Goal: Task Accomplishment & Management: Manage account settings

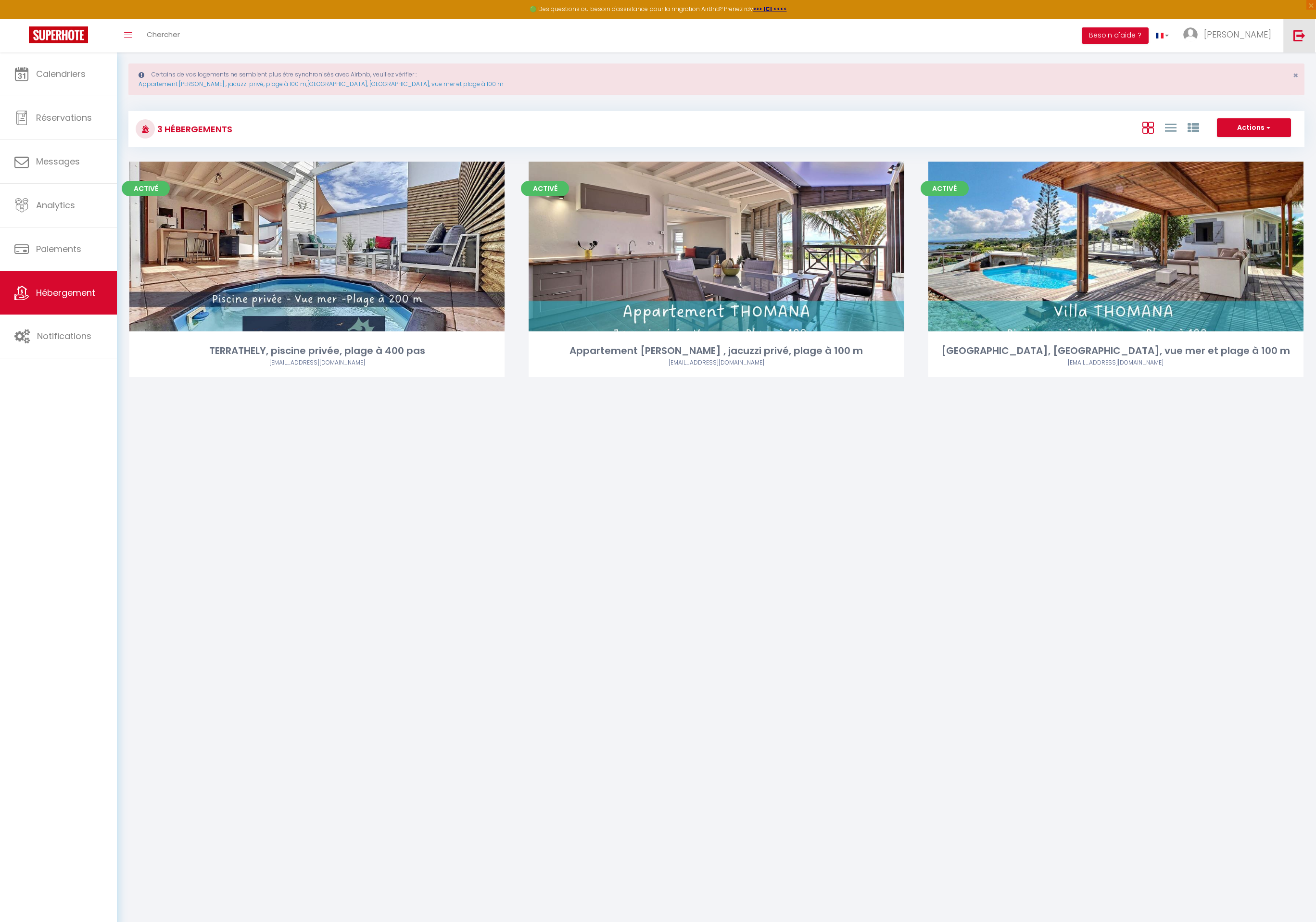
click at [1295, 43] on link at bounding box center [1298, 35] width 32 height 34
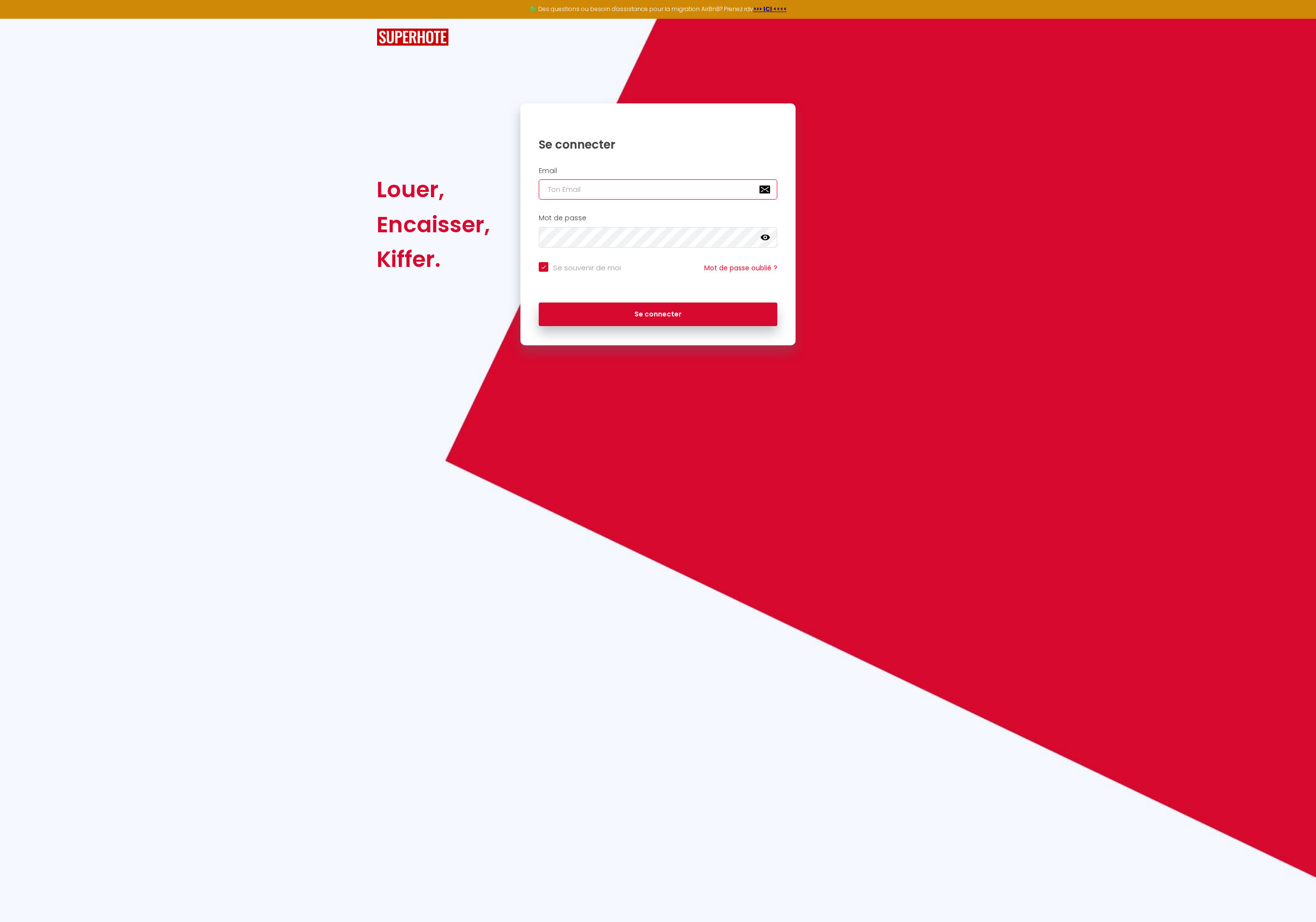
type input "Défault"
checkbox input "true"
drag, startPoint x: 585, startPoint y: 191, endPoint x: 484, endPoint y: 186, distance: 101.1
click at [484, 186] on div "Louer, Encaisser, Kiffer. Se connecter Email Défault Mot de passe false Se souv…" at bounding box center [658, 224] width 575 height 242
paste input "[EMAIL_ADDRESS][DOMAIN_NAME]"
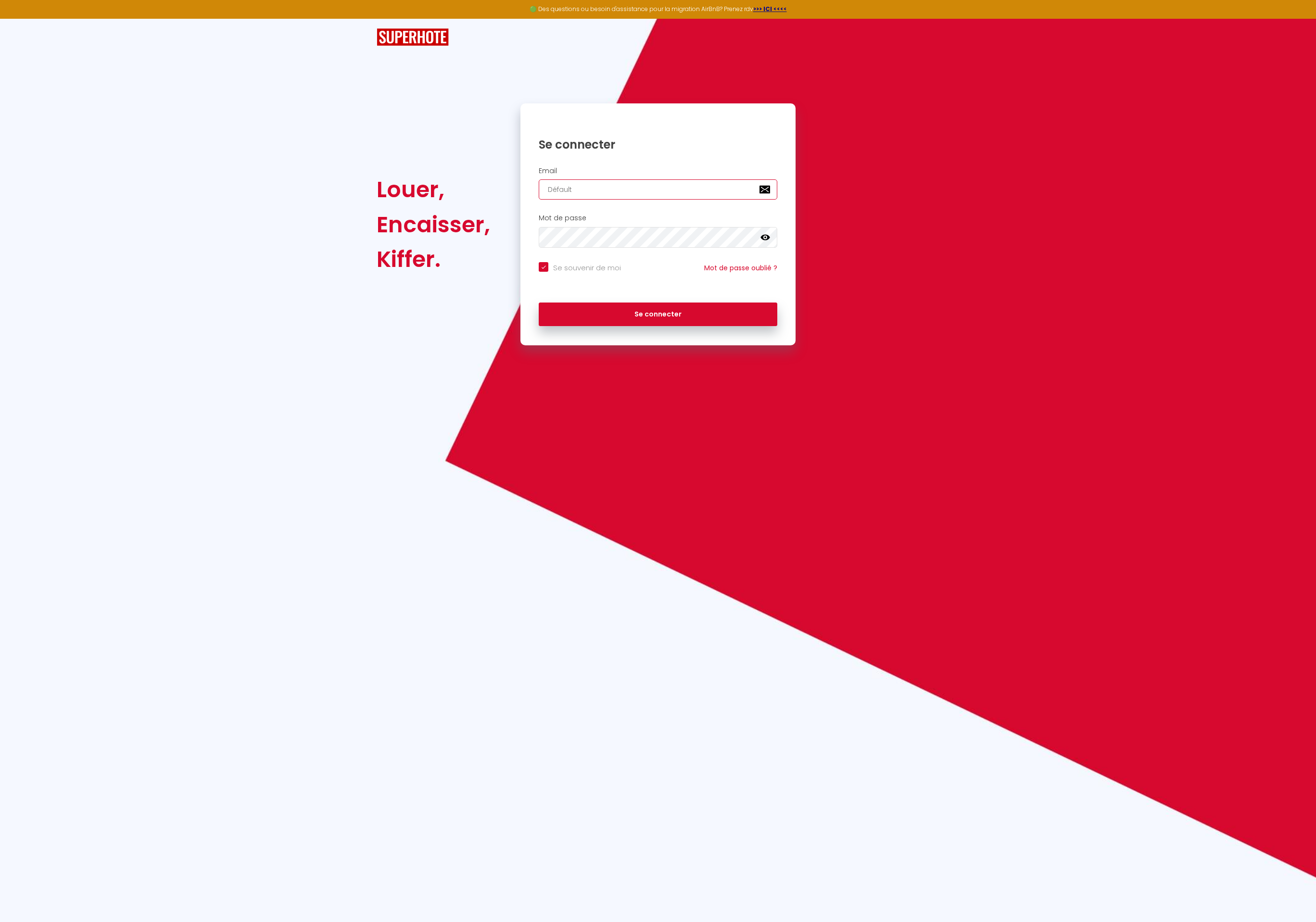
type input "[EMAIL_ADDRESS][DOMAIN_NAME]"
checkbox input "true"
type input "[EMAIL_ADDRESS][DOMAIN_NAME]"
click at [538, 302] on button "Se connecter" at bounding box center [657, 314] width 238 height 24
checkbox input "true"
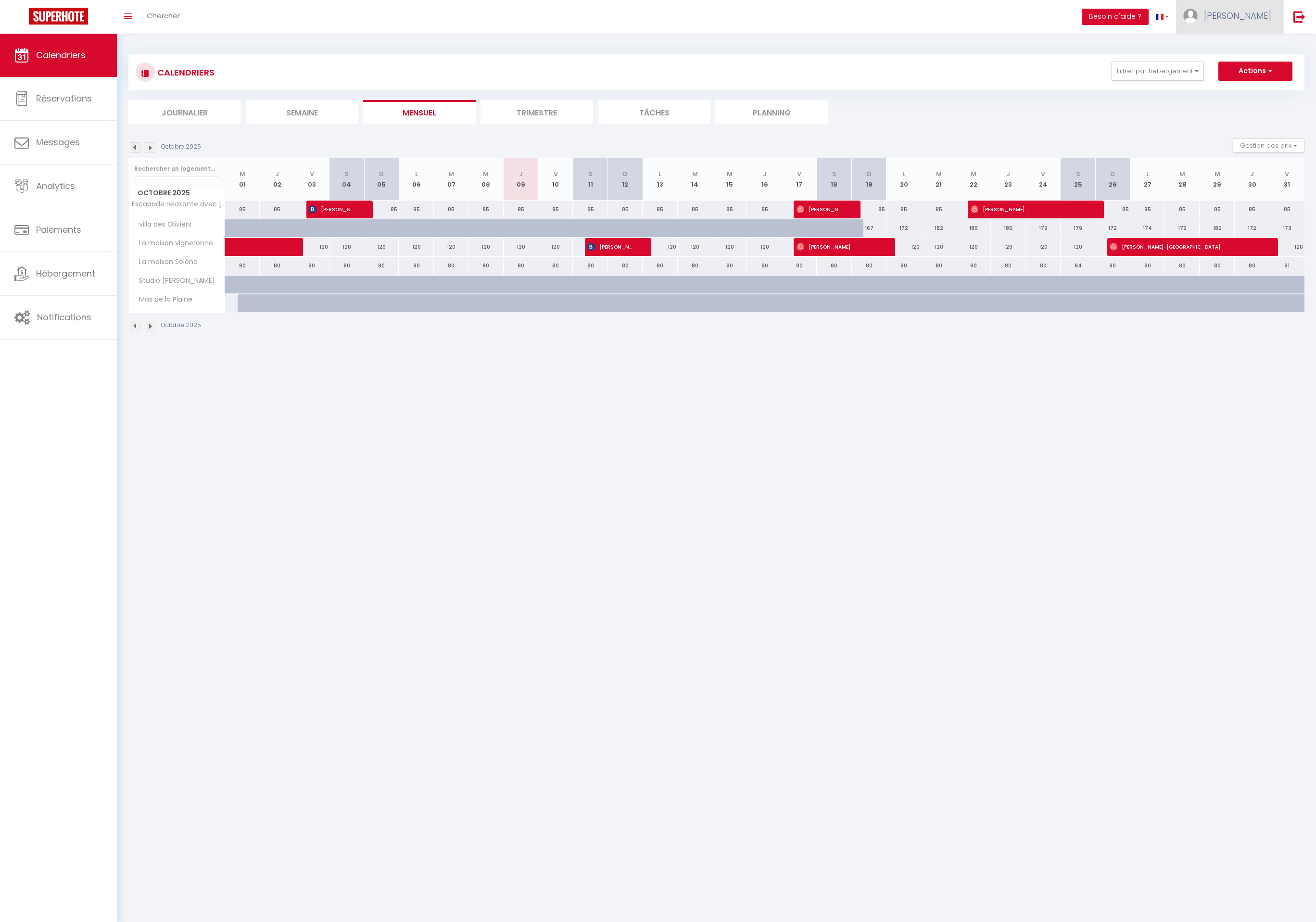
click at [1238, 17] on link "[PERSON_NAME]" at bounding box center [1229, 17] width 107 height 34
click at [1231, 44] on link "Paramètres" at bounding box center [1244, 48] width 71 height 16
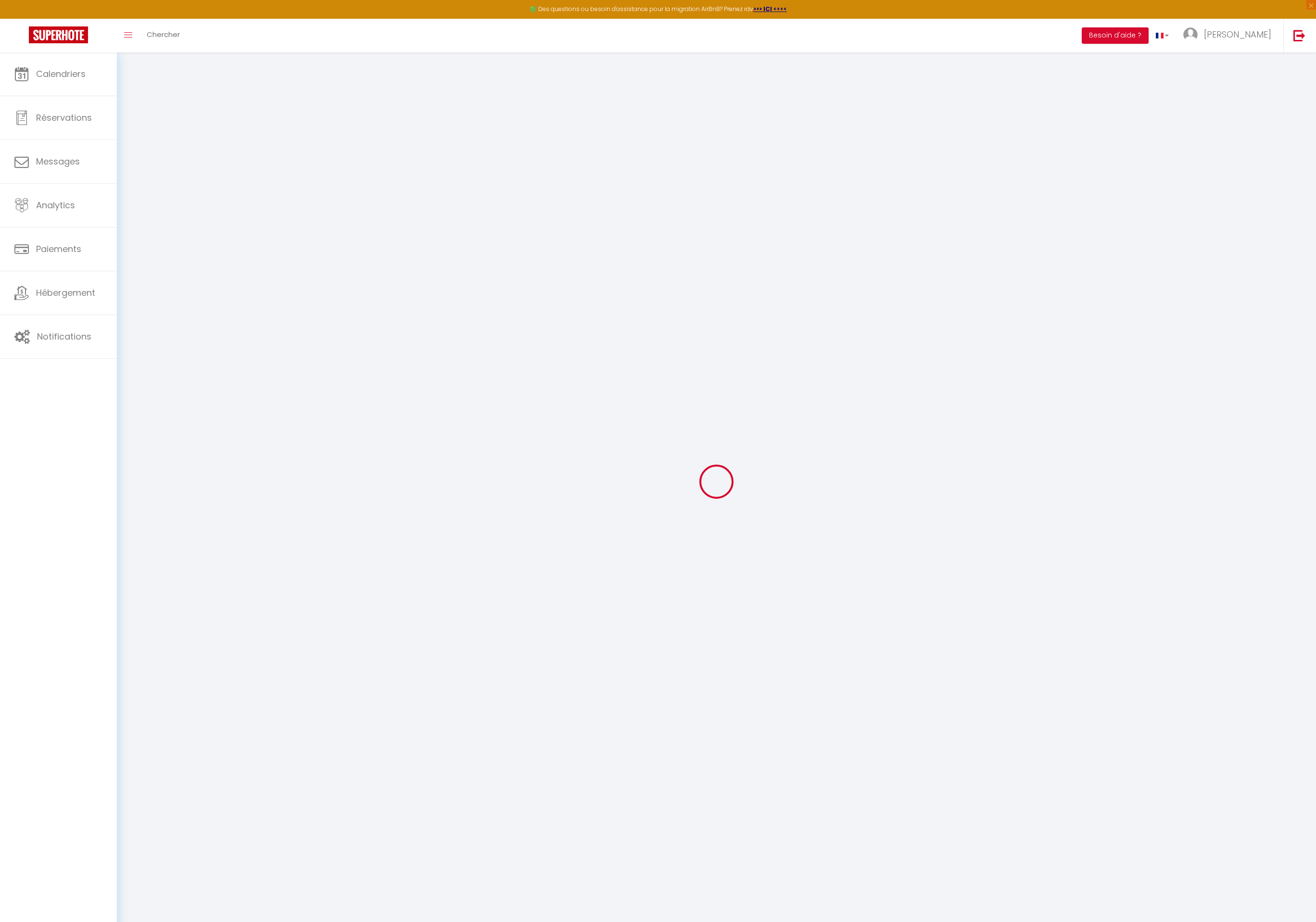
type input "mMPhePbOy3VrO2pa4dBtG98hx"
type input "dDFIdBiI8VjJTMK9CEau7QYCn"
type input "[URL][DOMAIN_NAME]"
select select "fr"
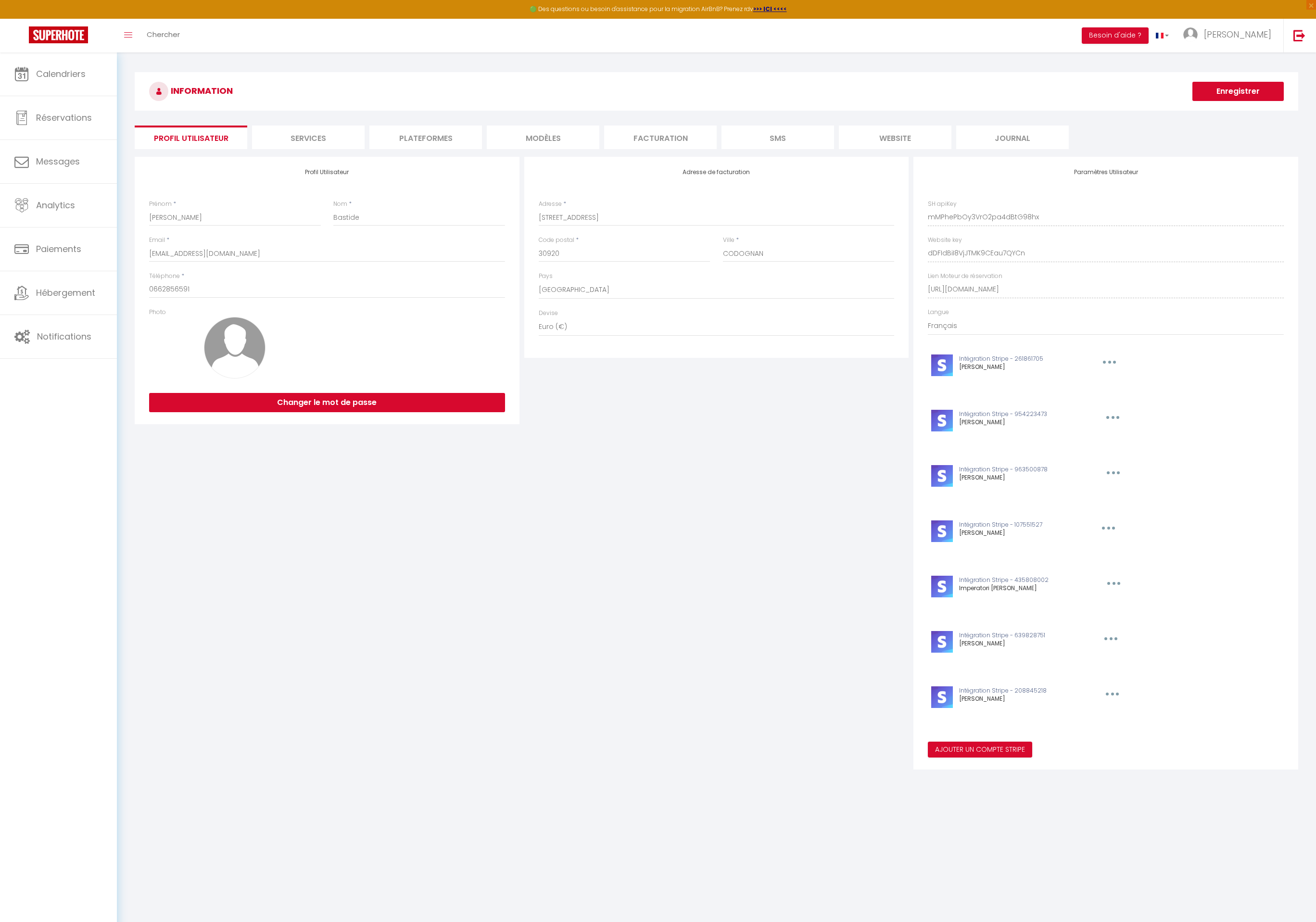
click at [404, 130] on li "Plateformes" at bounding box center [426, 137] width 113 height 24
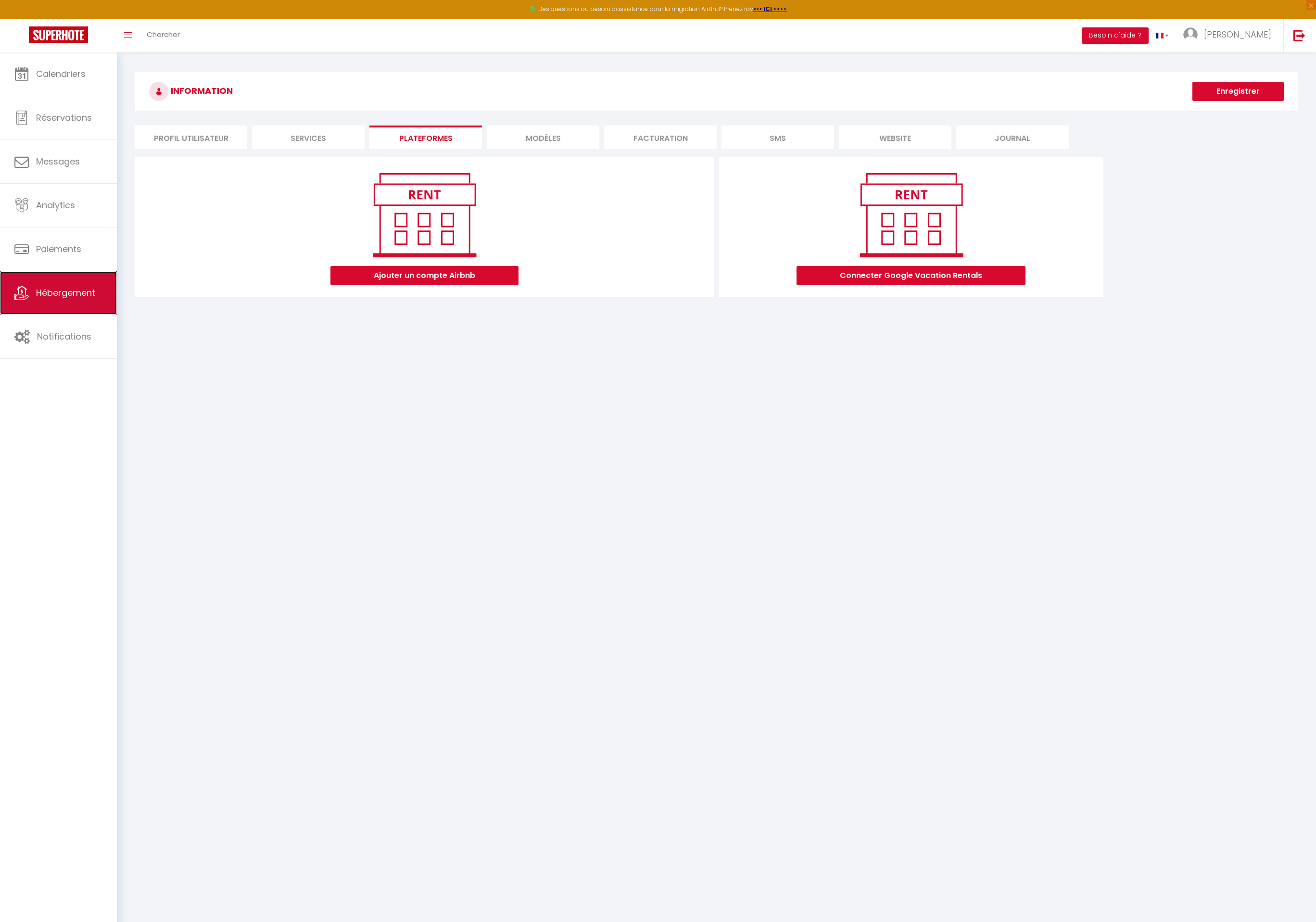
click at [77, 304] on link "Hébergement" at bounding box center [58, 293] width 117 height 44
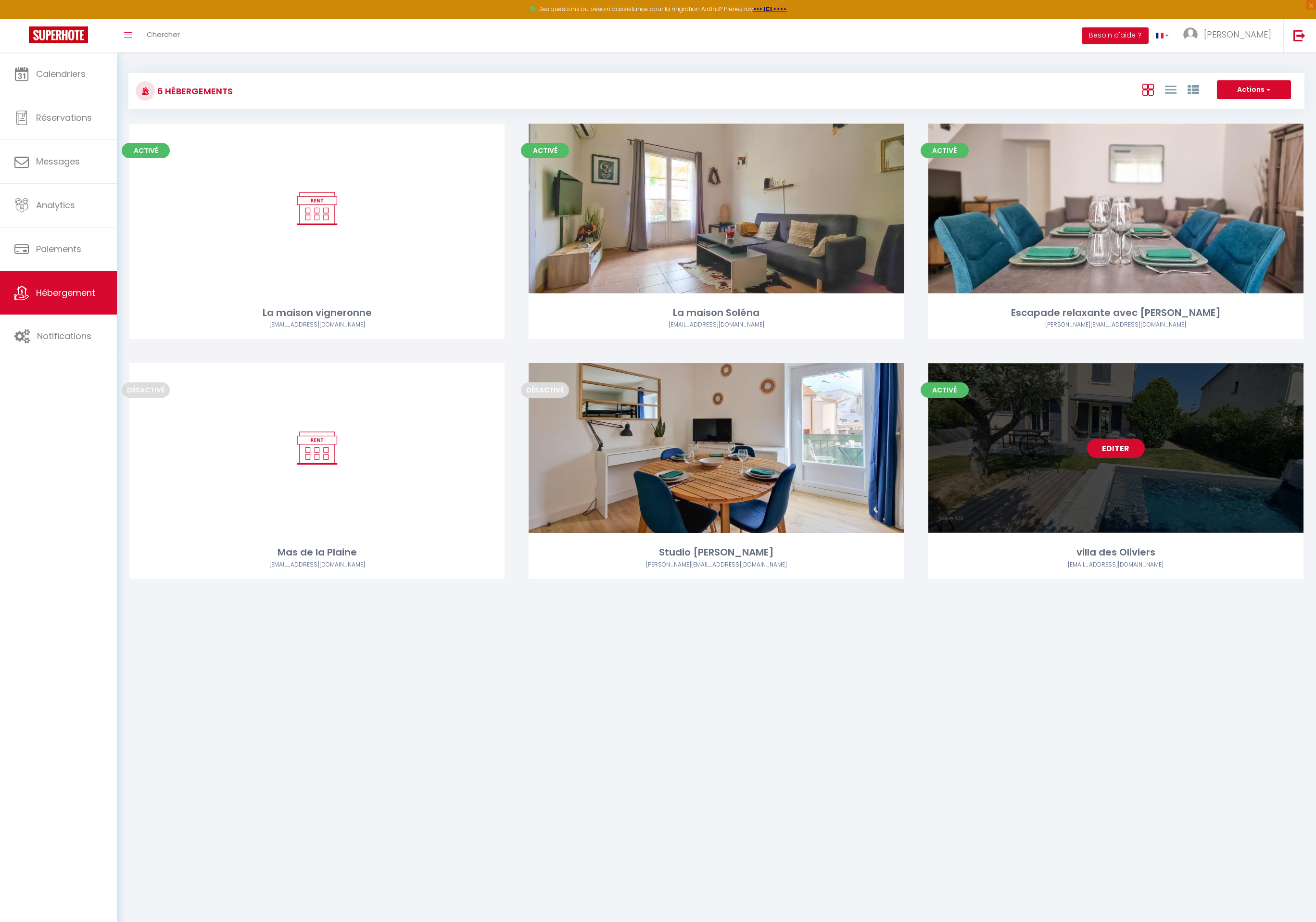
click at [1135, 447] on link "Editer" at bounding box center [1115, 448] width 58 height 19
select select "3"
select select "2"
select select "1"
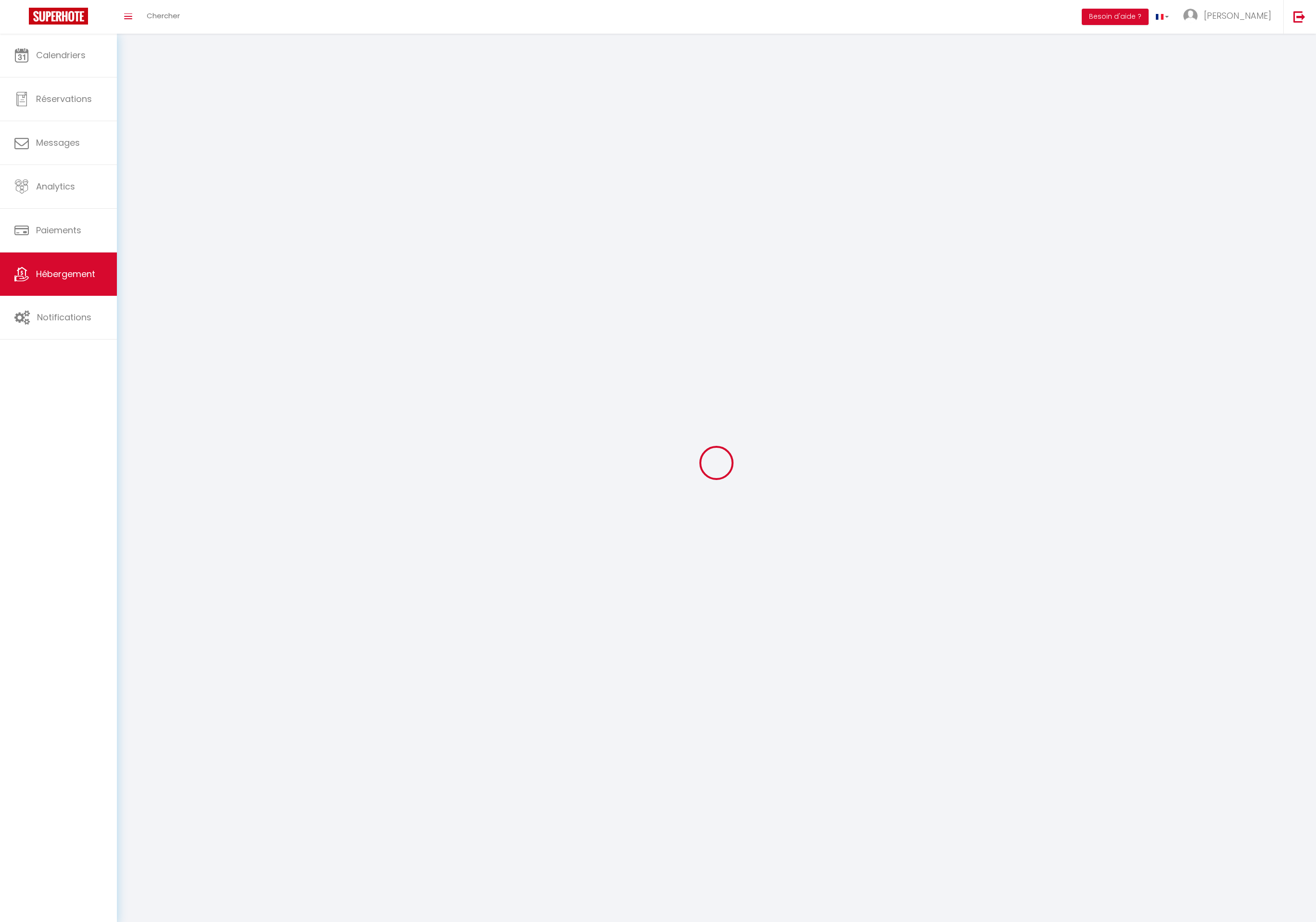
select select
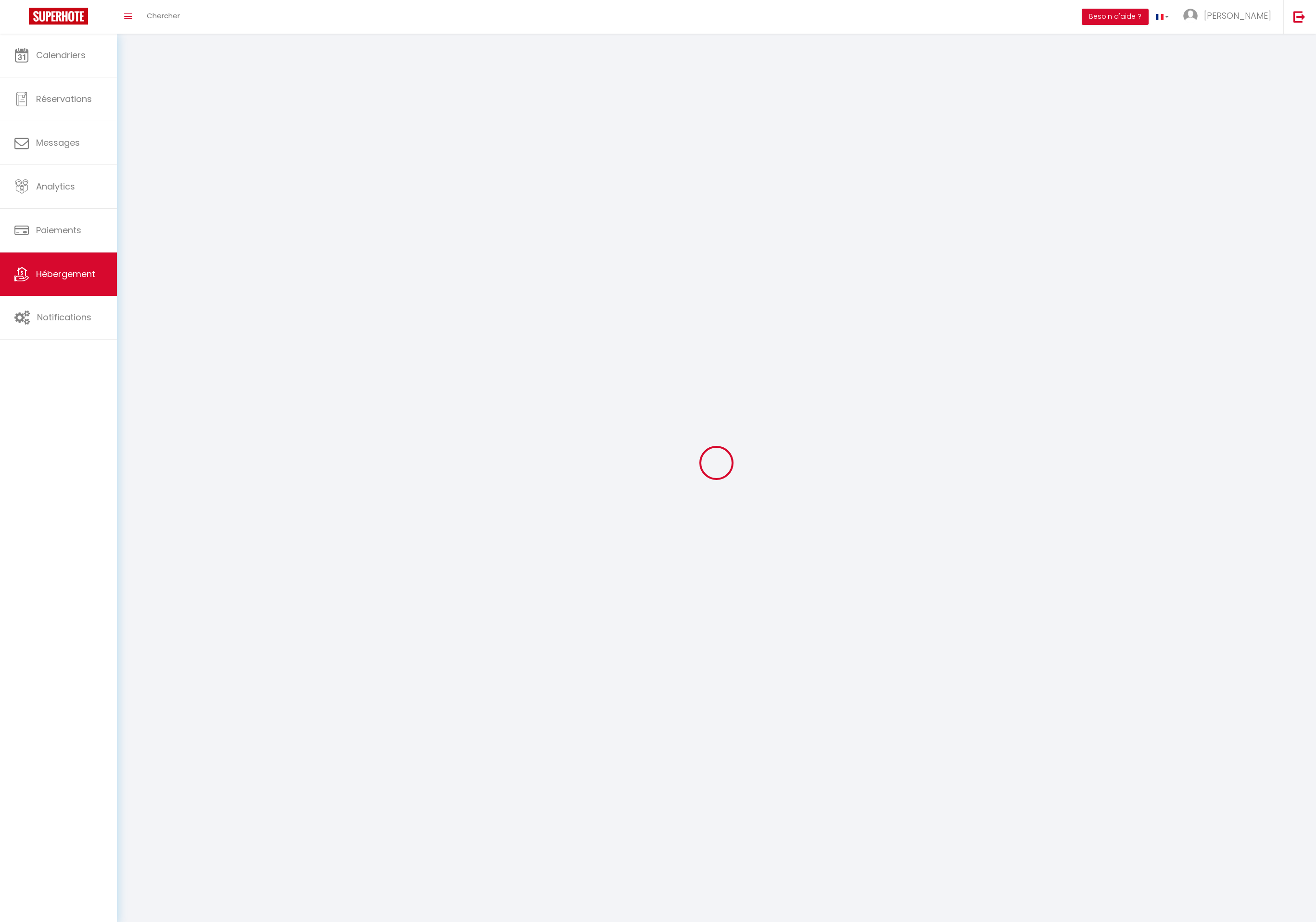
select select
checkbox input "false"
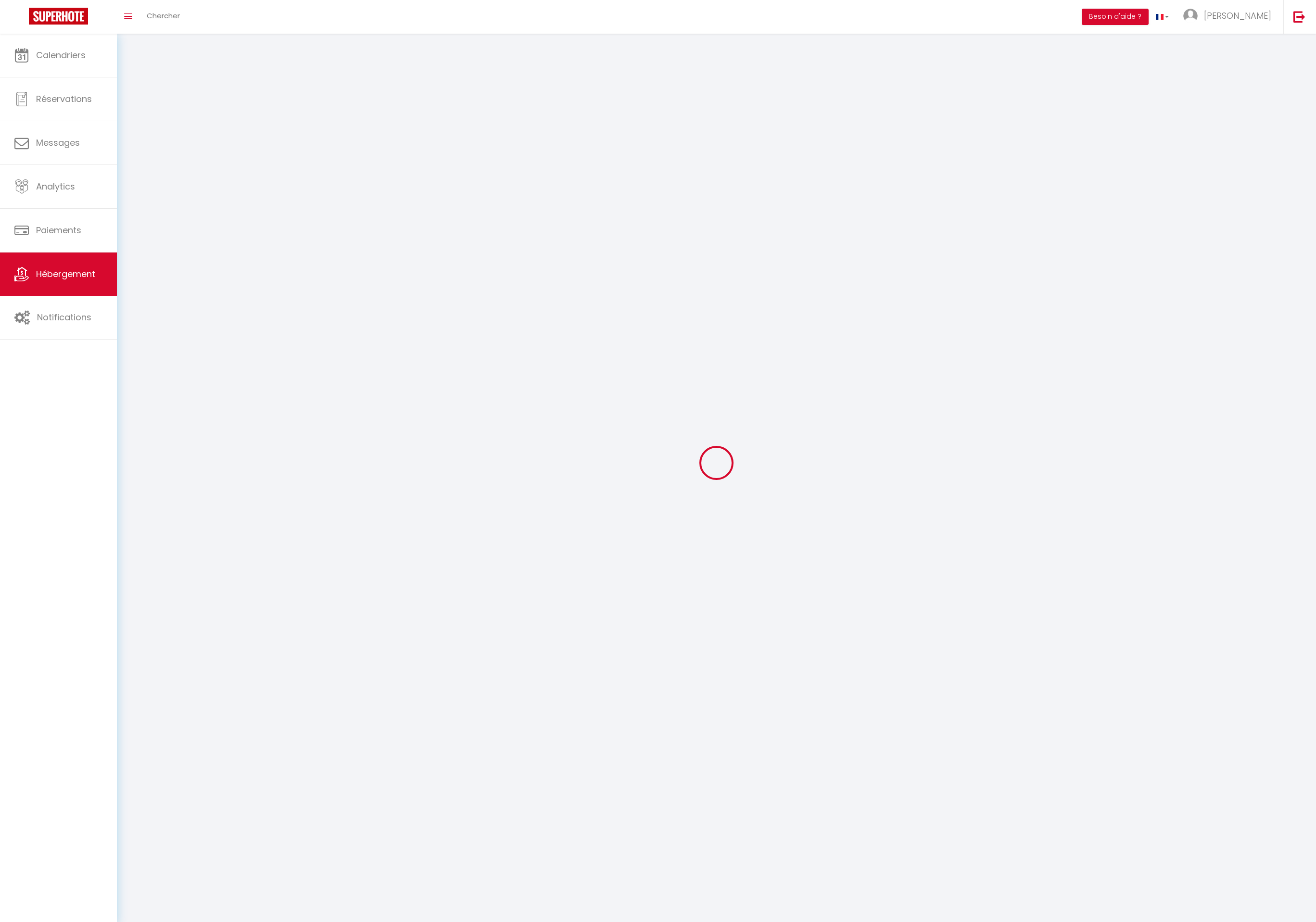
select select
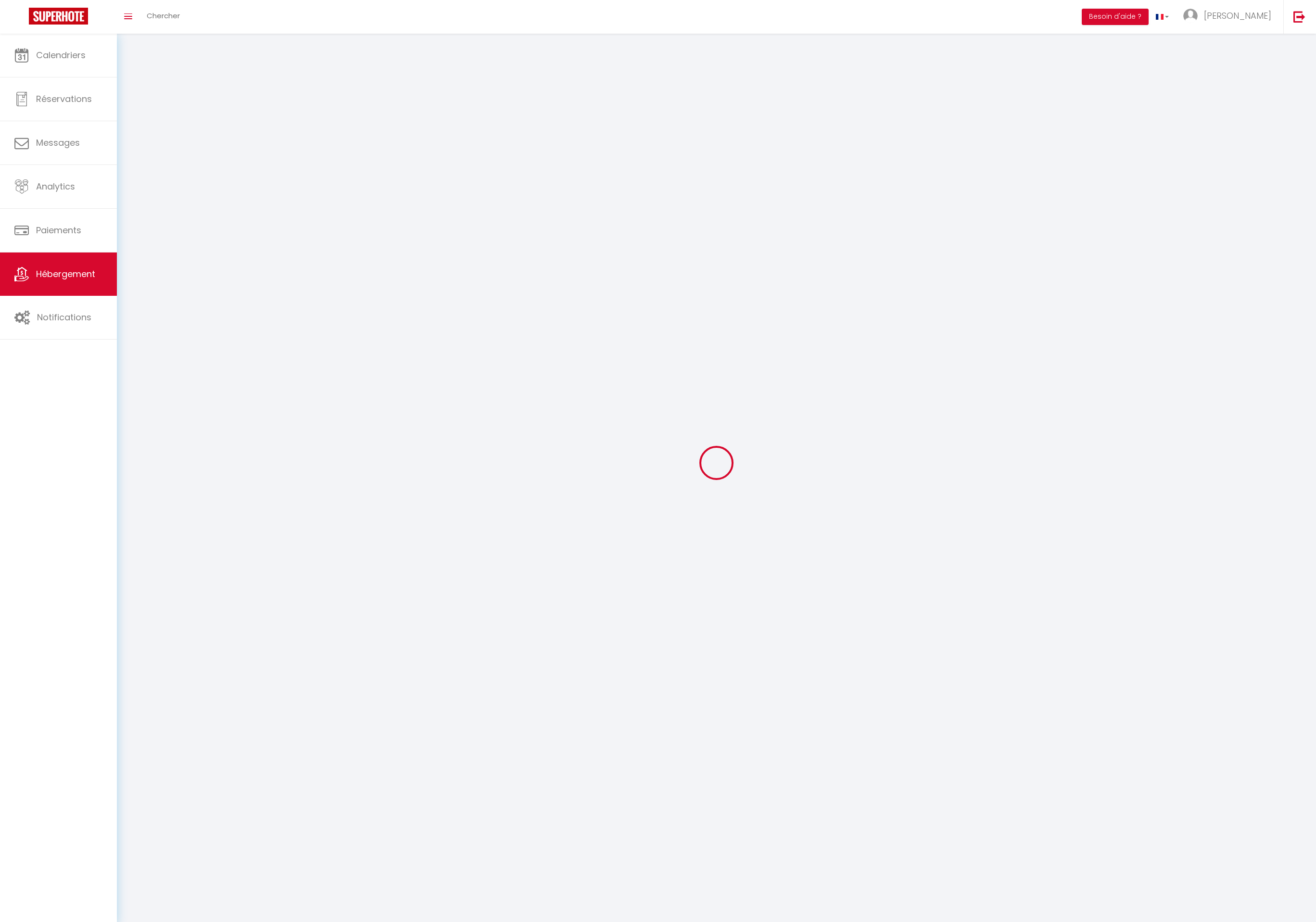
select select
checkbox input "false"
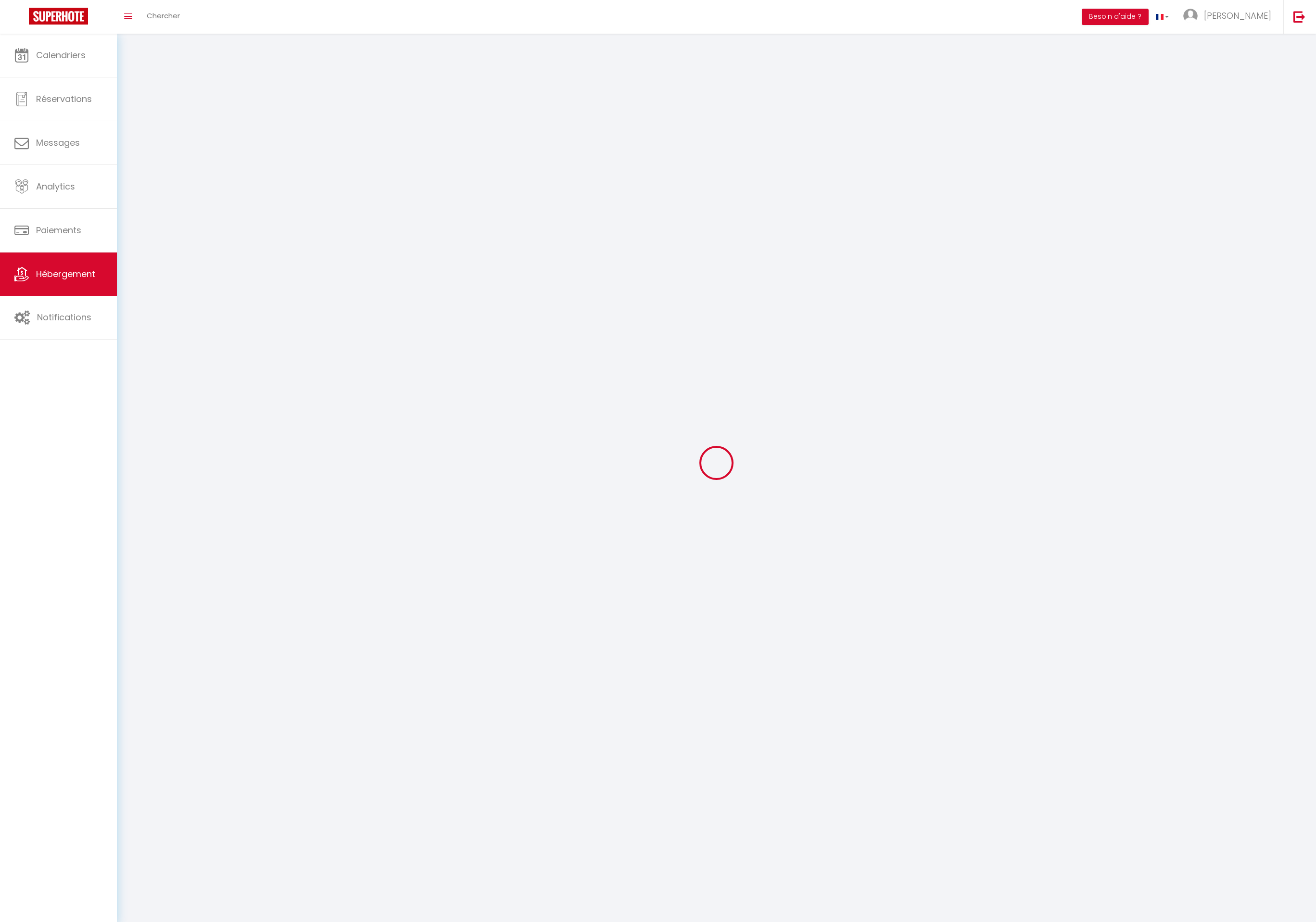
checkbox input "false"
select select
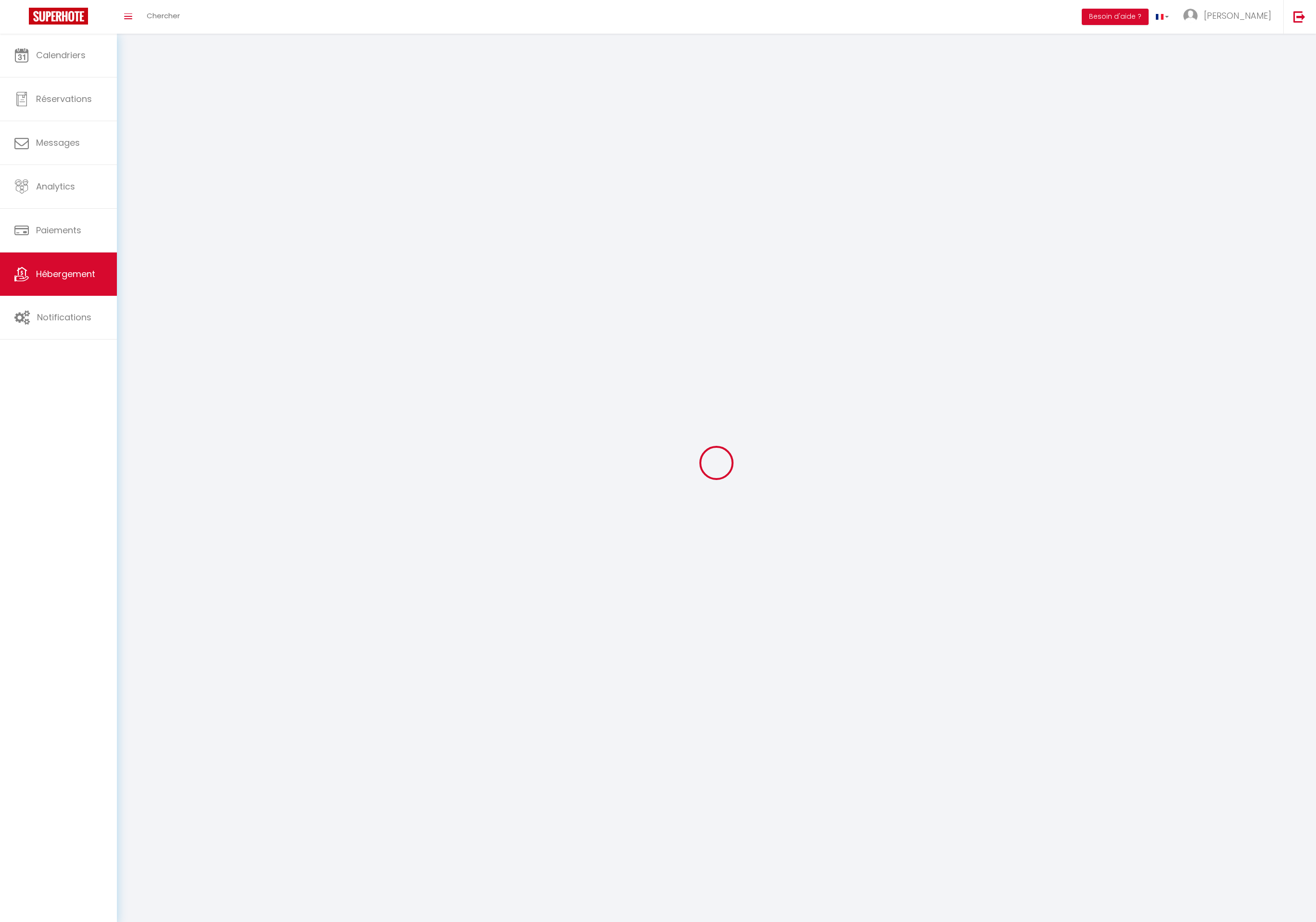
select select
checkbox input "false"
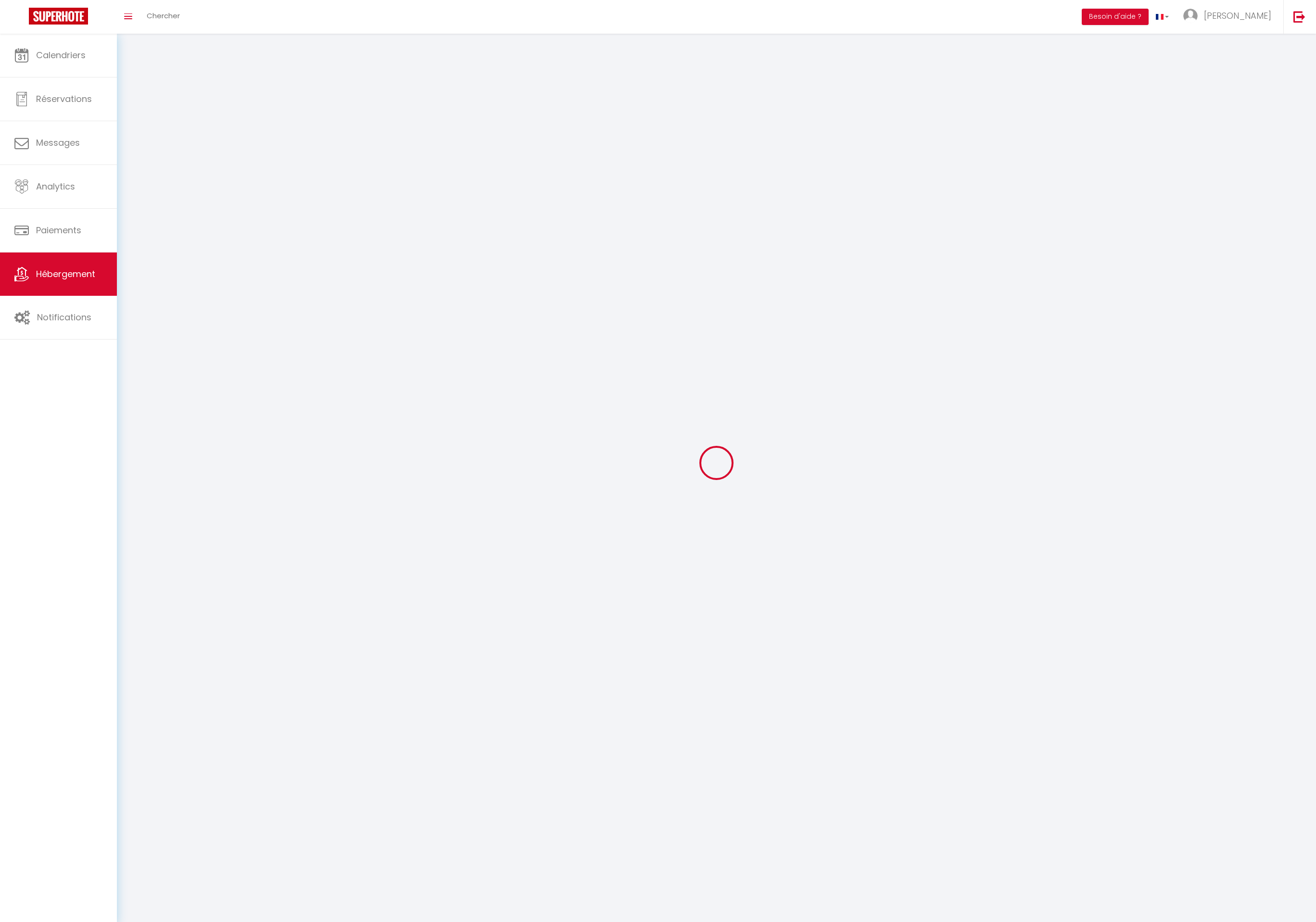
checkbox input "false"
select select
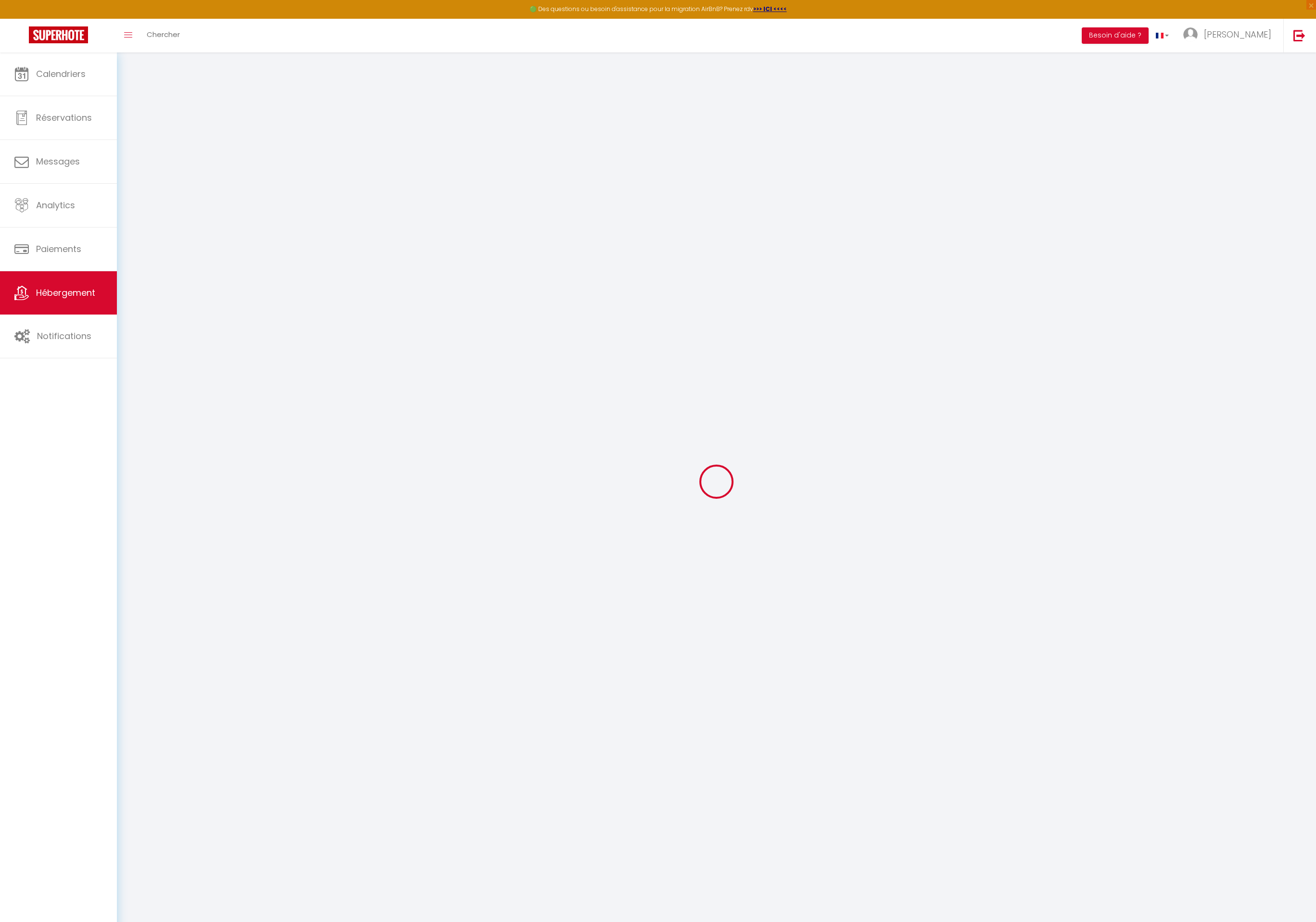
select select
type input "[EMAIL_ADDRESS][DOMAIN_NAME]"
checkbox input "true"
select select
checkbox input "false"
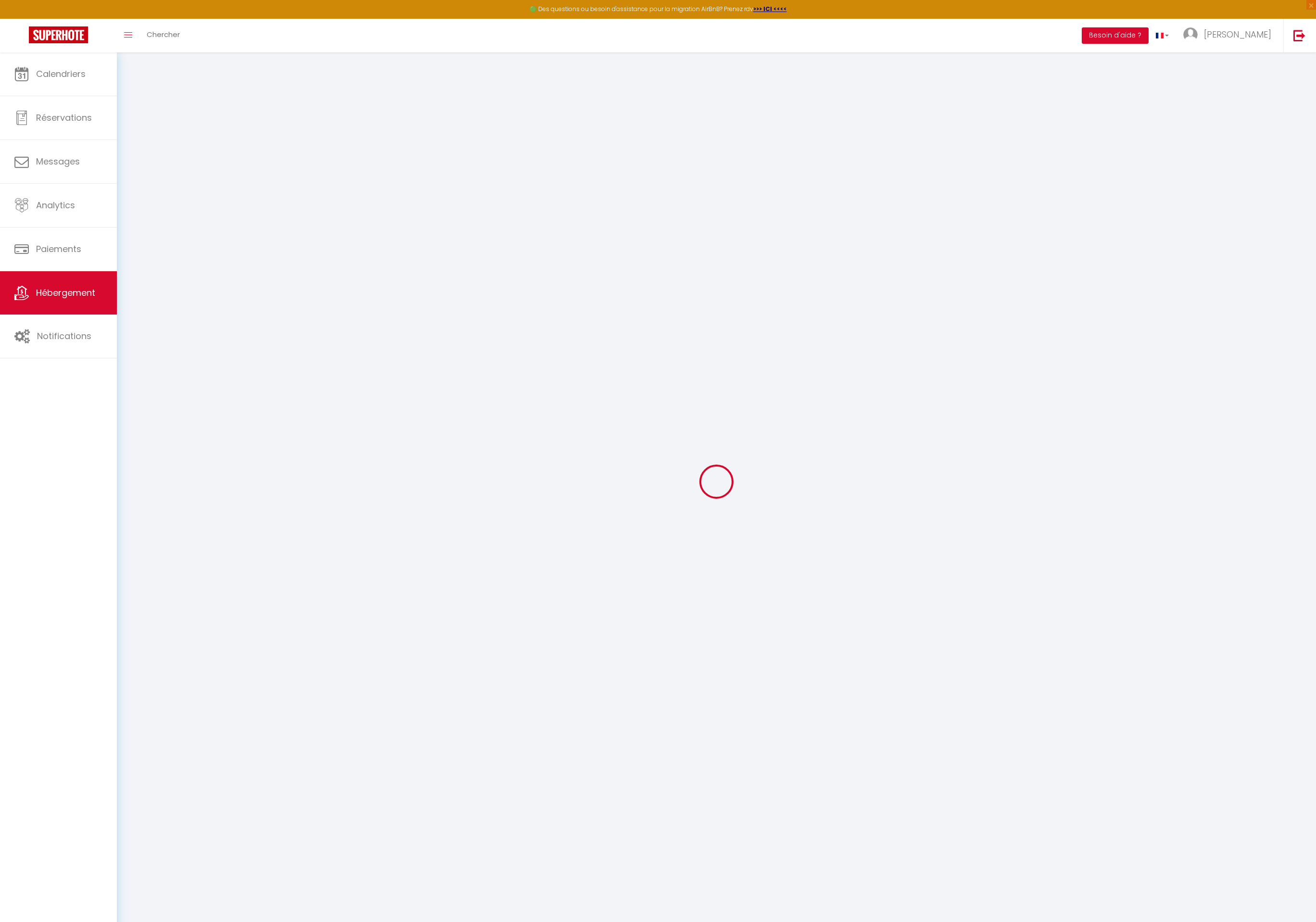
checkbox input "true"
checkbox input "false"
select select "17:00"
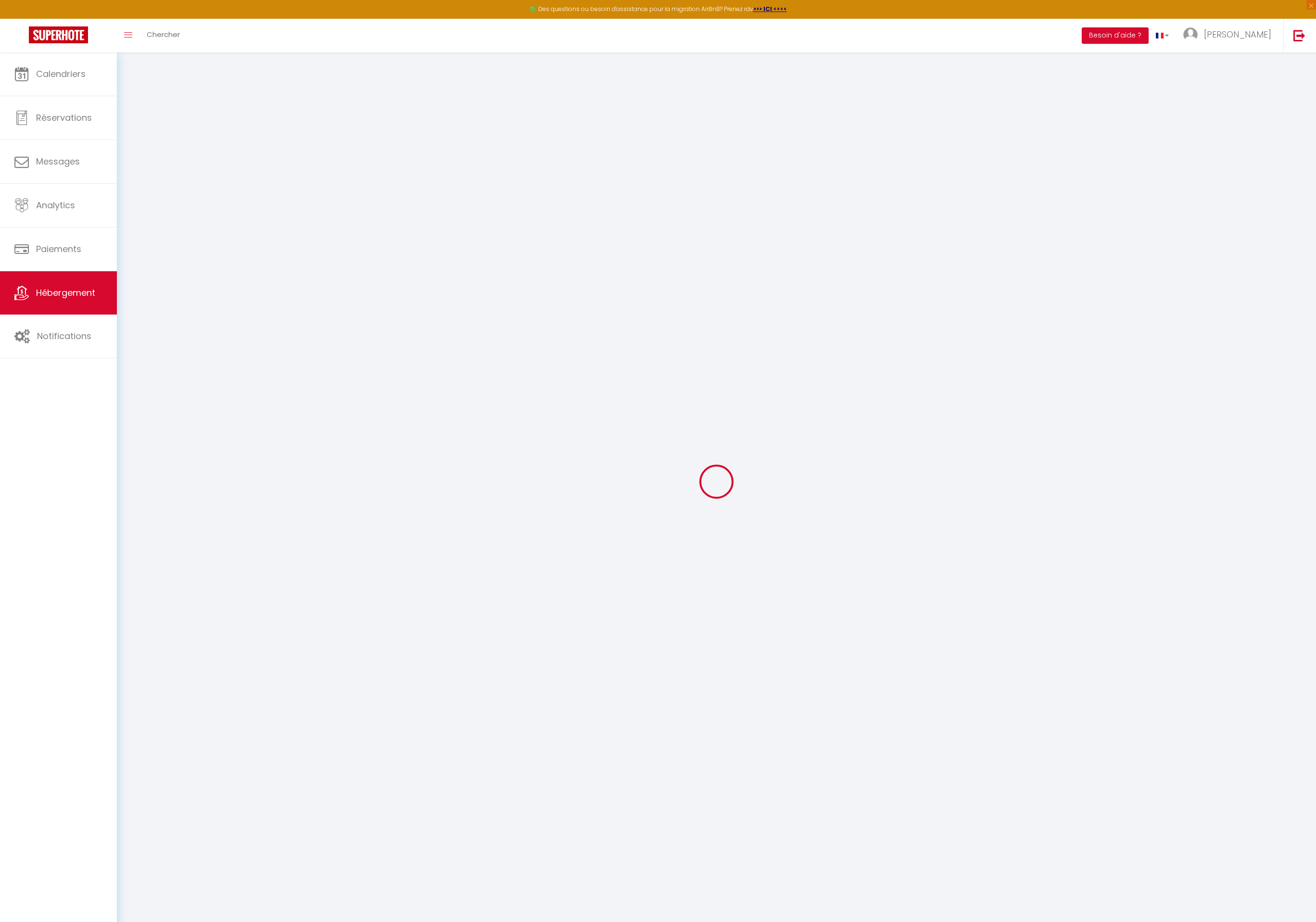
select select "23:45"
select select "10:00"
select select "30"
select select "120"
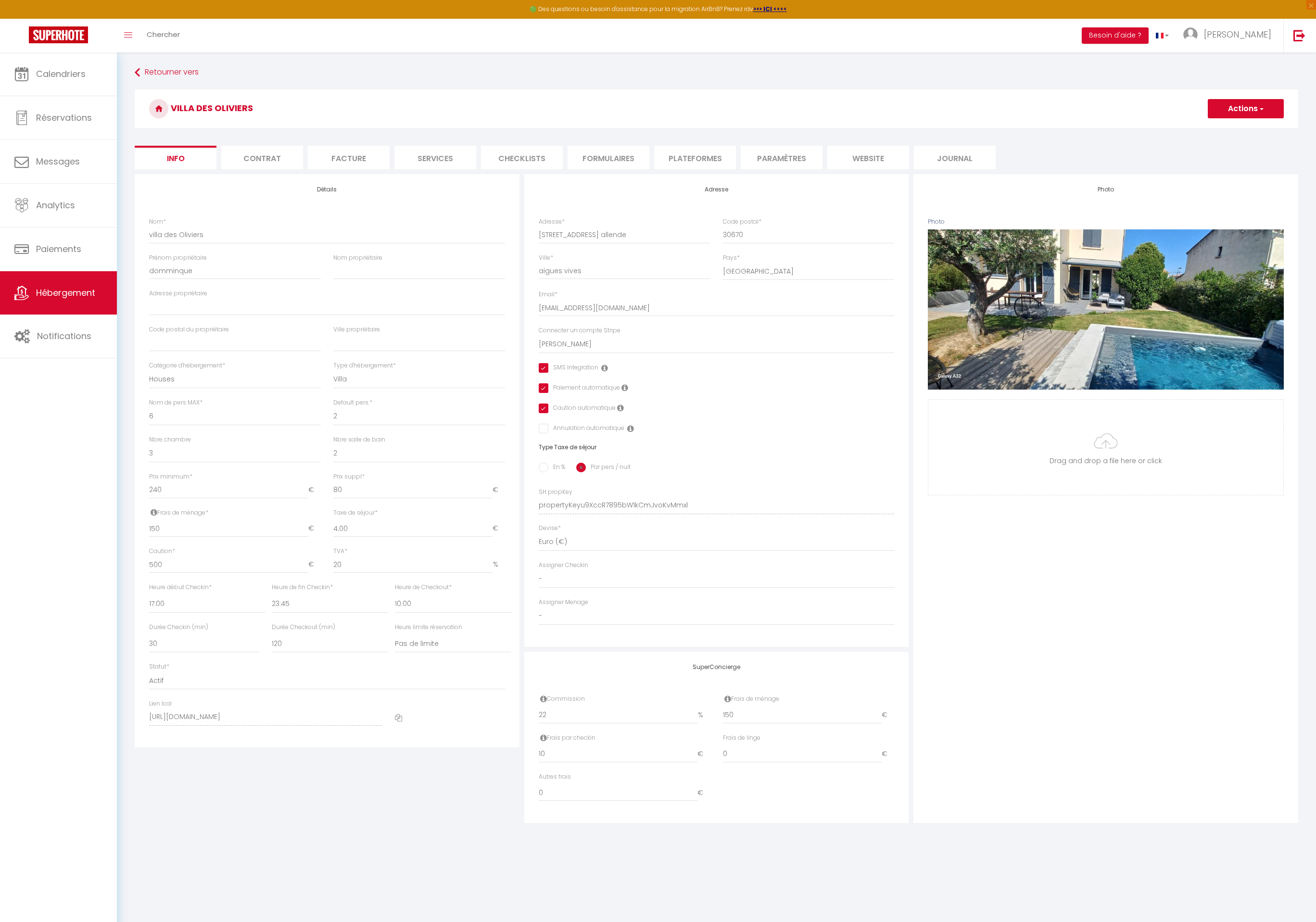
click at [672, 156] on li "Plateformes" at bounding box center [695, 158] width 82 height 24
select select
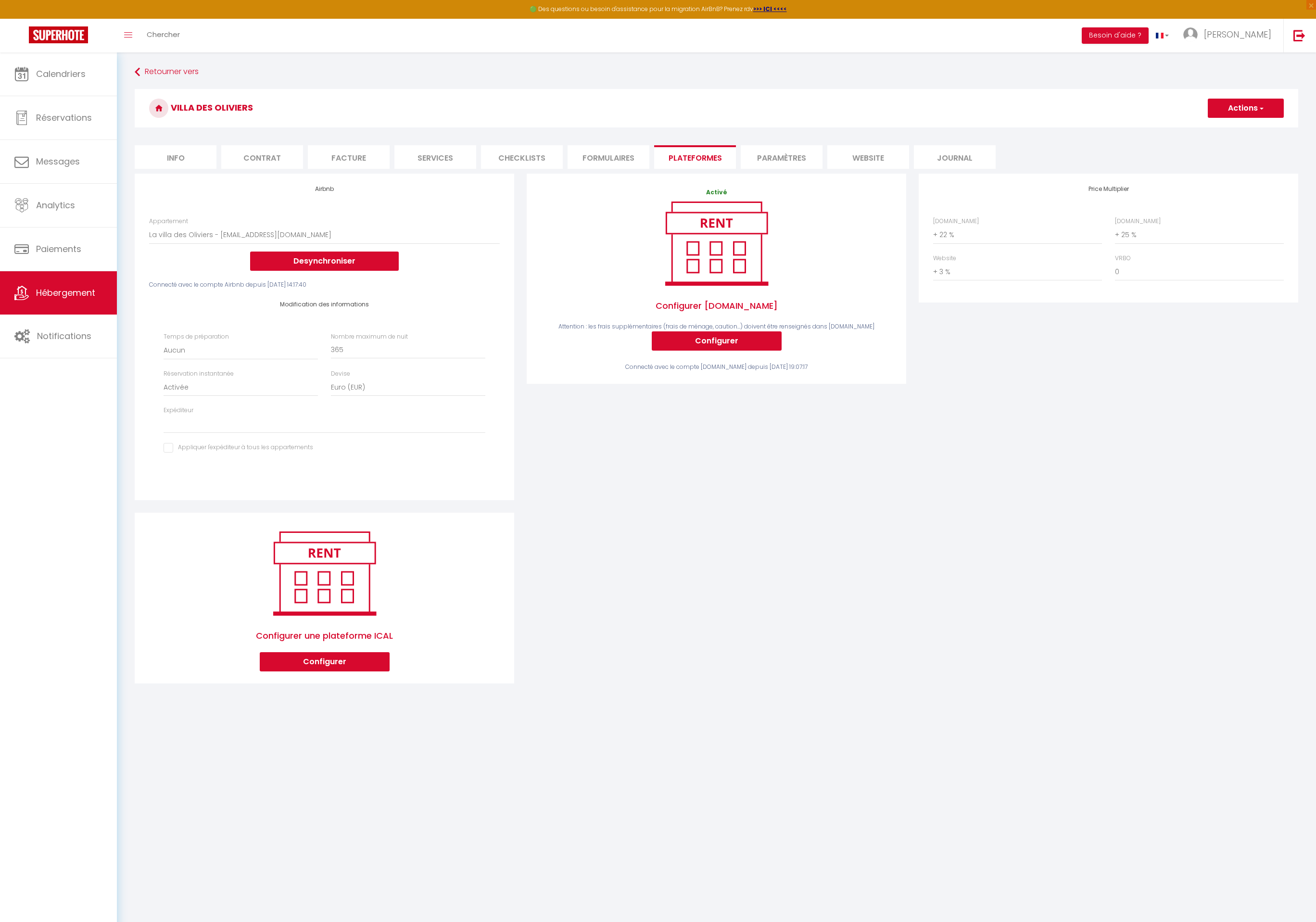
click at [439, 159] on li "Services" at bounding box center [435, 157] width 82 height 24
select select
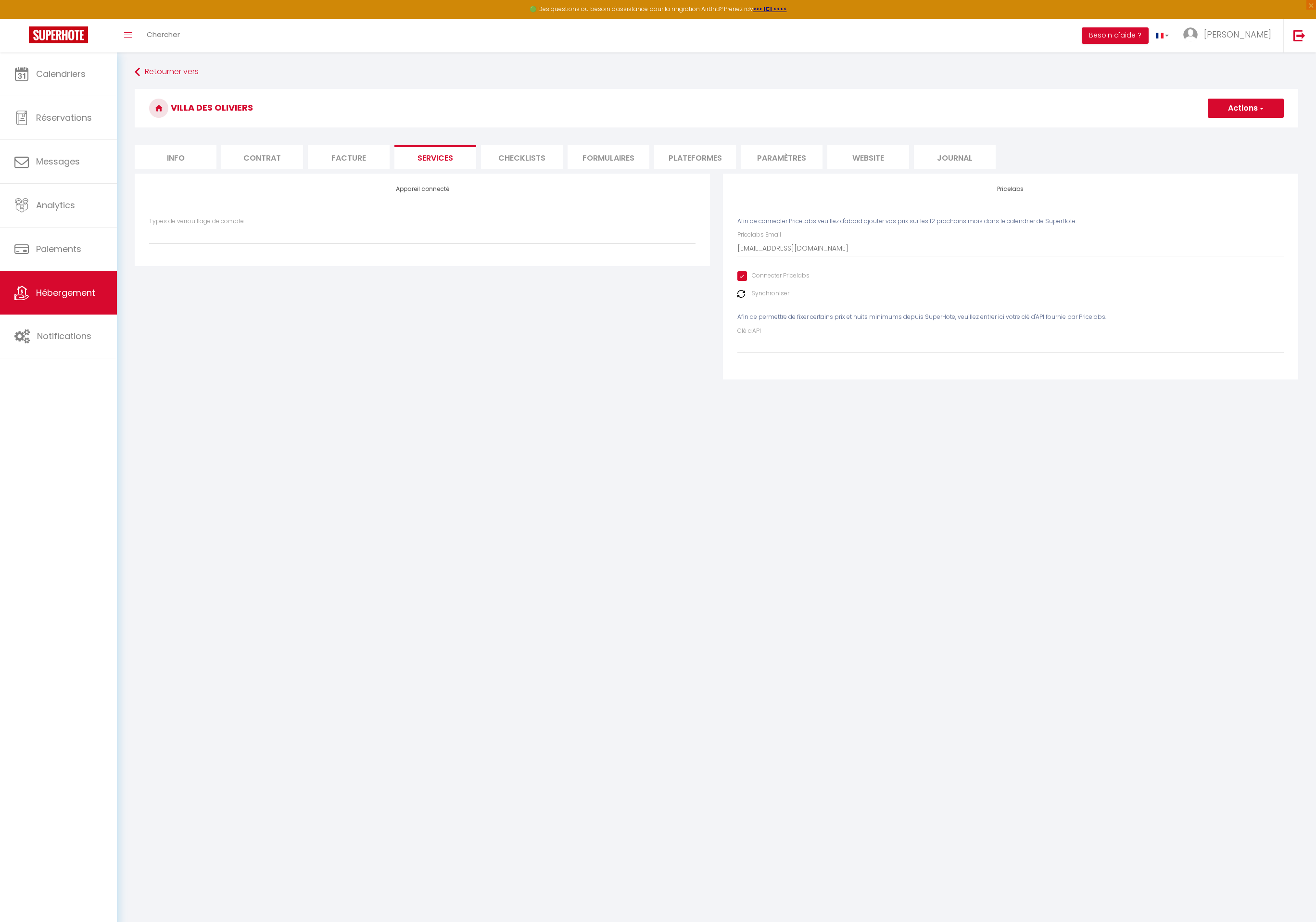
click at [786, 162] on li "Paramètres" at bounding box center [781, 157] width 82 height 24
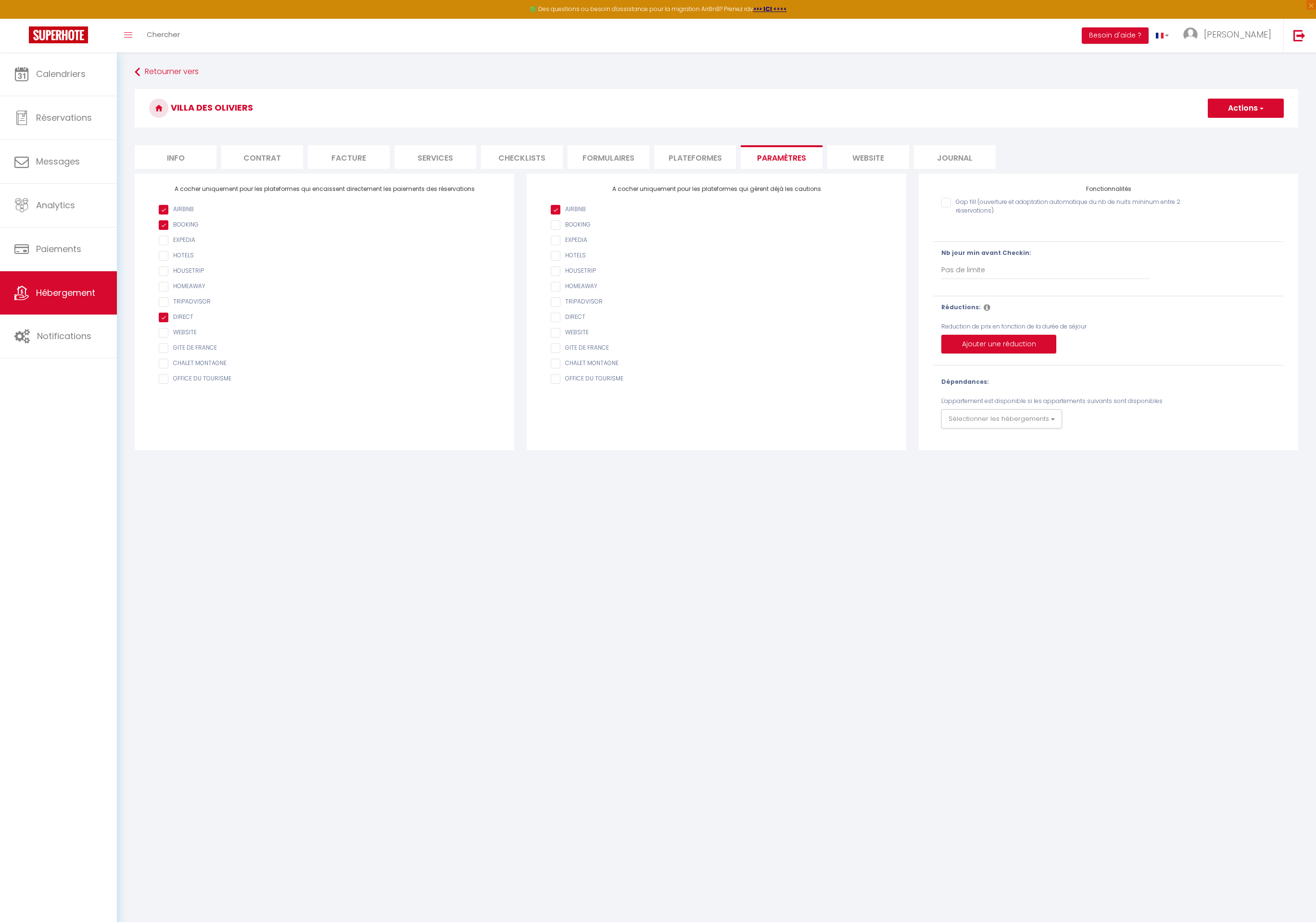
click at [186, 159] on li "Info" at bounding box center [176, 157] width 82 height 24
checkbox input "true"
checkbox input "false"
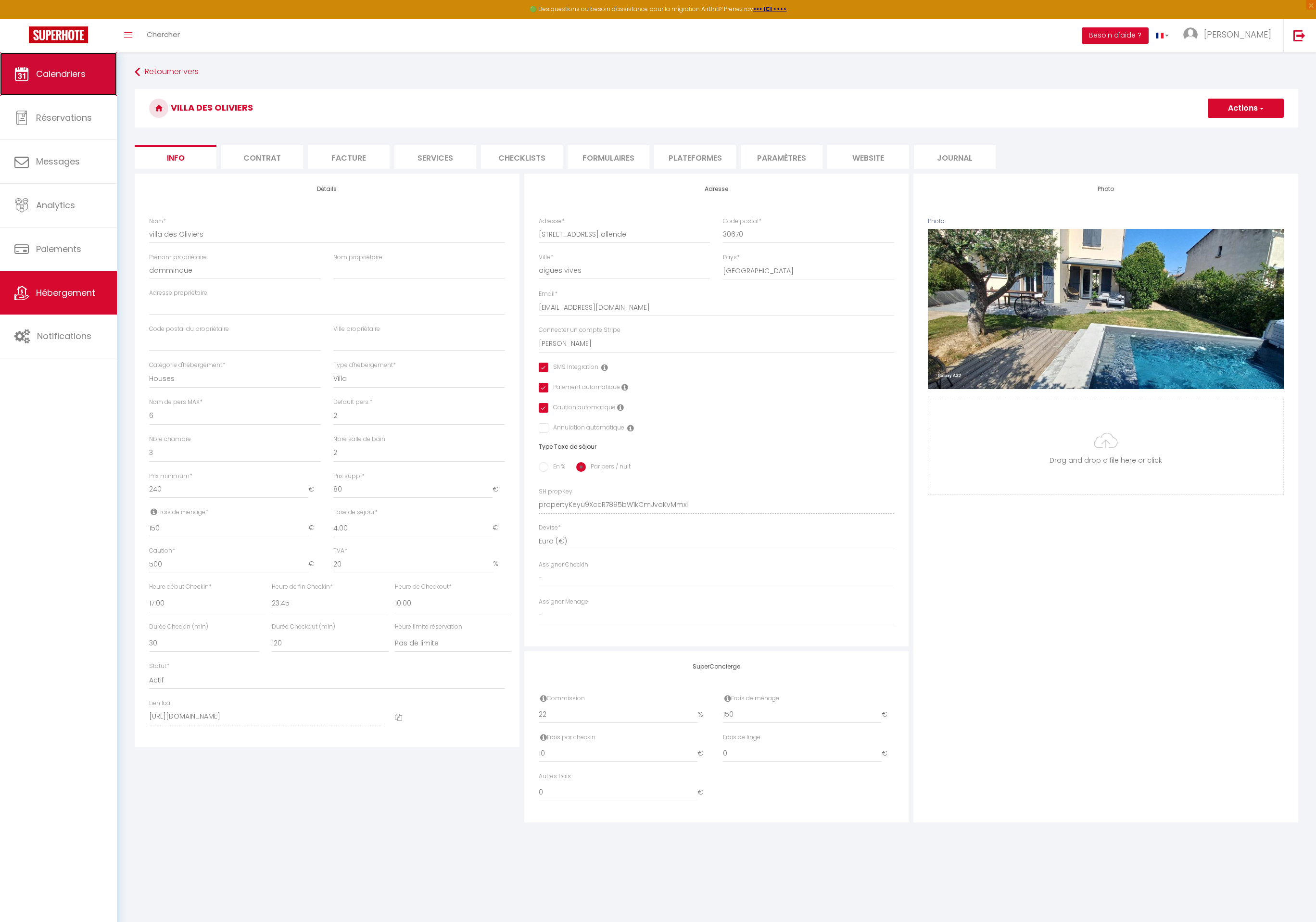
click at [39, 78] on span "Calendriers" at bounding box center [60, 74] width 49 height 12
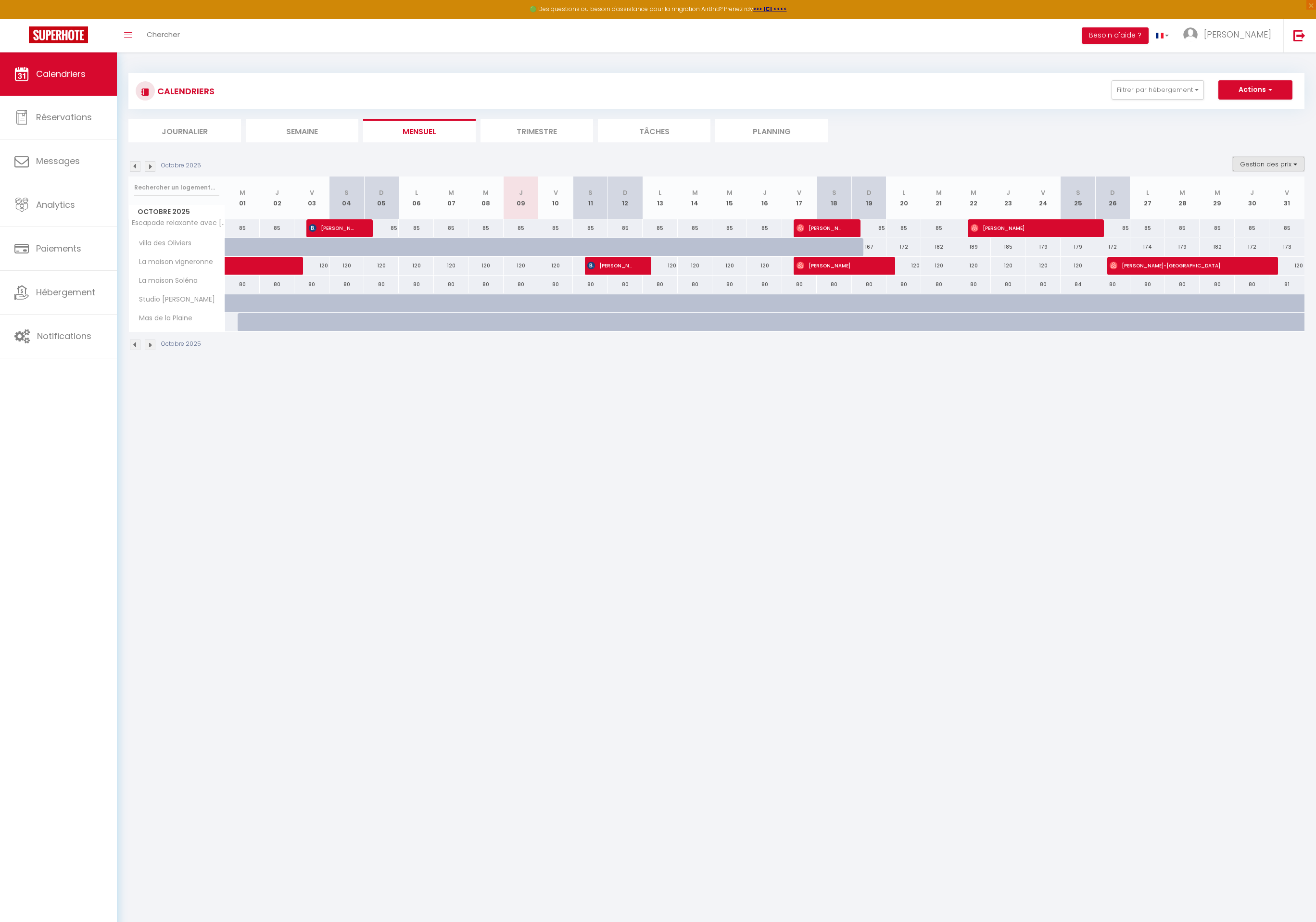
click at [1295, 160] on button "Gestion des prix" at bounding box center [1268, 164] width 72 height 15
click at [1276, 194] on input "Nb Nuits minimum" at bounding box center [1260, 193] width 86 height 10
checkbox input "true"
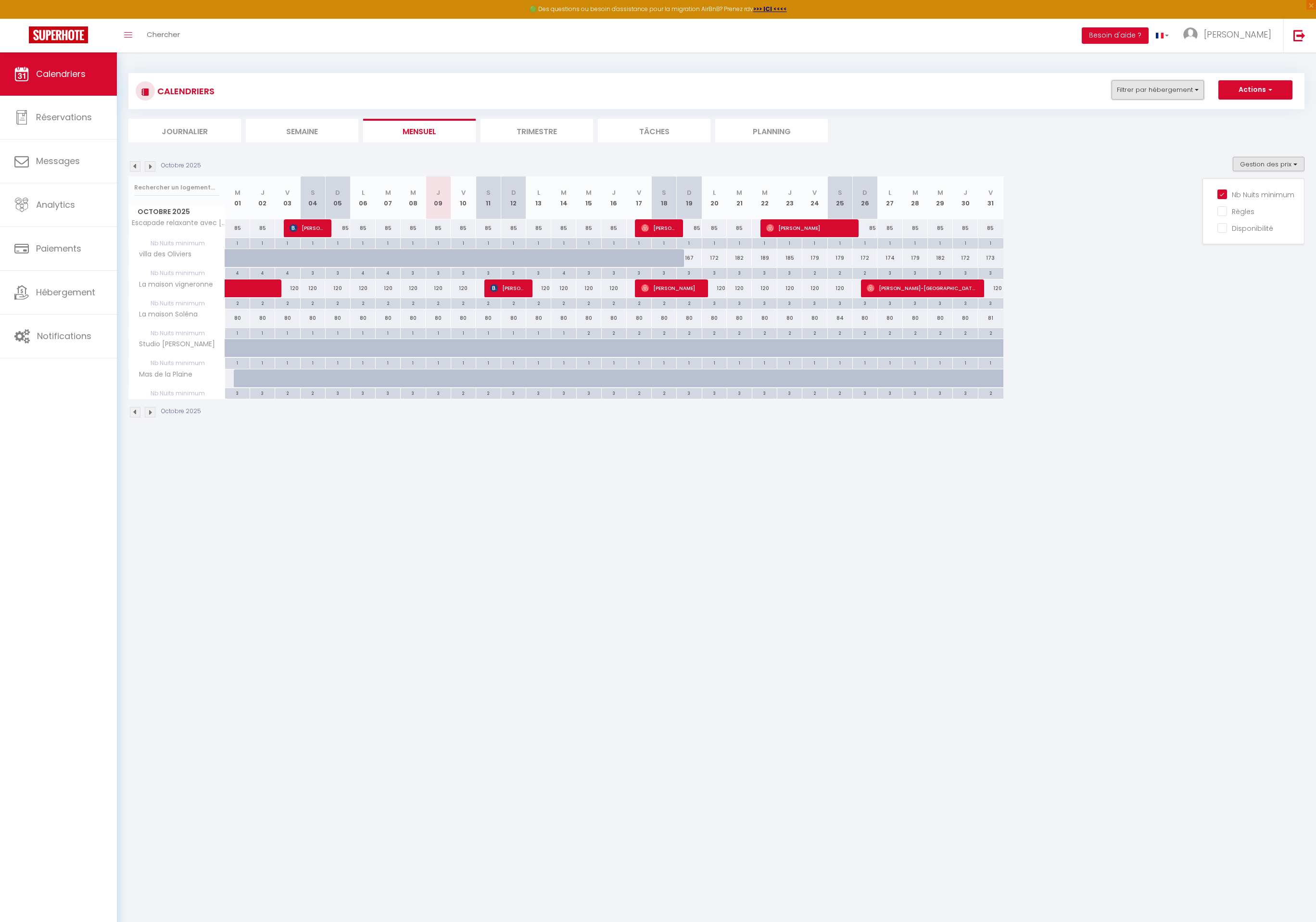
click at [1172, 89] on button "Filtrer par hébergement" at bounding box center [1157, 90] width 92 height 19
click at [1178, 242] on input "villa des Oliviers" at bounding box center [1186, 240] width 120 height 10
checkbox input "true"
checkbox input "false"
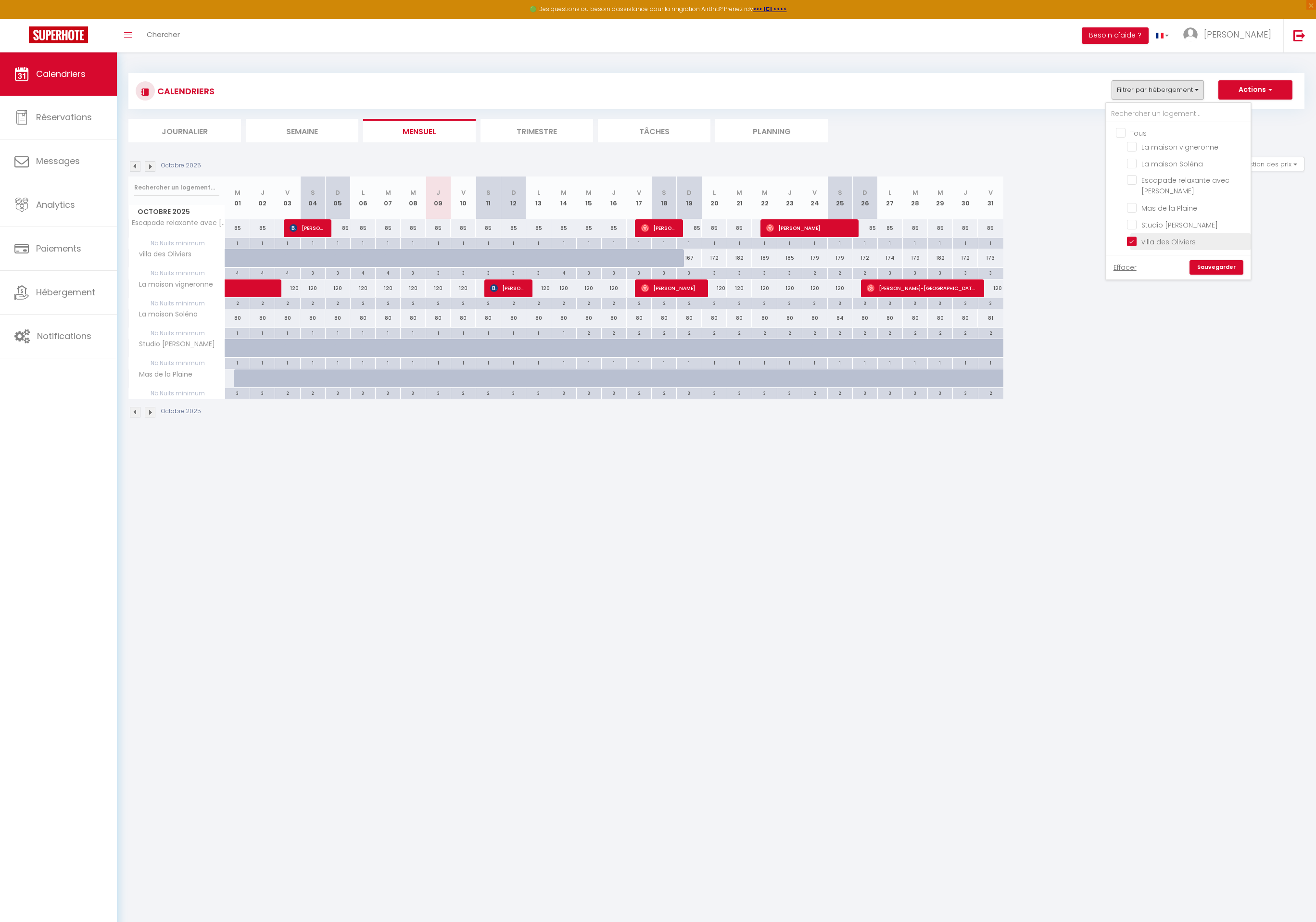
checkbox input "false"
click at [1217, 267] on link "Sauvegarder" at bounding box center [1216, 268] width 54 height 15
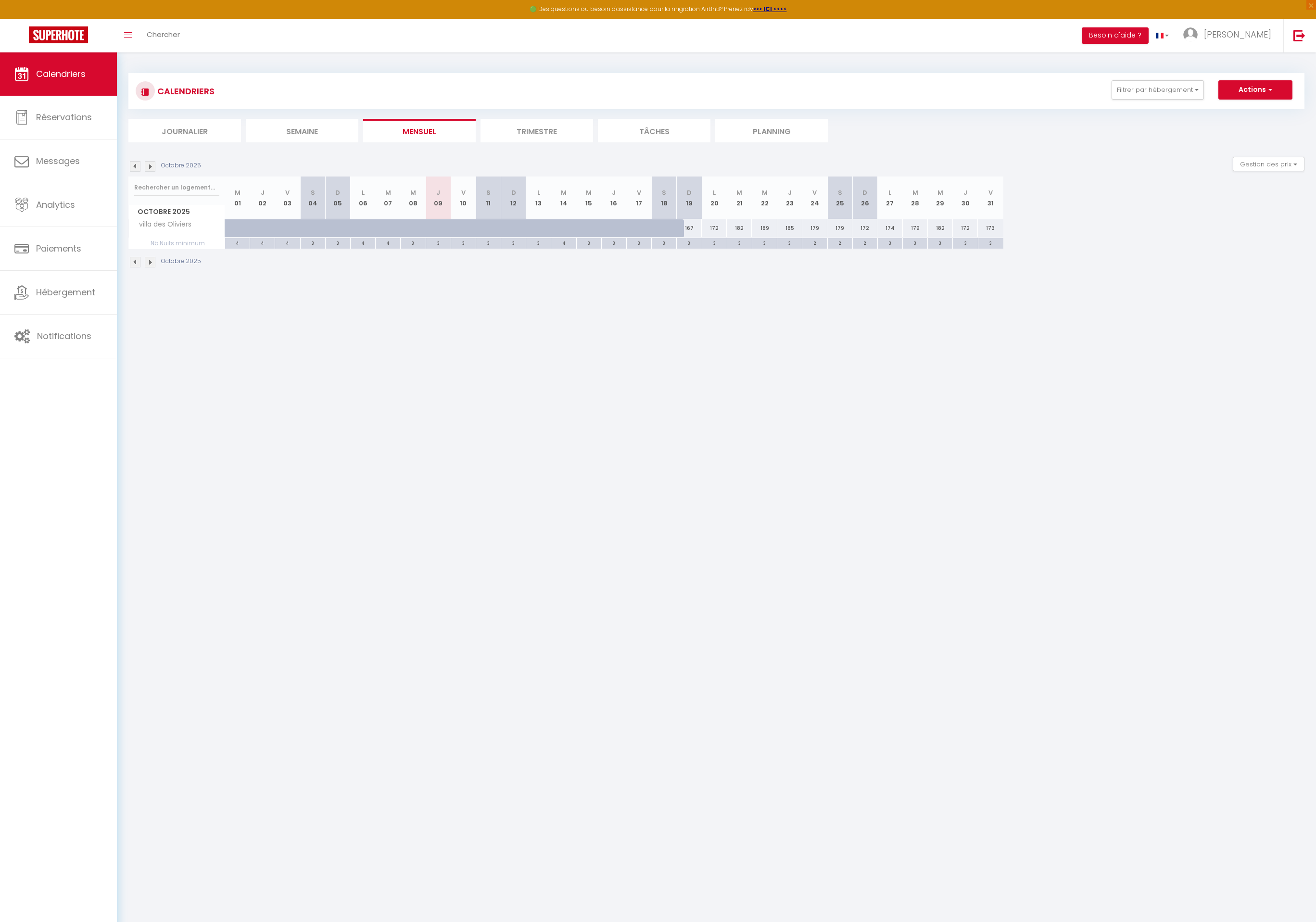
click at [149, 265] on img at bounding box center [150, 262] width 10 height 10
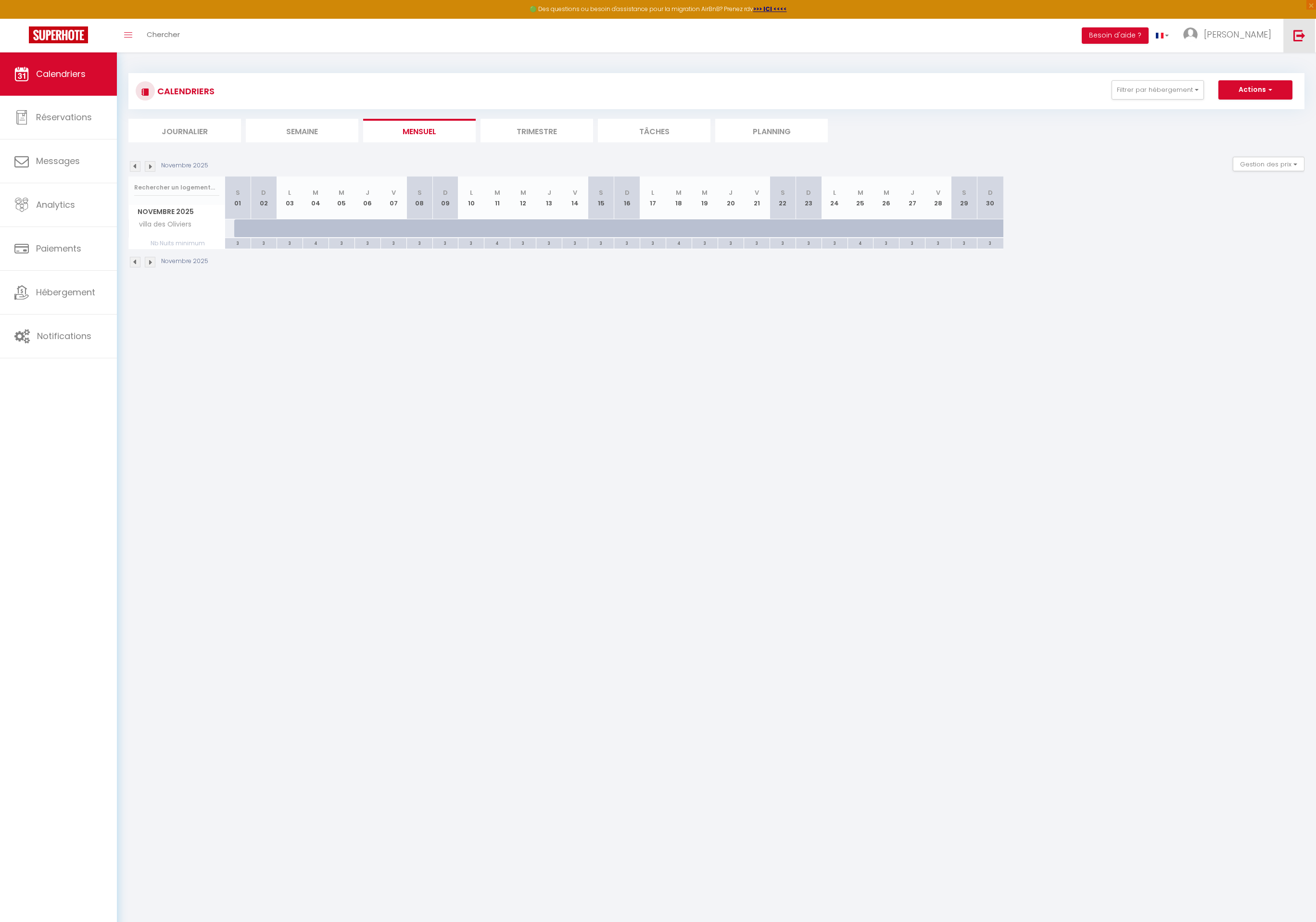
click at [1298, 36] on img at bounding box center [1299, 35] width 12 height 12
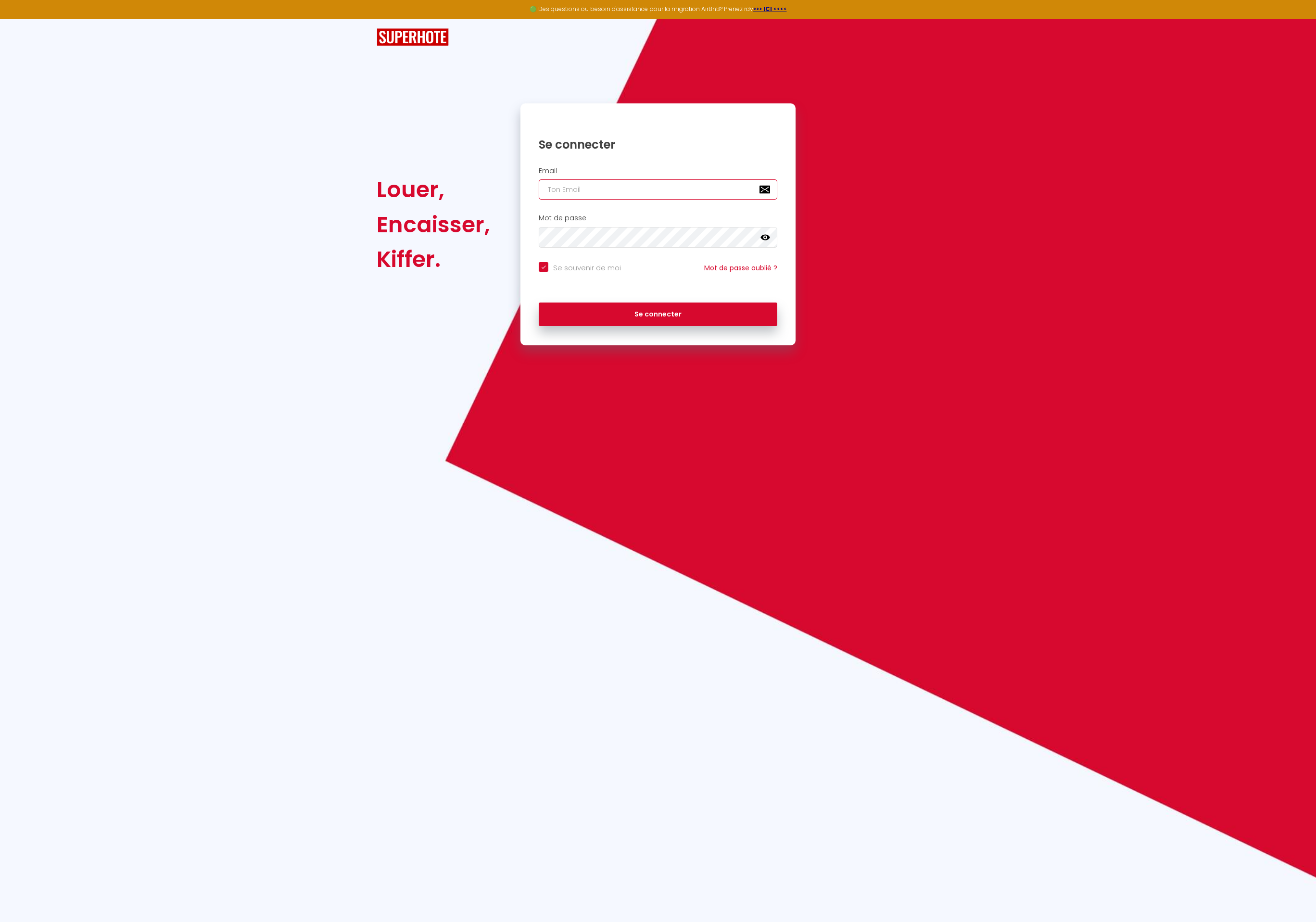
type input "Défault"
checkbox input "true"
drag, startPoint x: 588, startPoint y: 187, endPoint x: 462, endPoint y: 190, distance: 126.0
click at [462, 190] on div "Louer, Encaisser, Kiffer. Se connecter Email Défault Mot de passe false Se souv…" at bounding box center [658, 224] width 575 height 242
paste input "[EMAIL_ADDRESS][DOMAIN_NAME]"
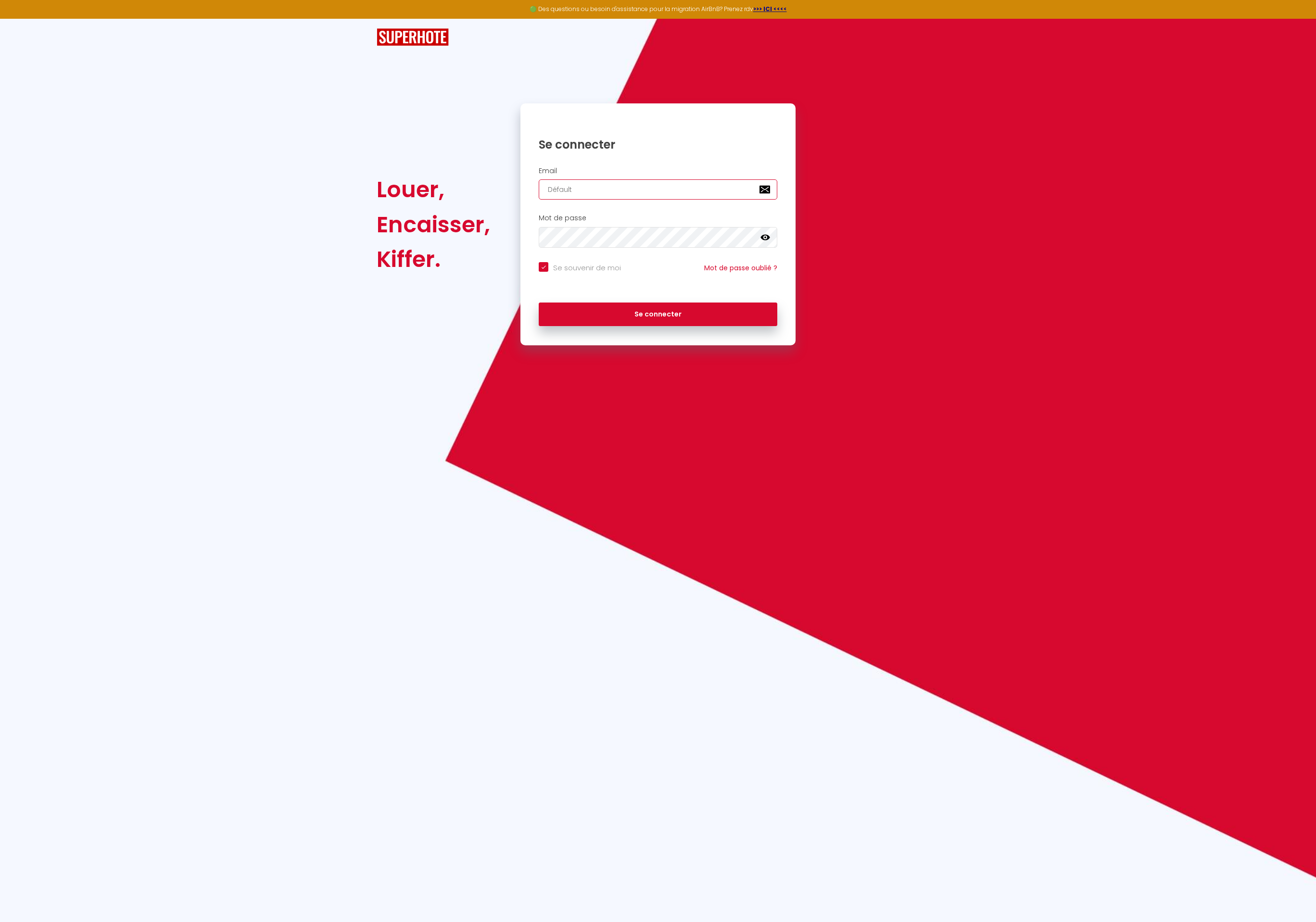
type input "[EMAIL_ADDRESS][DOMAIN_NAME]"
checkbox input "true"
type input "[EMAIL_ADDRESS][DOMAIN_NAME]"
click at [538, 302] on button "Se connecter" at bounding box center [657, 314] width 238 height 24
checkbox input "true"
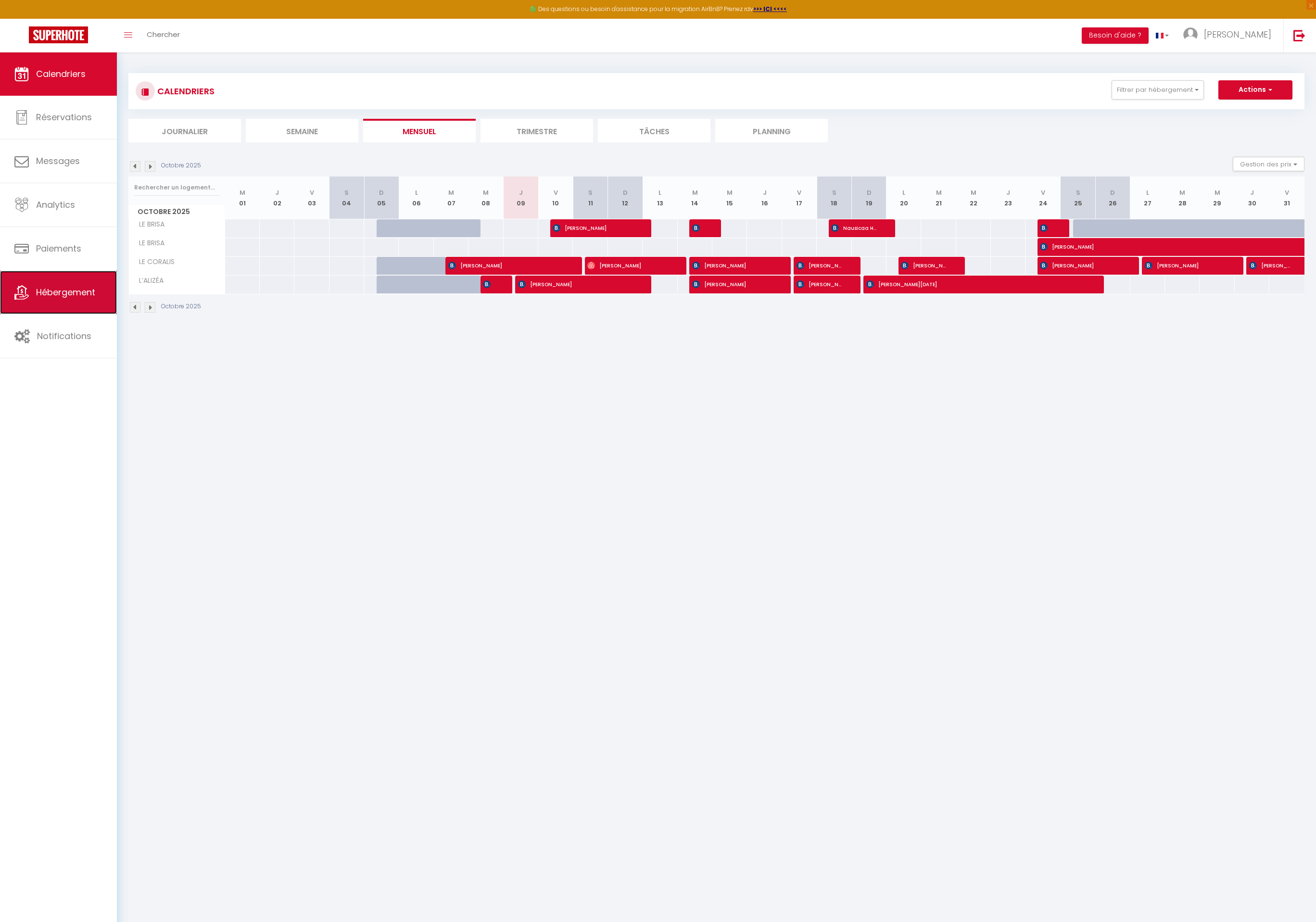
click at [89, 276] on link "Hébergement" at bounding box center [58, 292] width 117 height 44
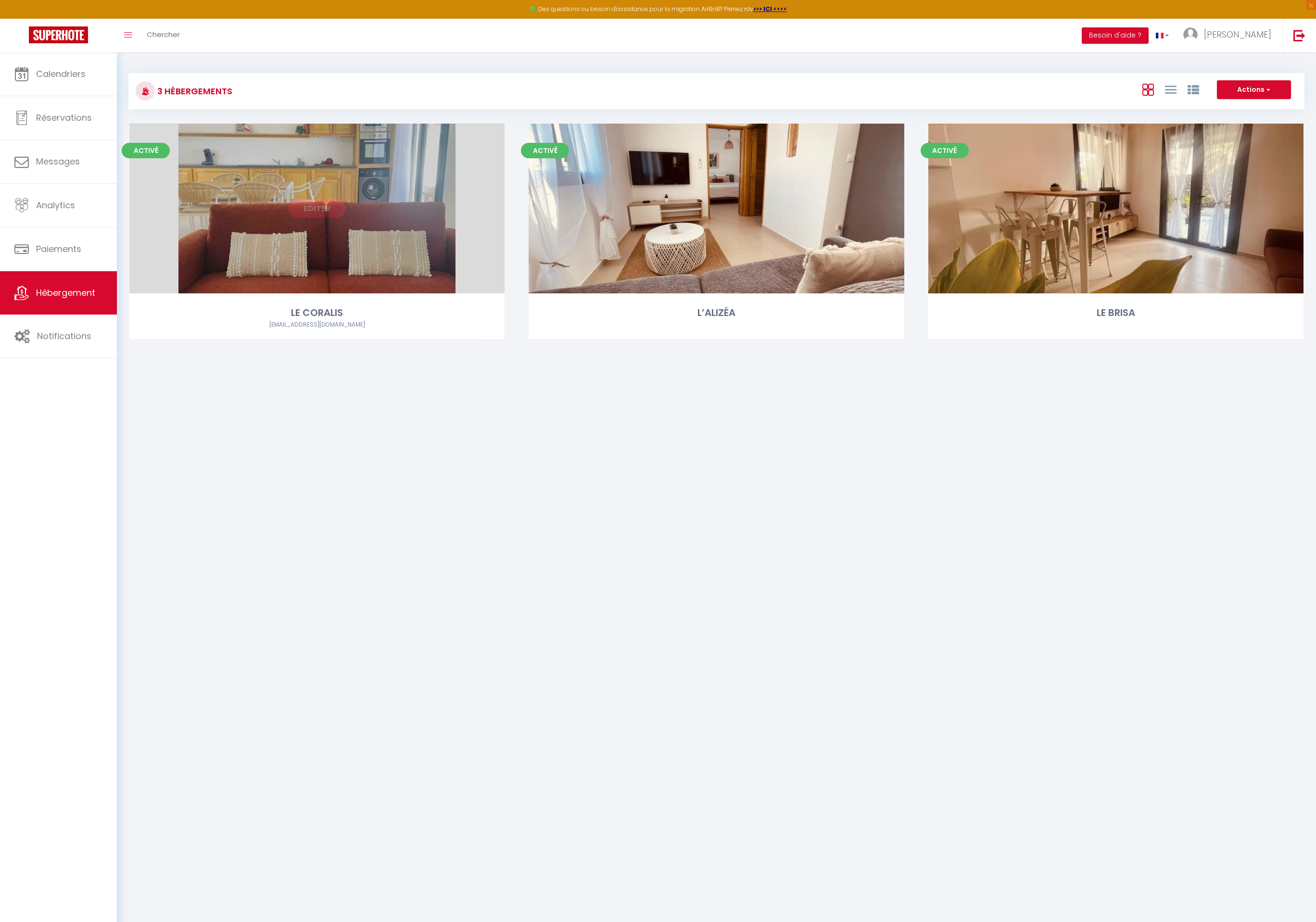
click at [317, 211] on link "Editer" at bounding box center [316, 208] width 58 height 19
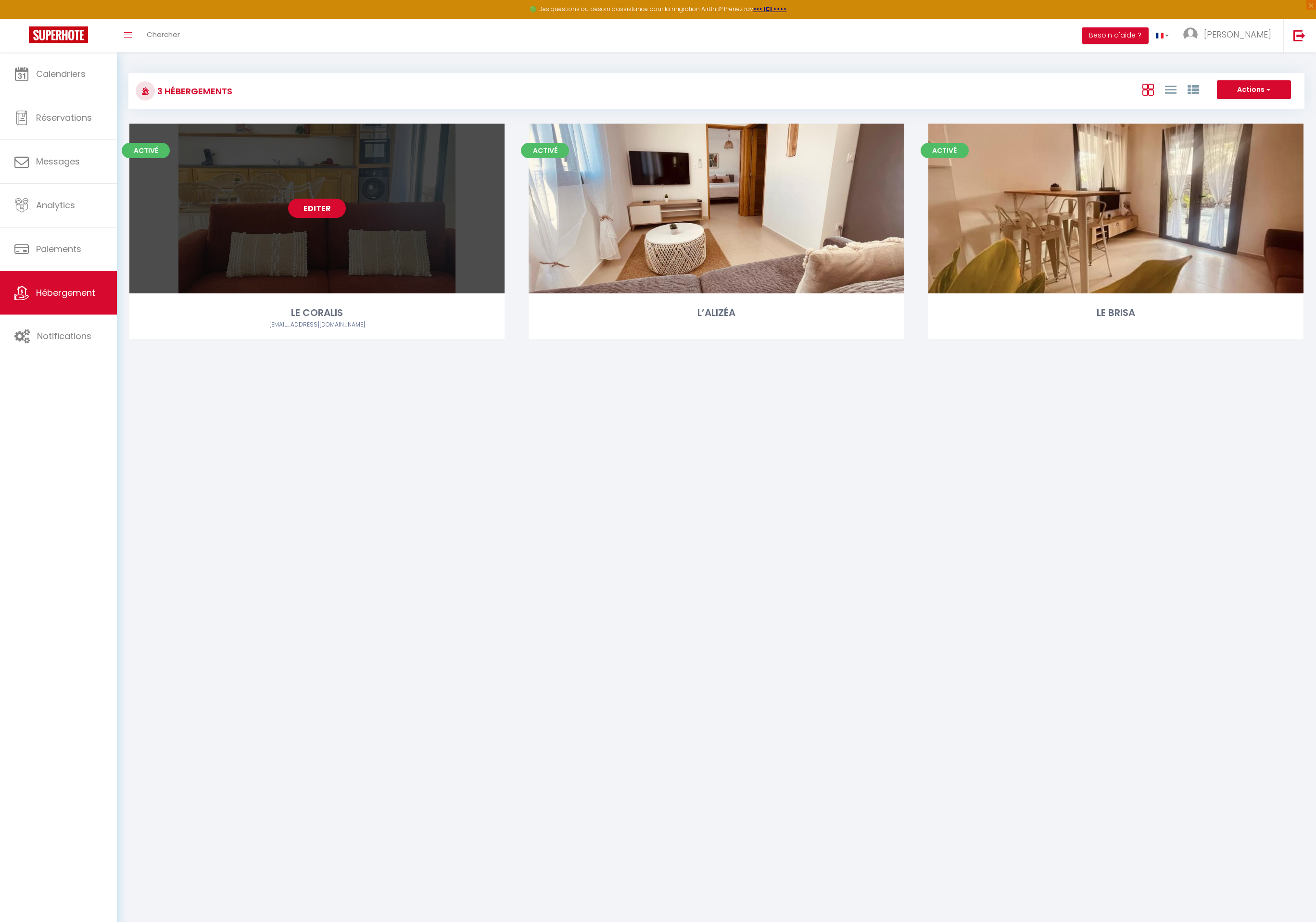
click at [317, 211] on link "Editer" at bounding box center [316, 208] width 58 height 19
click at [314, 198] on div "Editer" at bounding box center [316, 209] width 375 height 170
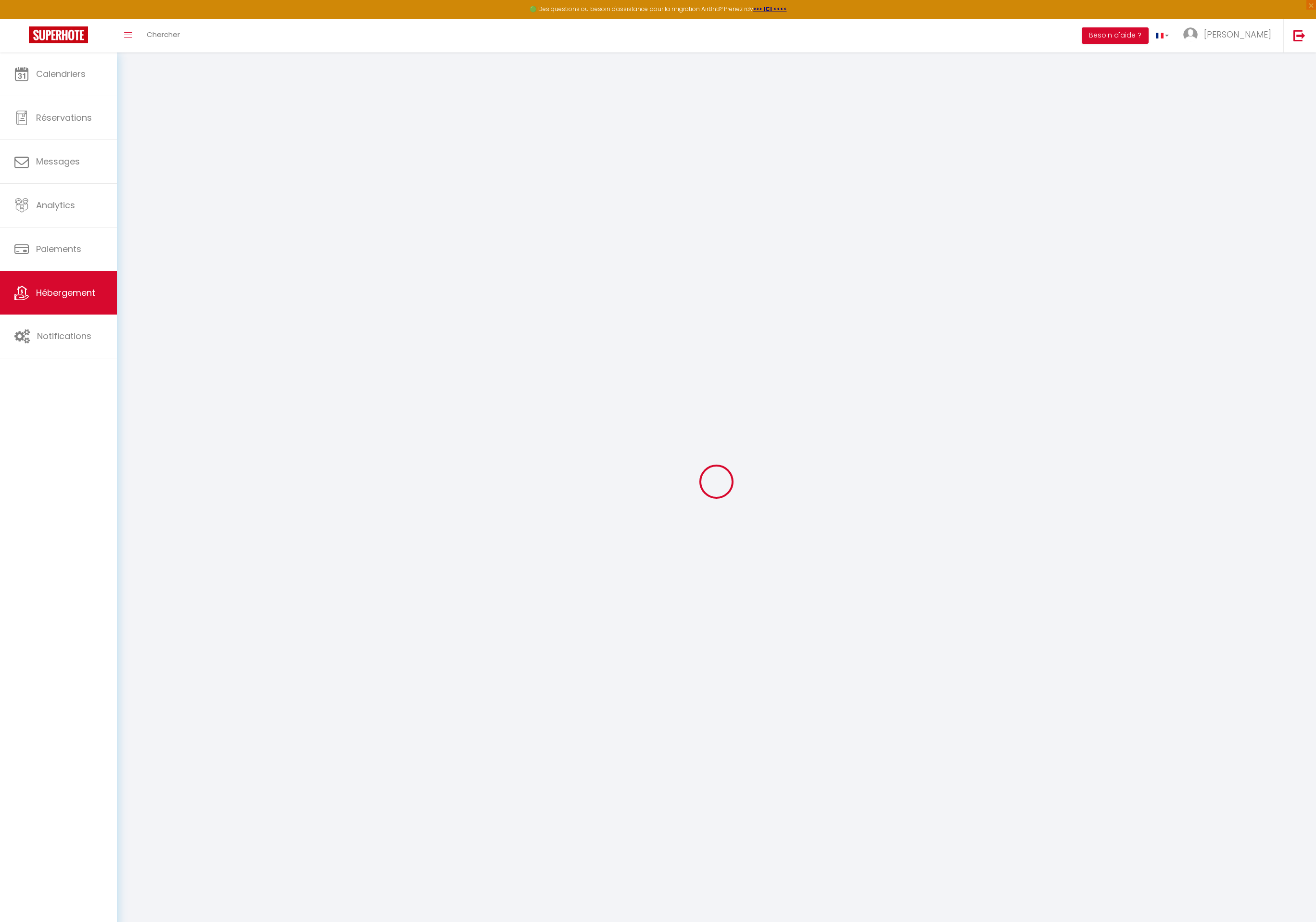
select select "22644-1284623745569475962"
select select "15:00"
select select "23:45"
select select "10:00"
select select "30"
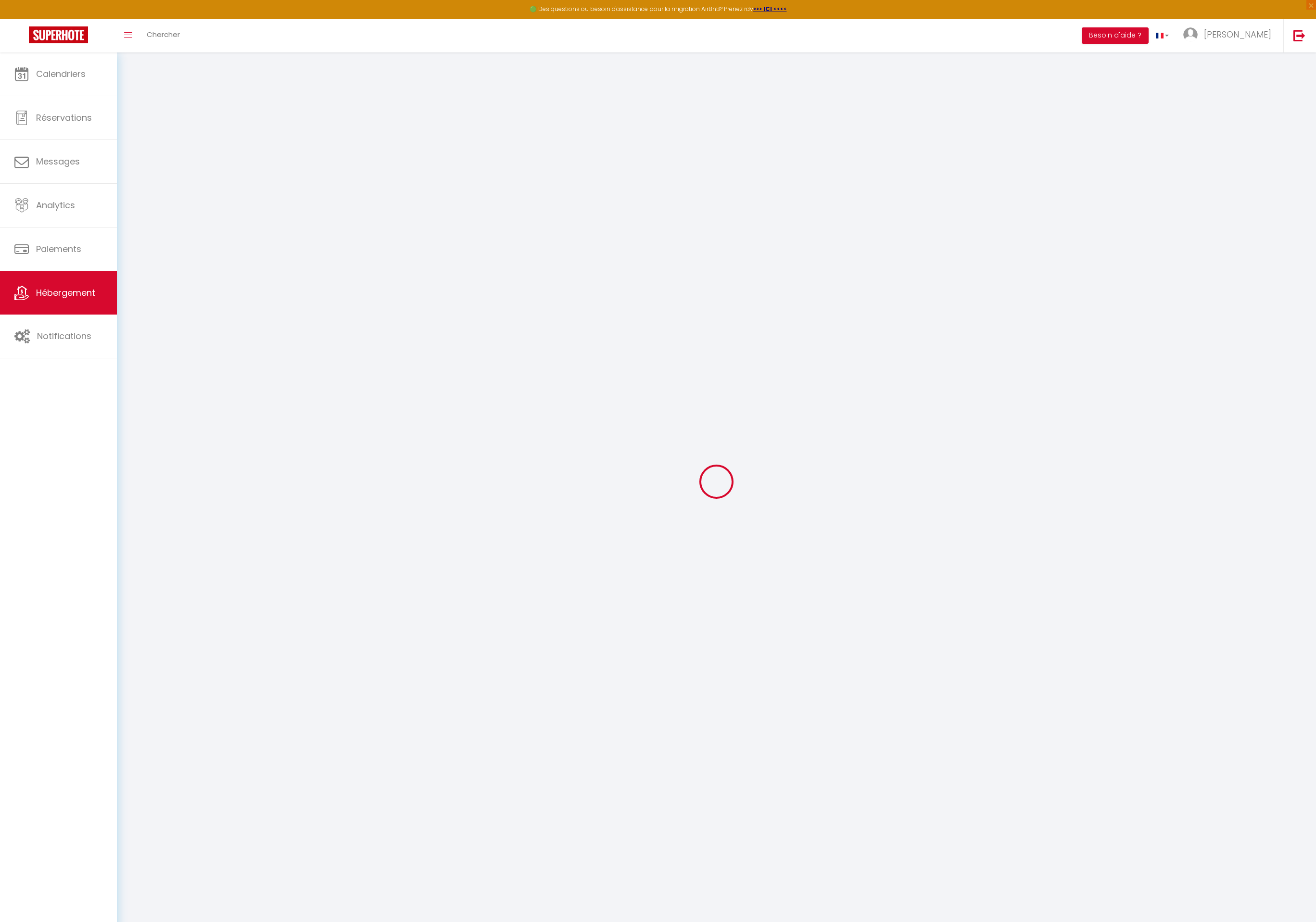
select select "120"
select select
checkbox input "false"
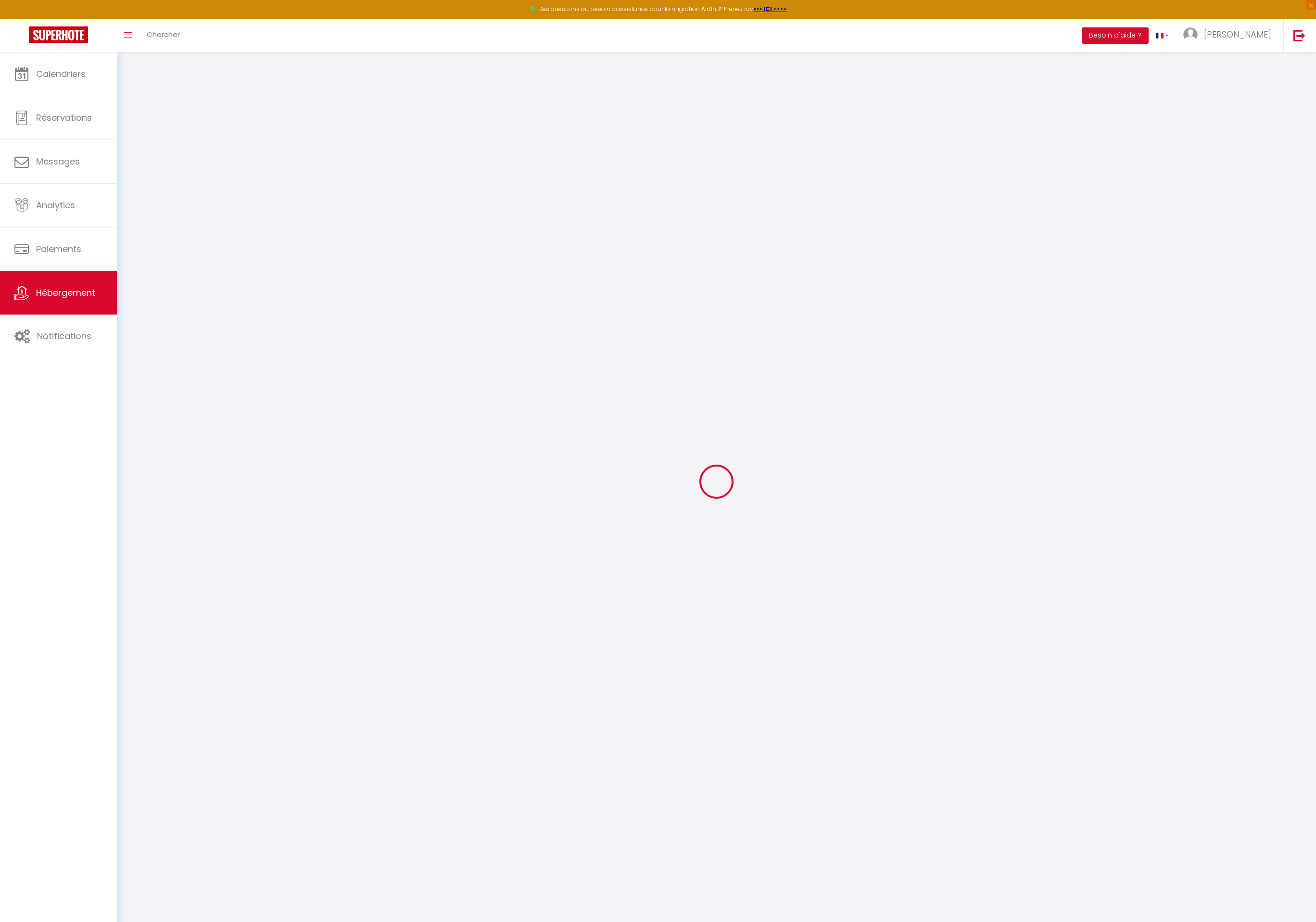
checkbox input "false"
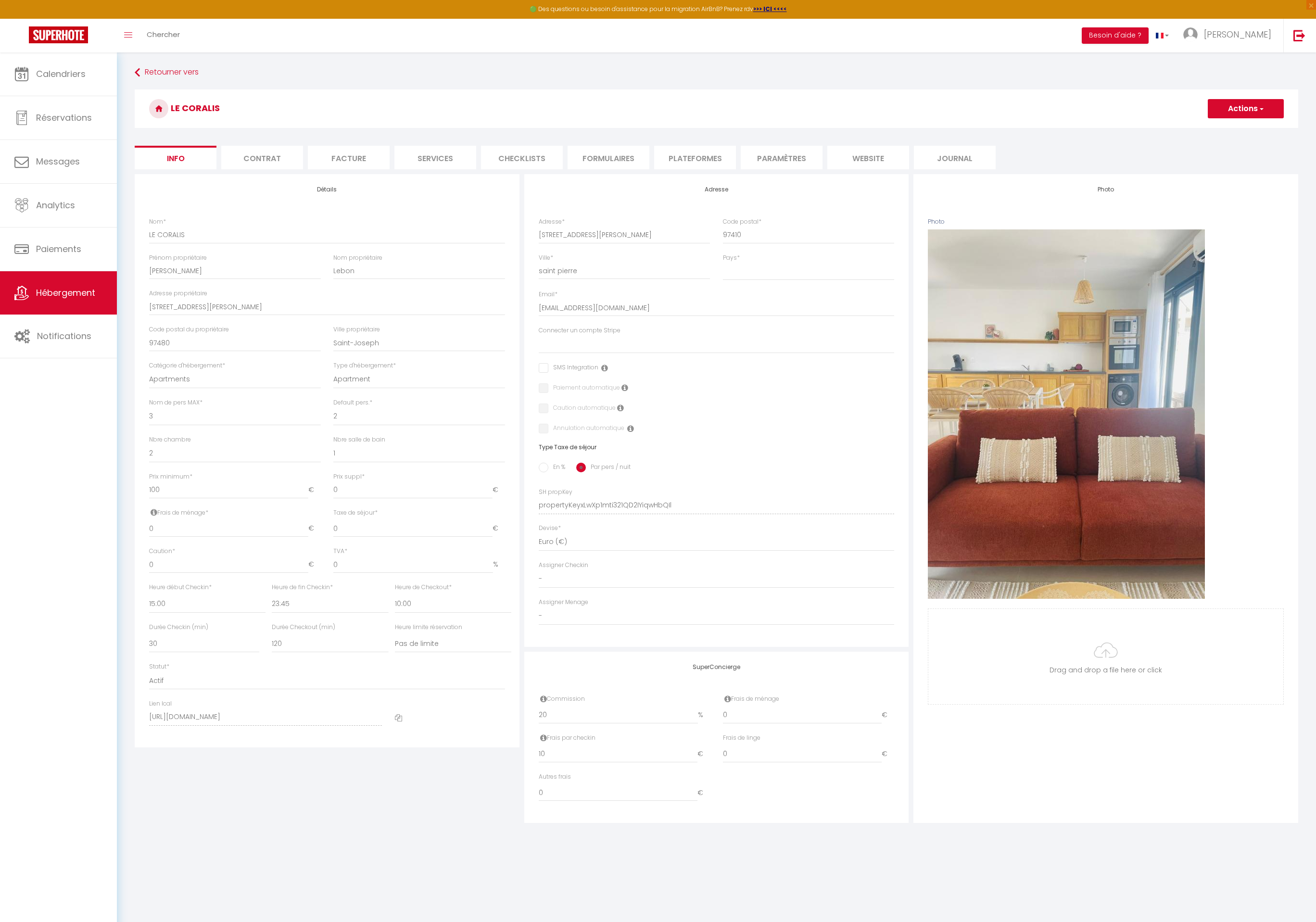
drag, startPoint x: 599, startPoint y: 156, endPoint x: 688, endPoint y: 153, distance: 89.1
click at [598, 156] on li "Formulaires" at bounding box center [608, 158] width 82 height 24
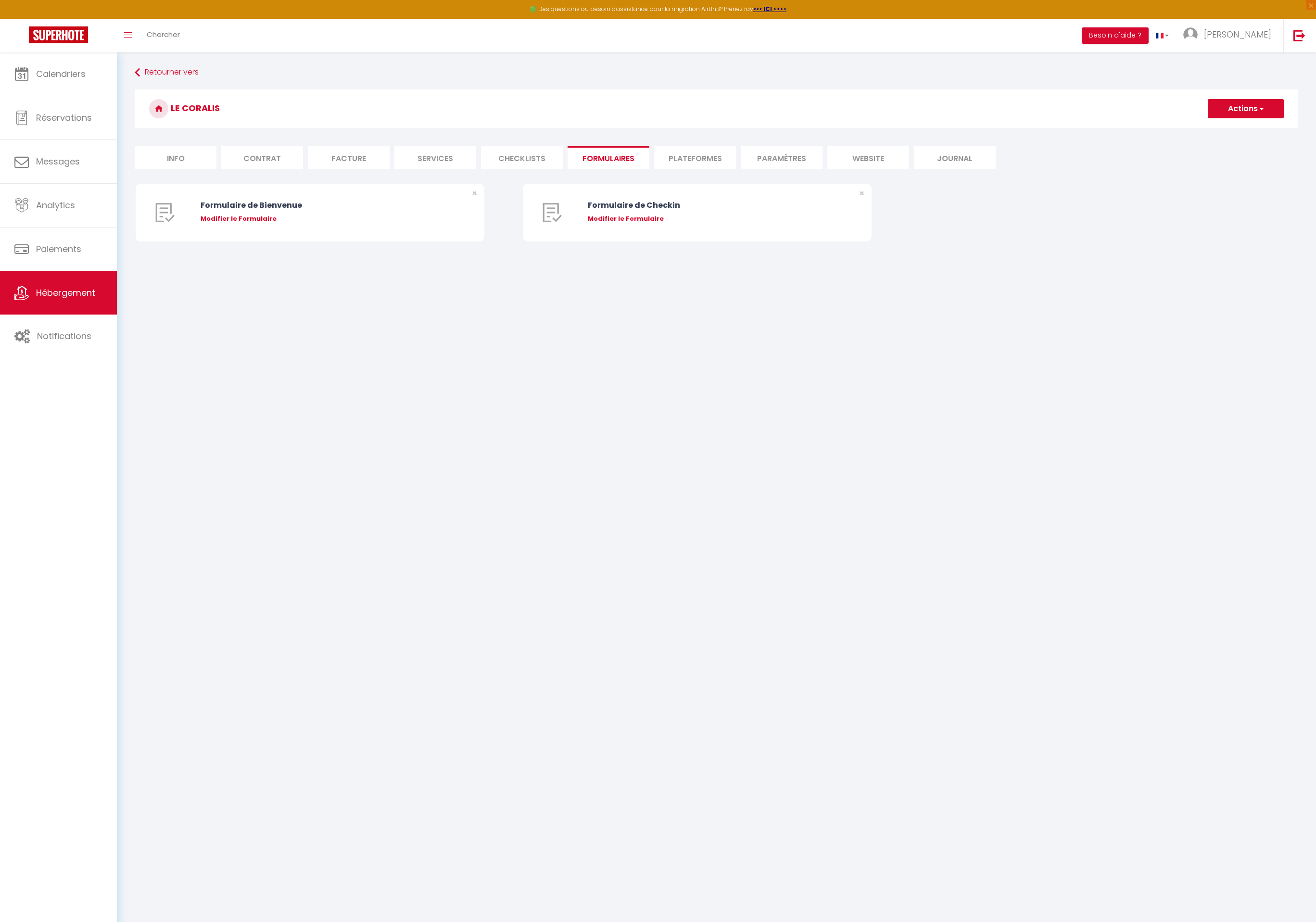
click at [694, 153] on li "Plateformes" at bounding box center [695, 158] width 82 height 24
select select
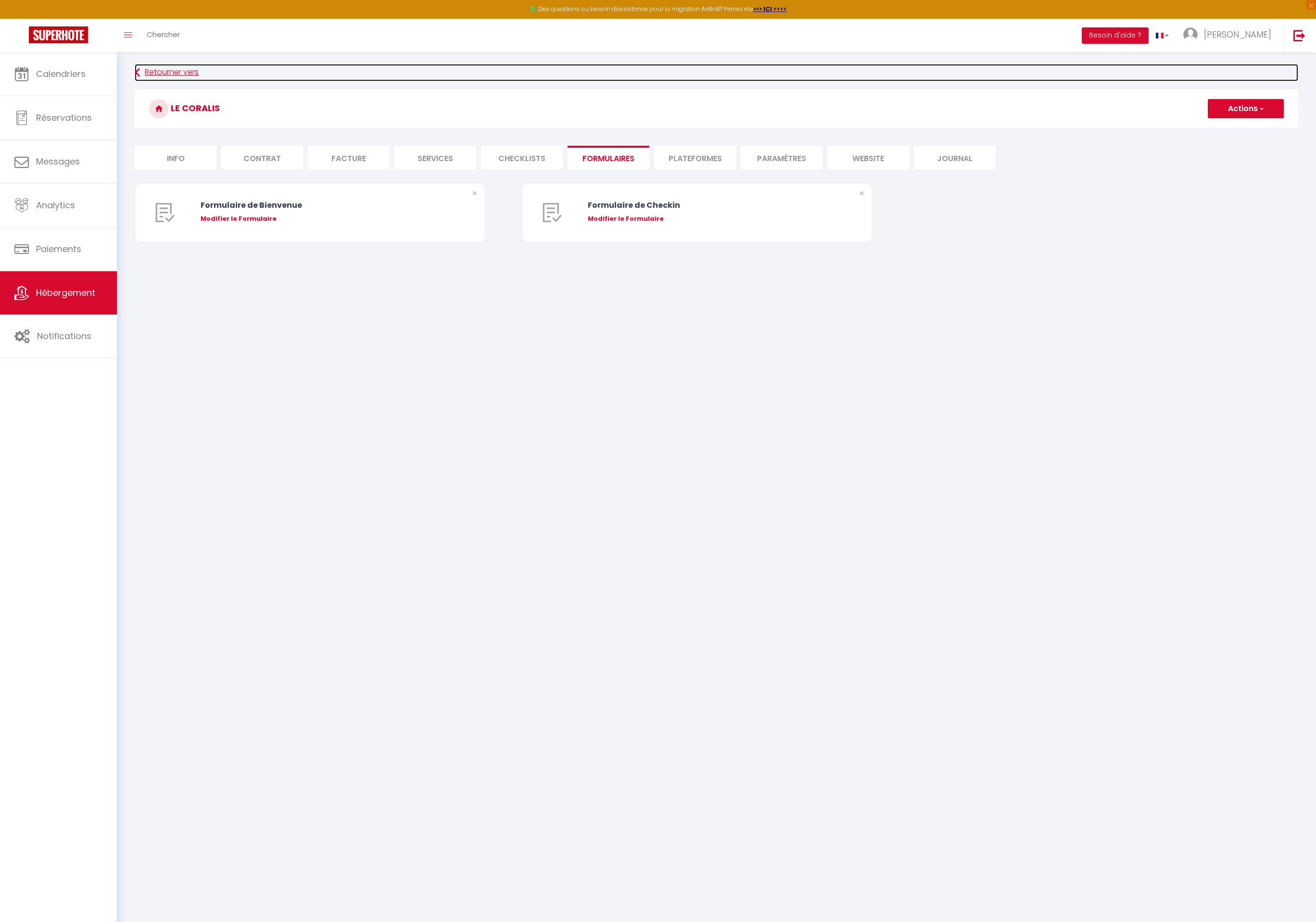
click at [167, 72] on link "Retourner vers" at bounding box center [716, 72] width 1163 height 17
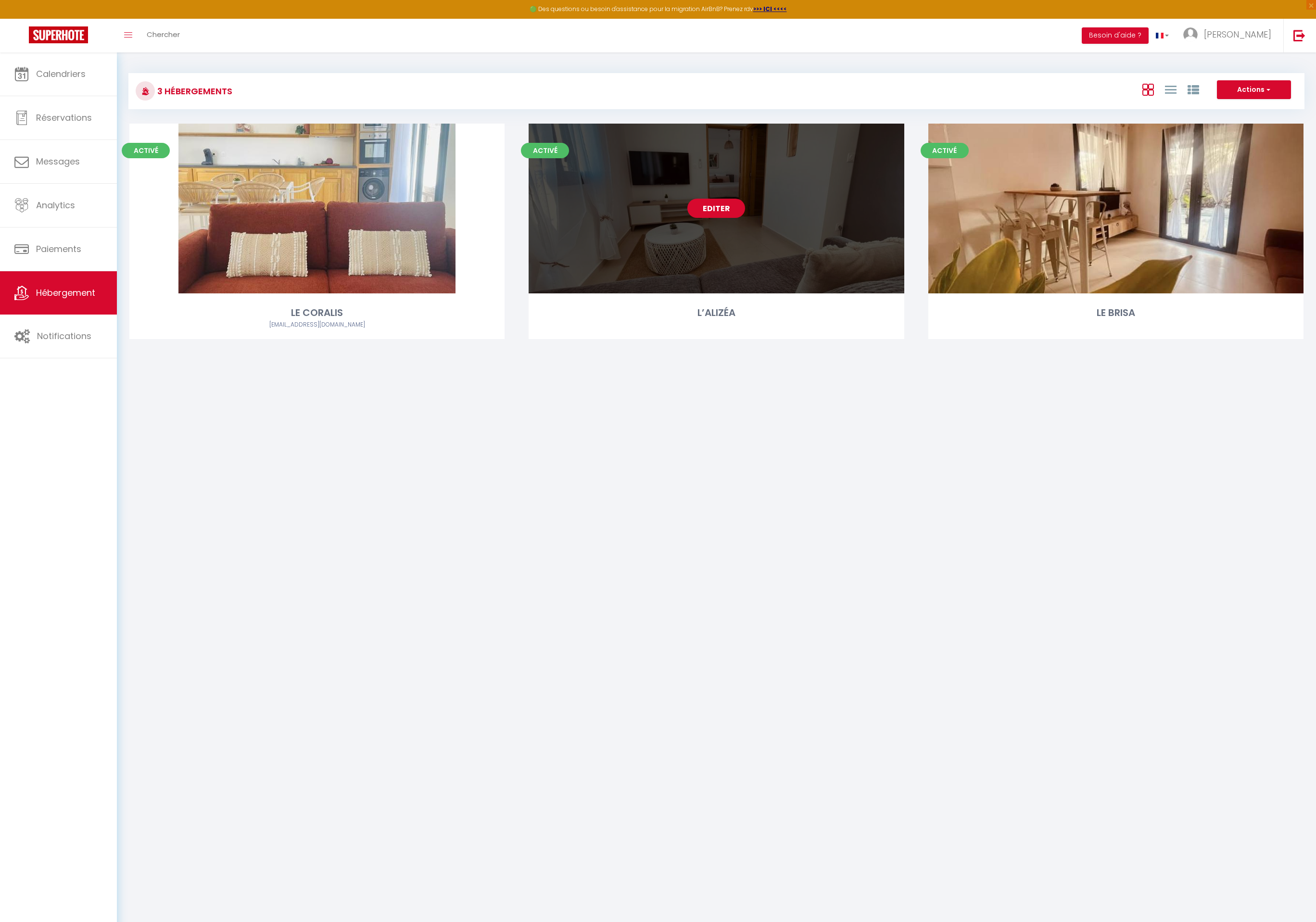
click at [696, 216] on link "Editer" at bounding box center [716, 208] width 58 height 19
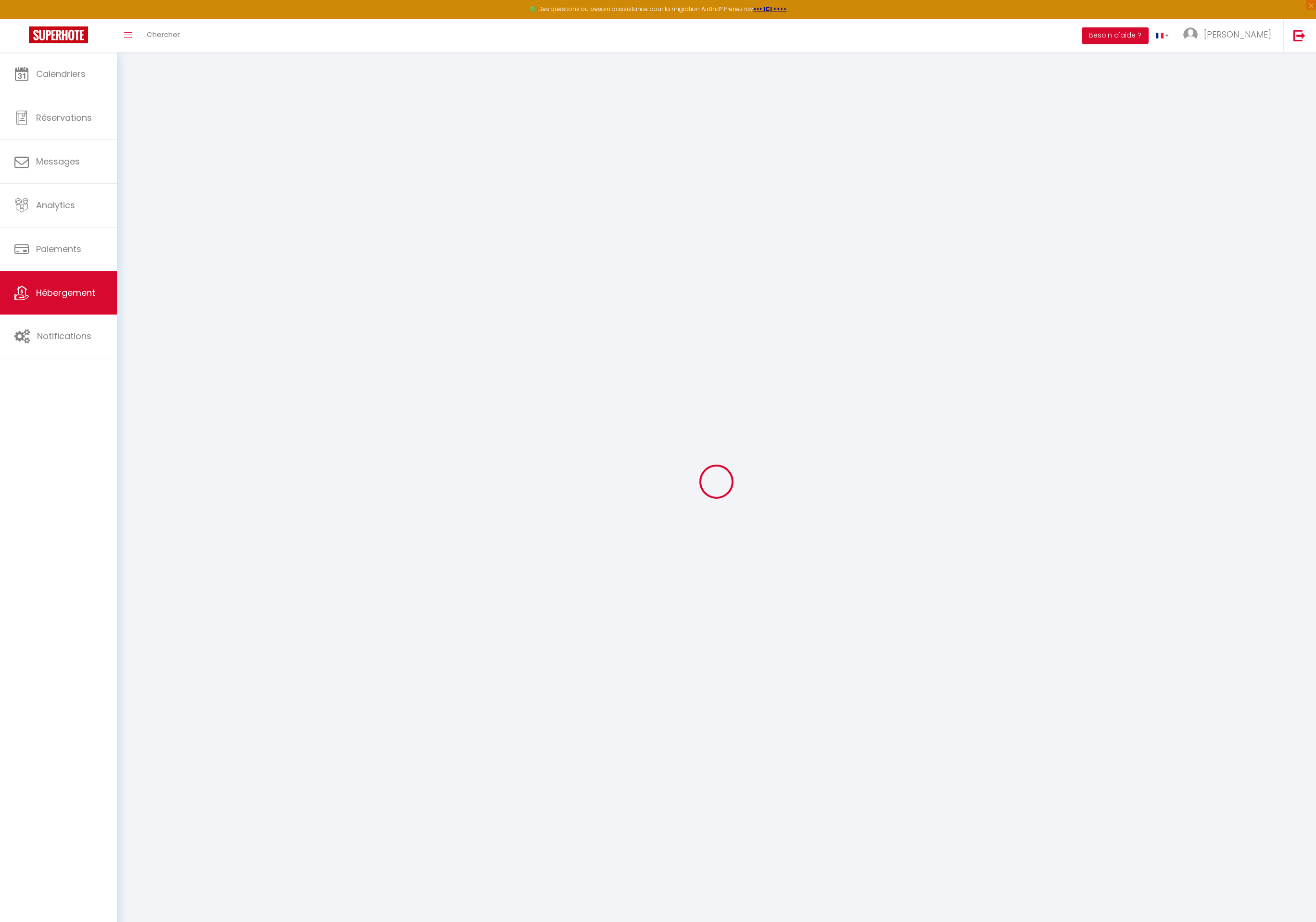
select select "15:00"
select select "23:45"
select select "11:00"
select select "30"
select select "120"
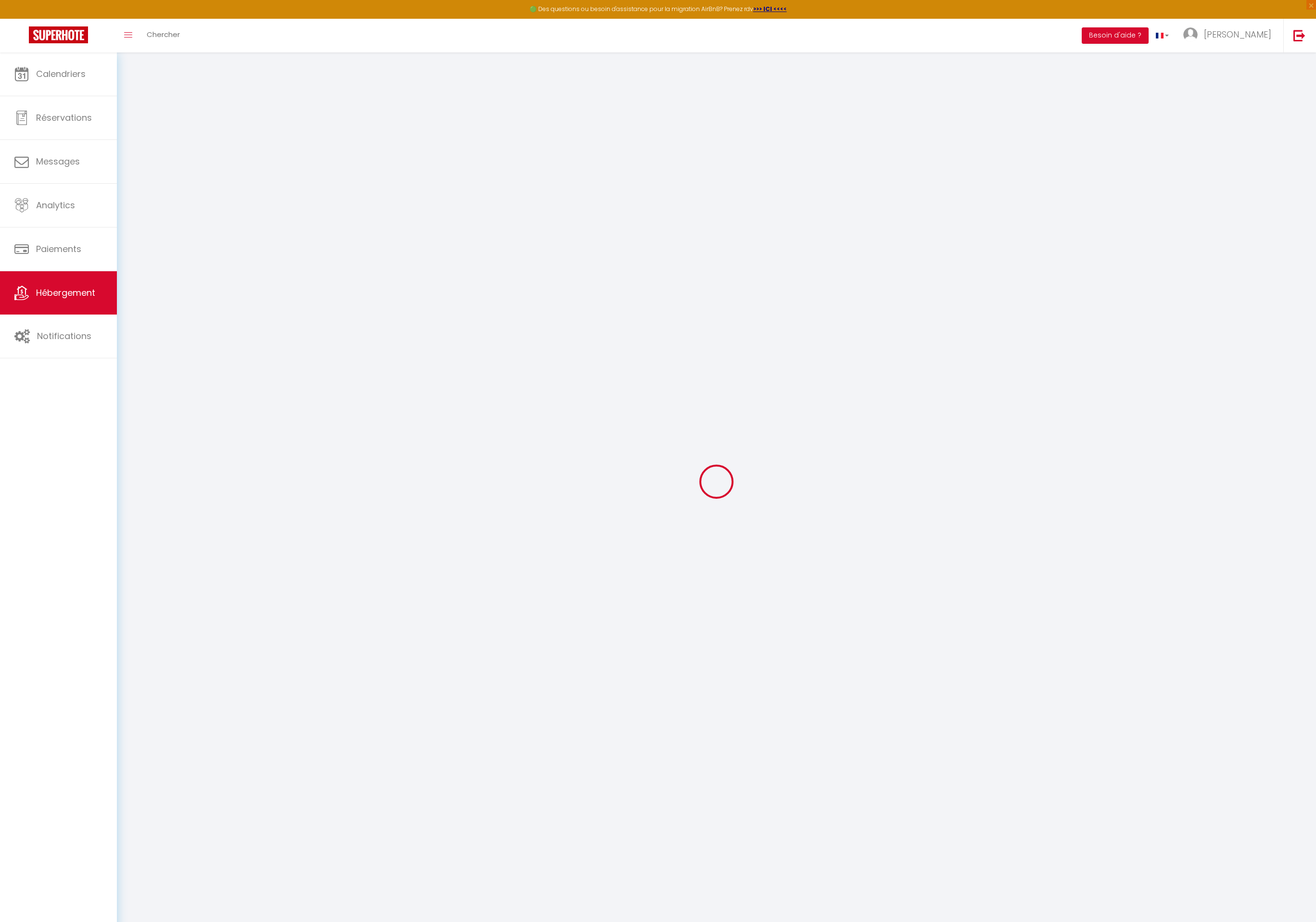
select select "+ 18 %"
select select "+ 13 %"
select select
checkbox input "false"
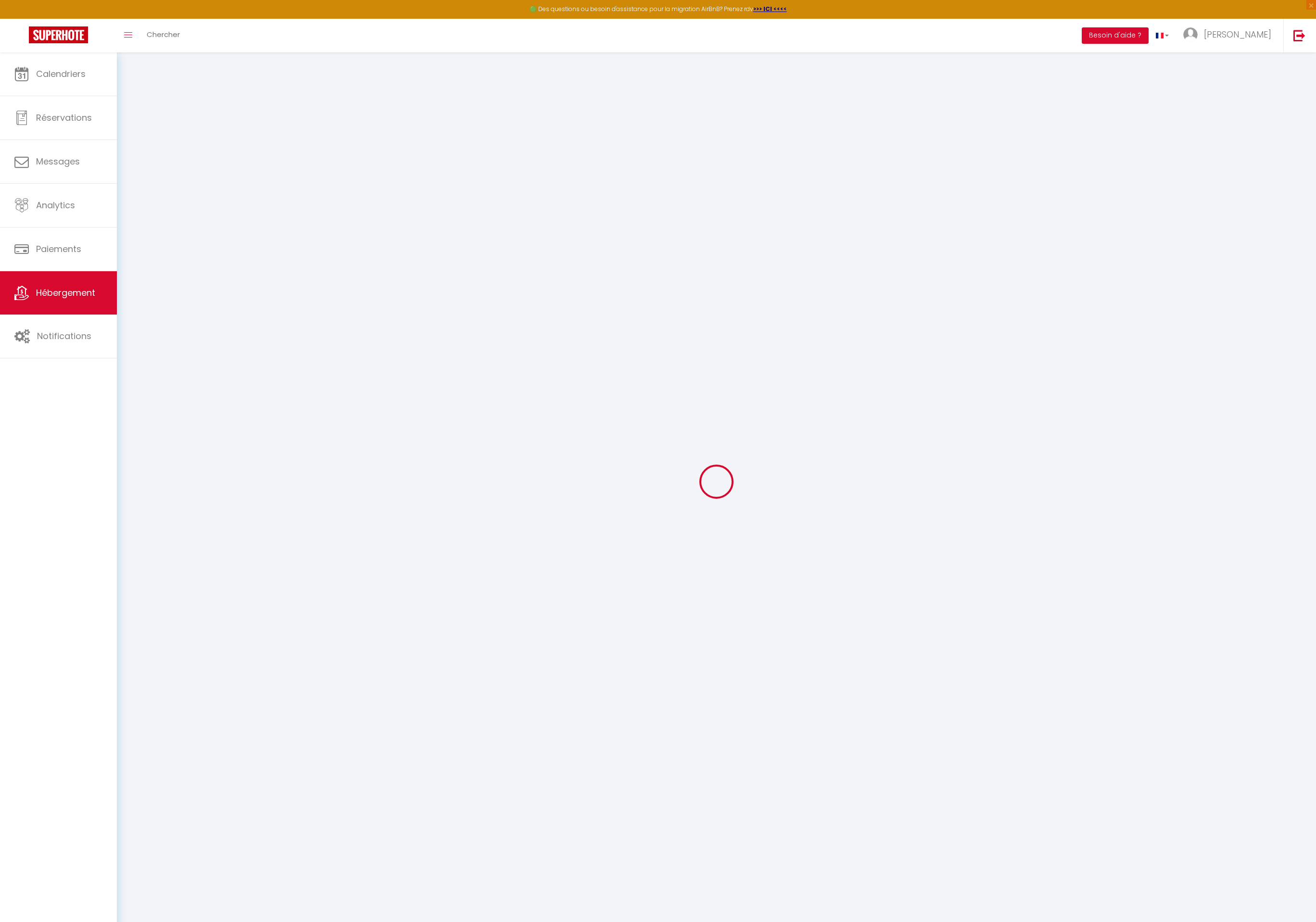
checkbox input "false"
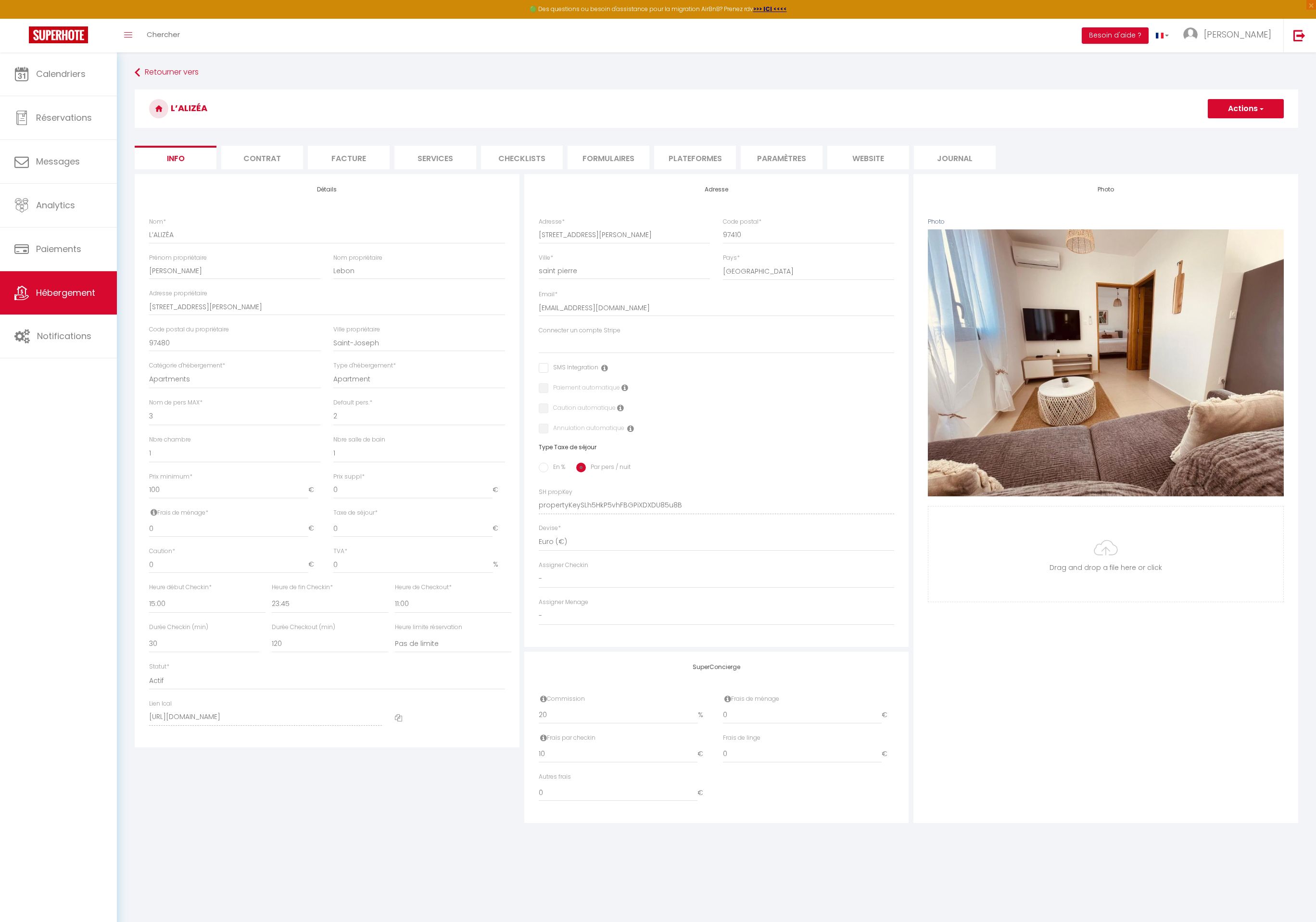
click at [681, 153] on li "Plateformes" at bounding box center [695, 158] width 82 height 24
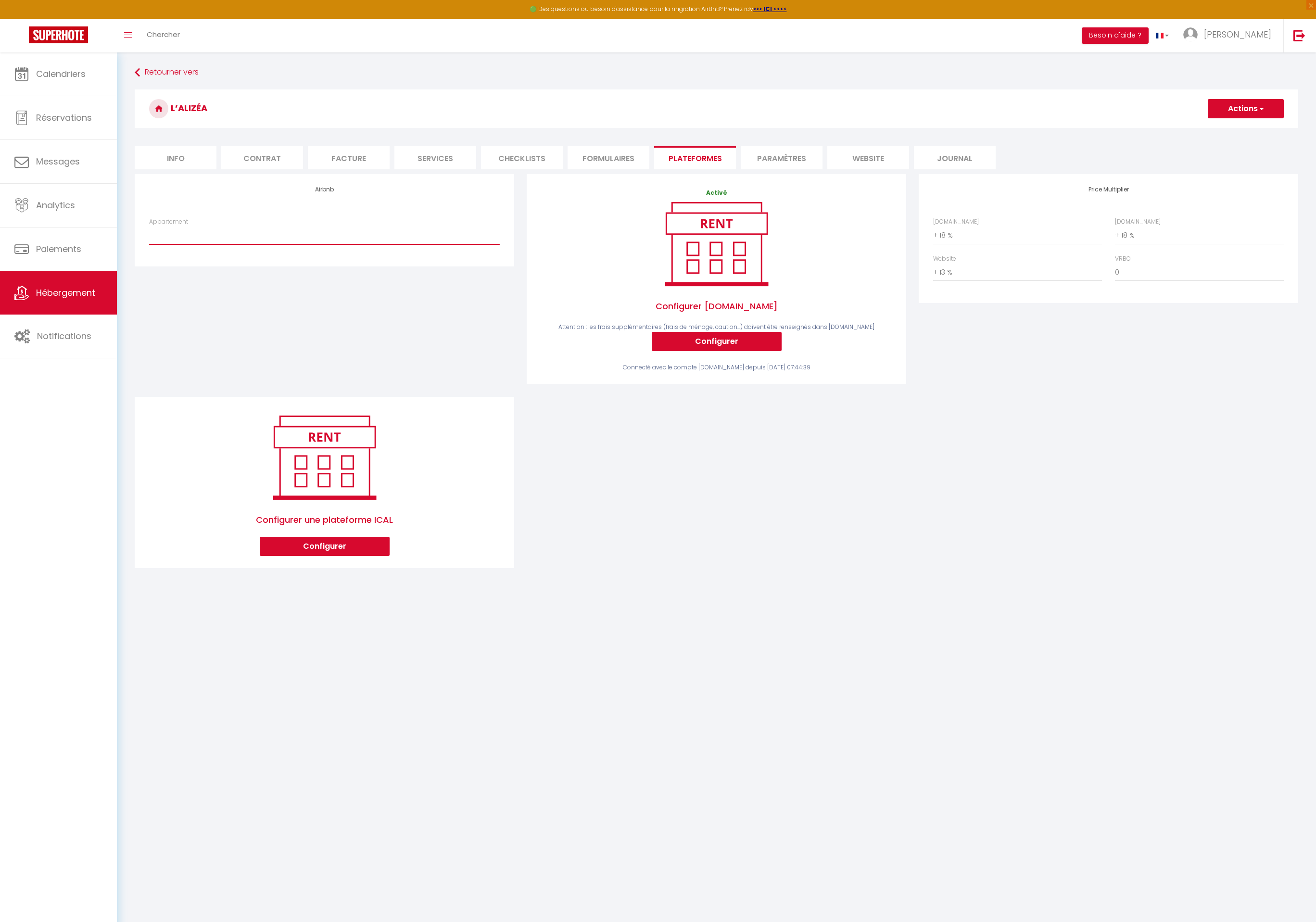
click at [240, 239] on select "Aurora - Appart [MEDICAL_DATA] - Face à l’océan - [EMAIL_ADDRESS][DOMAIN_NAME]" at bounding box center [324, 235] width 350 height 18
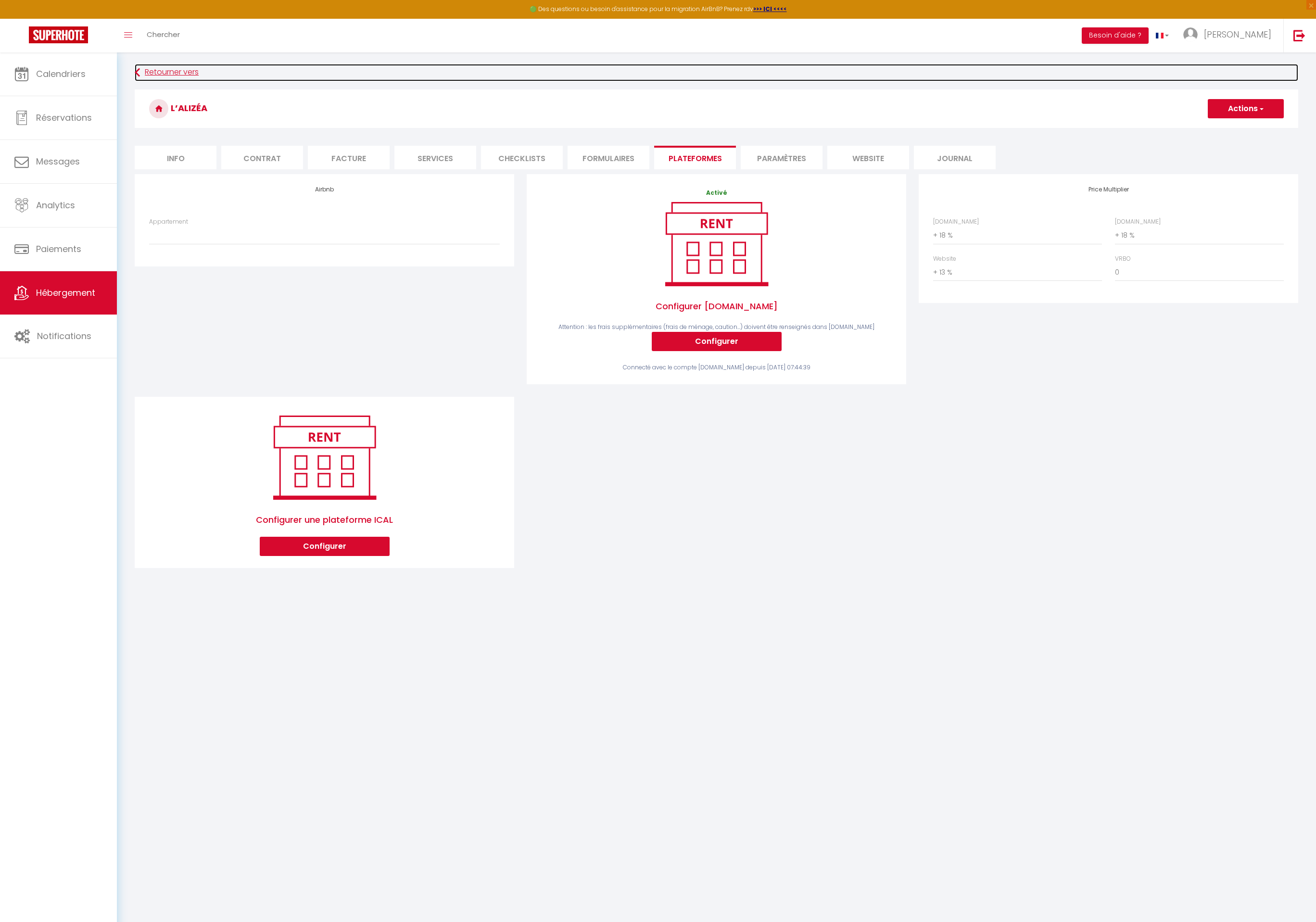
click at [147, 74] on link "Retourner vers" at bounding box center [716, 72] width 1163 height 17
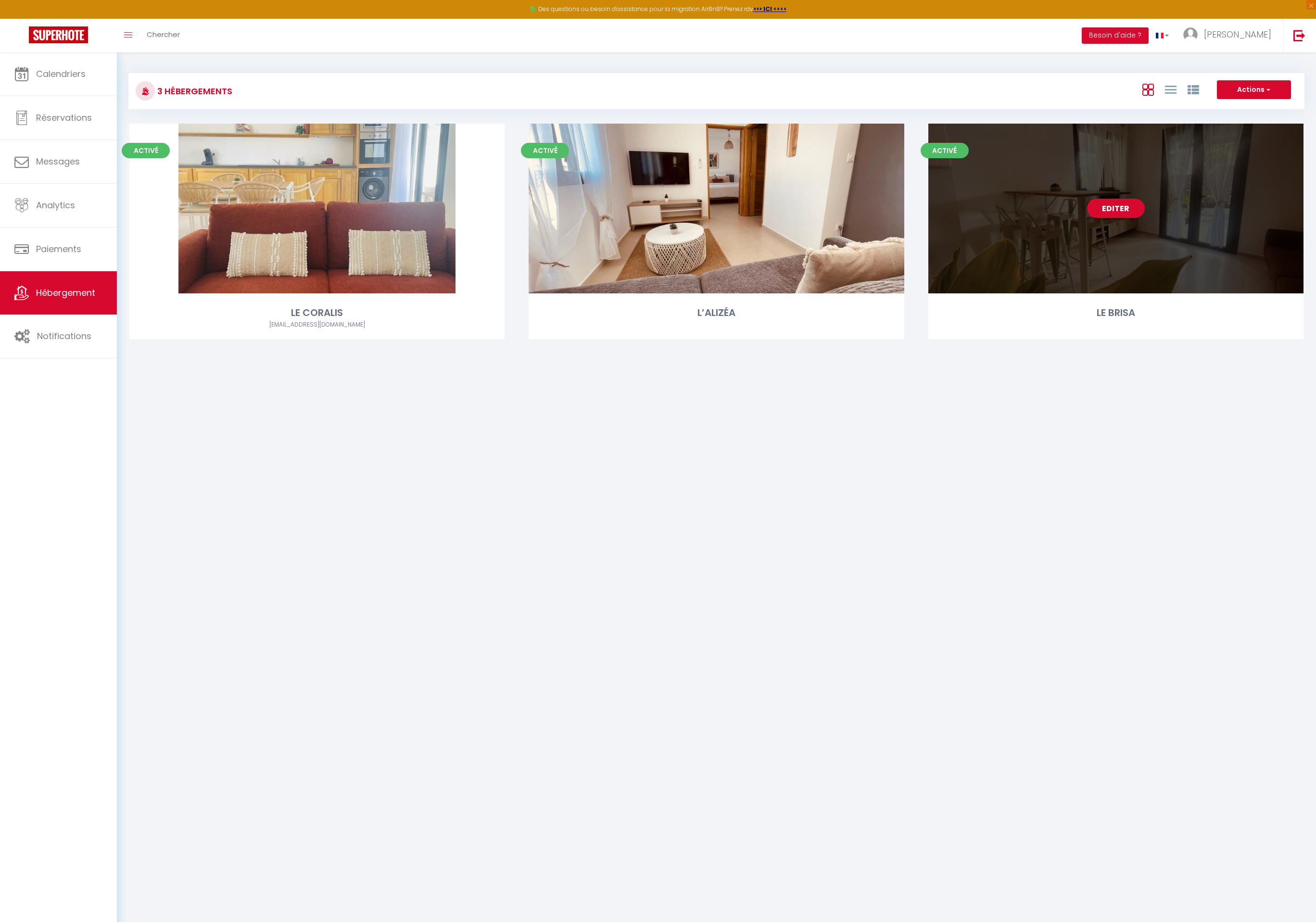
click at [1129, 208] on link "Editer" at bounding box center [1115, 208] width 58 height 19
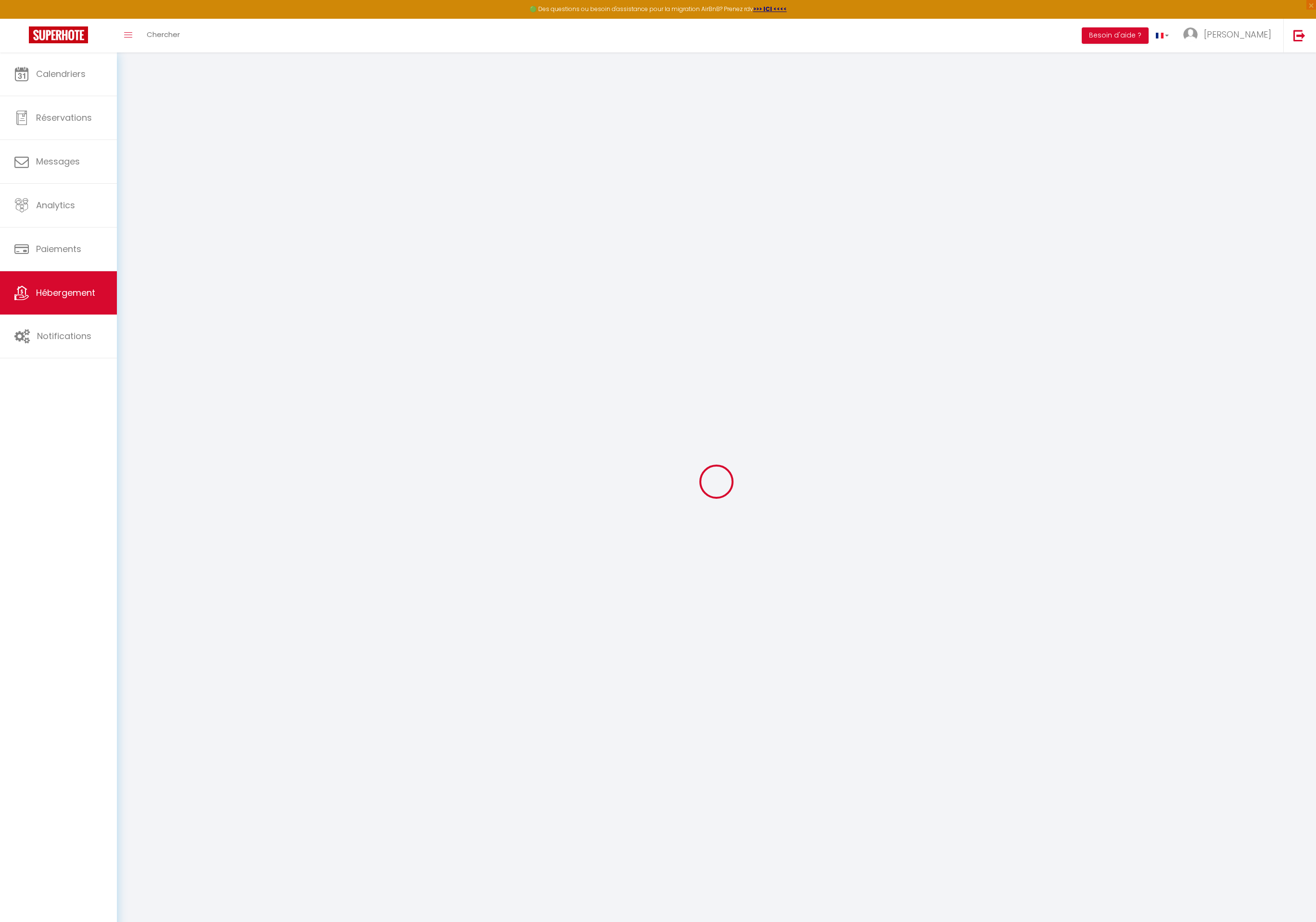
select select
checkbox input "false"
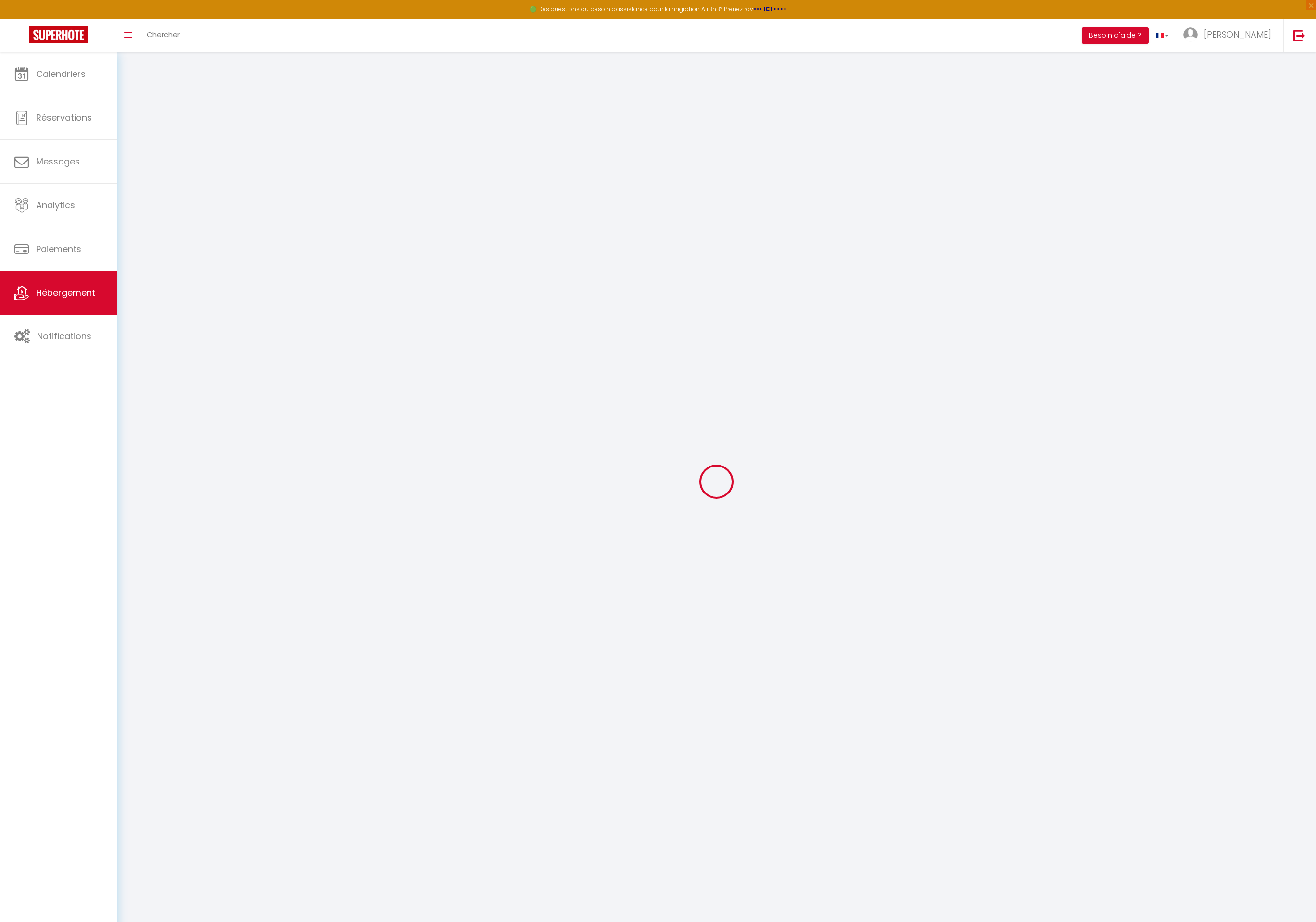
select select "15:00"
select select "23:45"
select select "11:00"
select select "30"
select select "120"
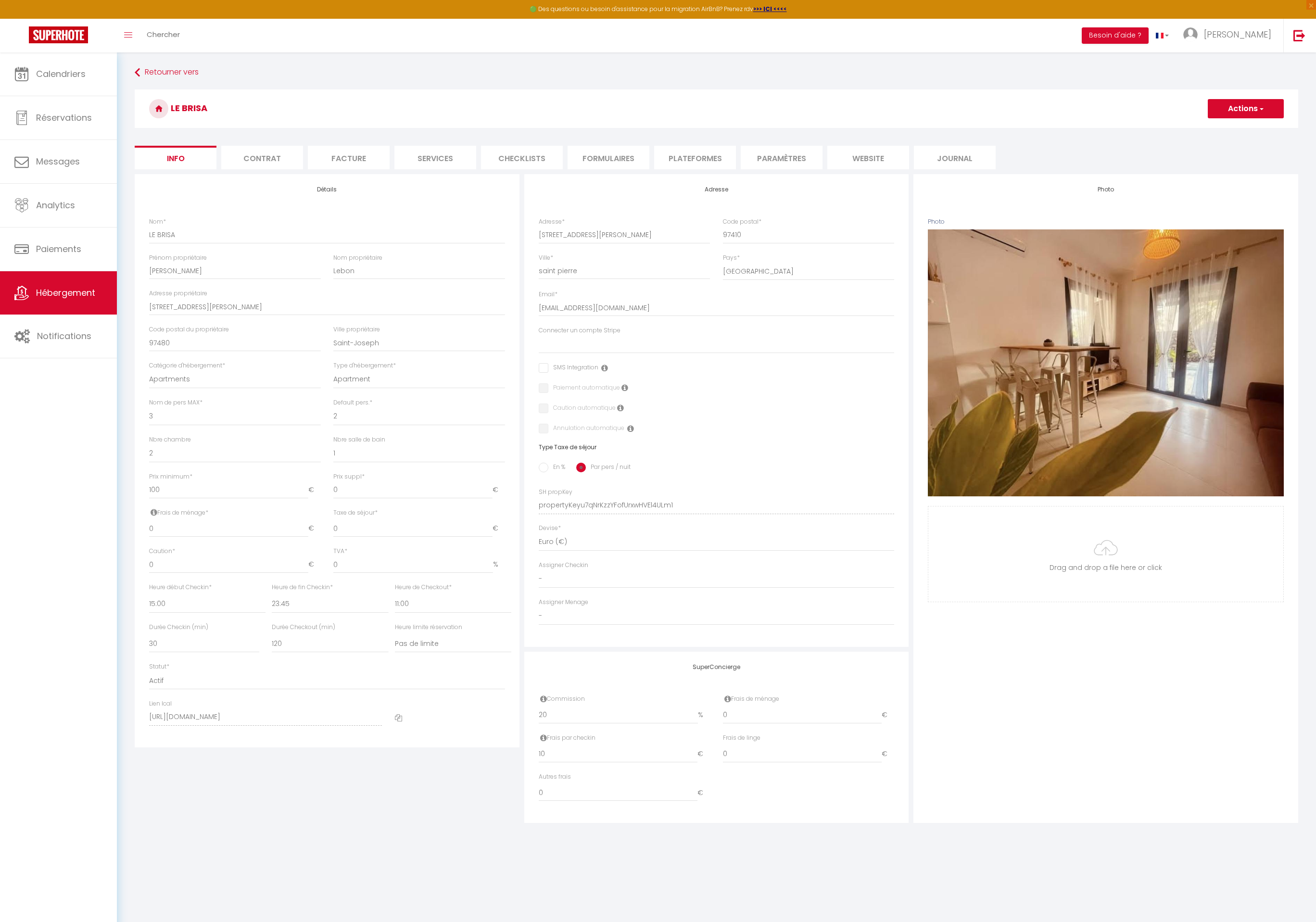
click at [738, 156] on ul "Info Contrat Facture Services Checklists Formulaires Plateformes Paramètres web…" at bounding box center [716, 158] width 1163 height 24
click at [719, 157] on li "Plateformes" at bounding box center [695, 158] width 82 height 24
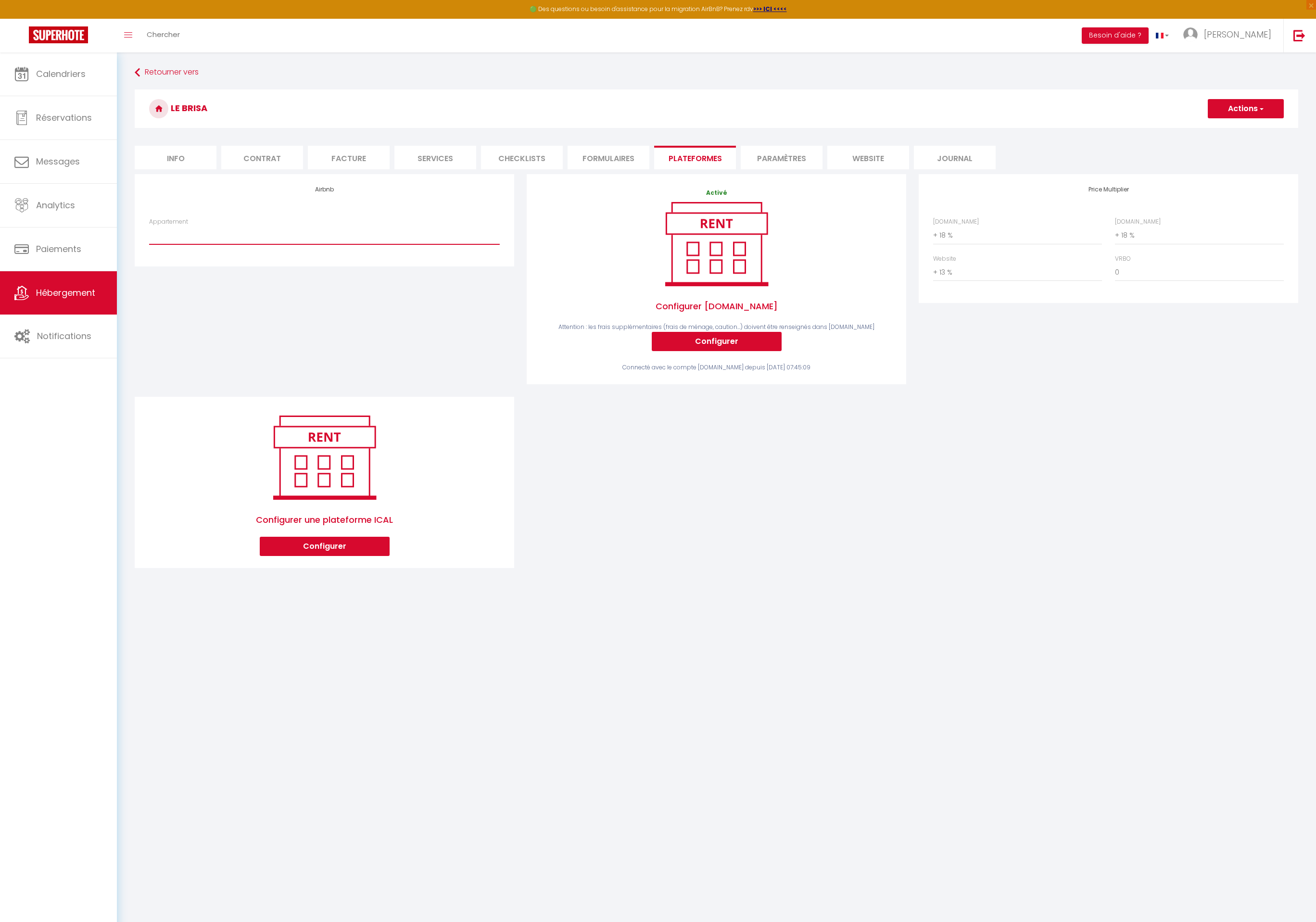
click at [375, 234] on select "Aurora - Appart [MEDICAL_DATA] - Face à l’océan - [EMAIL_ADDRESS][DOMAIN_NAME]" at bounding box center [324, 235] width 350 height 18
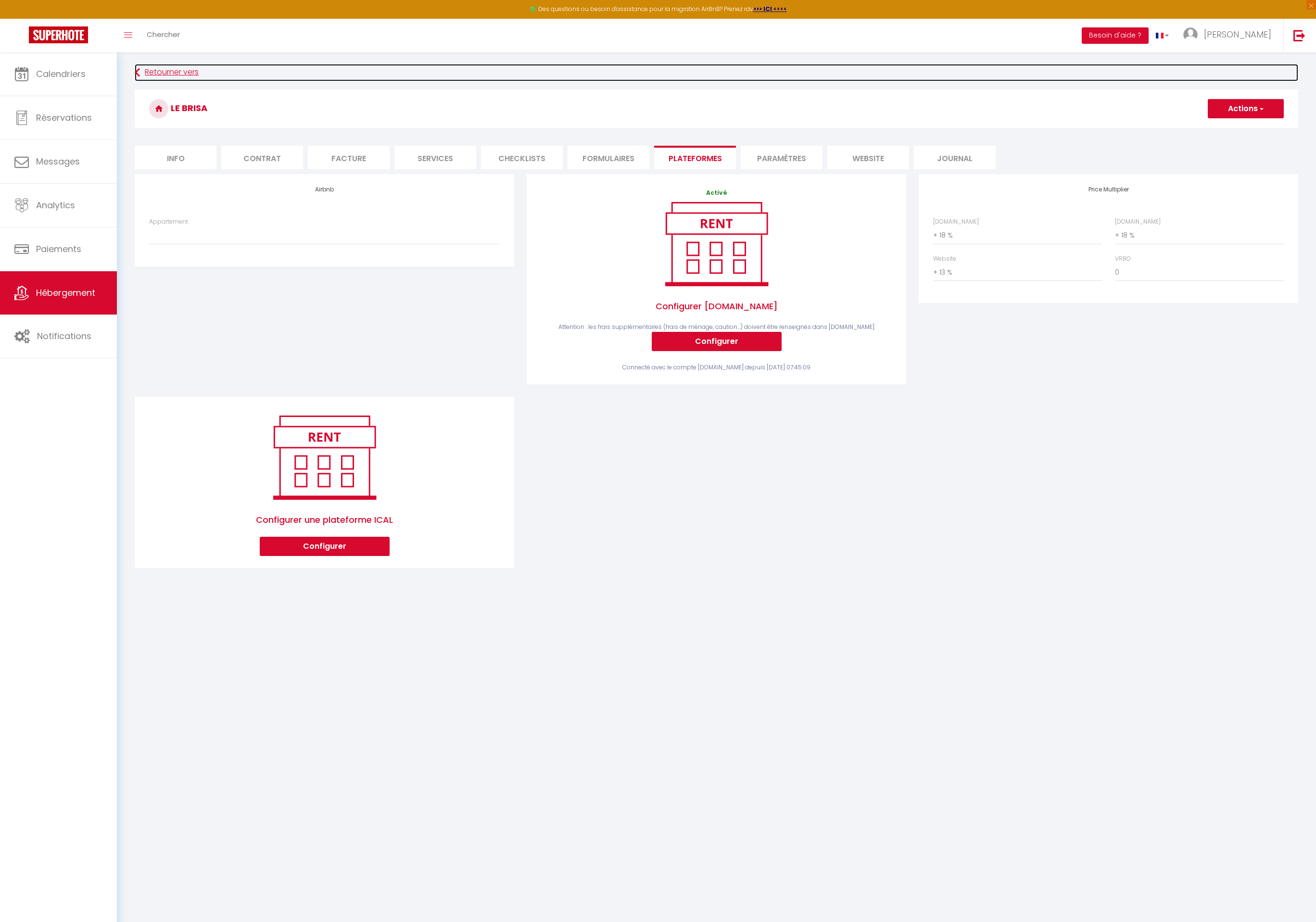
click at [153, 73] on link "Retourner vers" at bounding box center [716, 72] width 1163 height 17
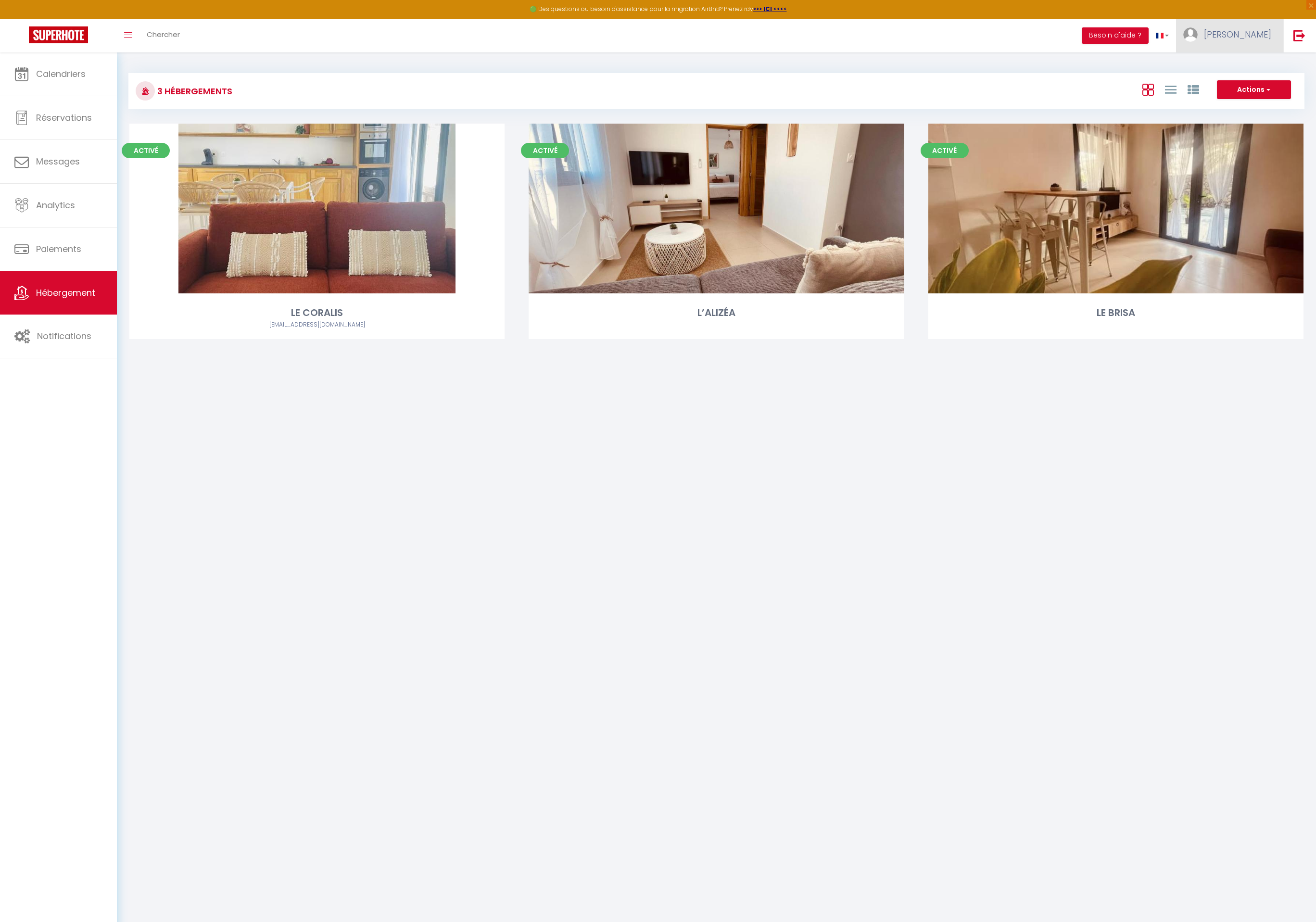
click at [1251, 41] on link "[PERSON_NAME]" at bounding box center [1229, 35] width 107 height 34
click at [1237, 70] on link "Paramètres" at bounding box center [1244, 67] width 71 height 16
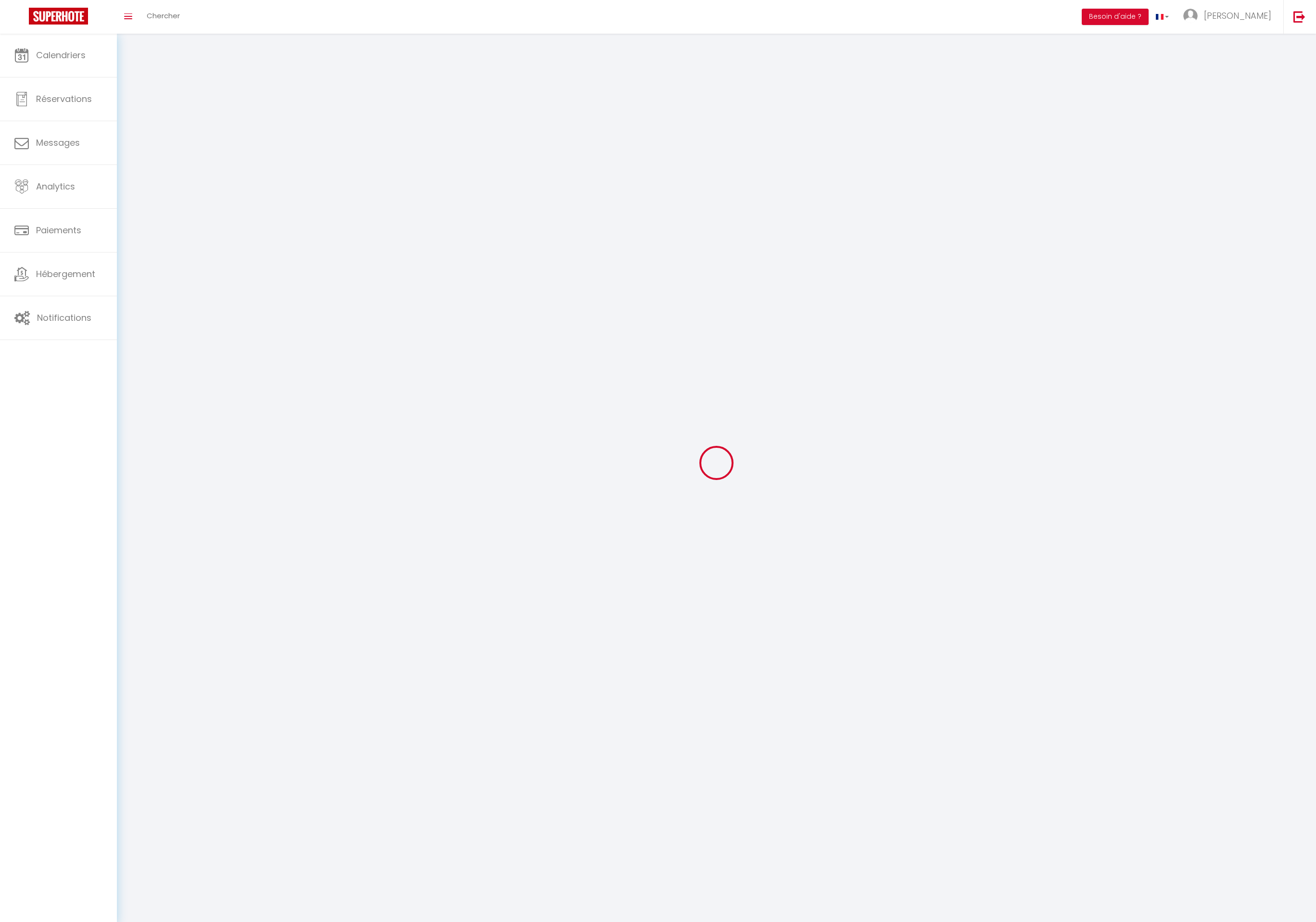
type input "[PERSON_NAME]"
type input "LEBON"
type input "[PHONE_NUMBER]"
type input "[STREET_ADDRESS][PERSON_NAME]"
type input "97480"
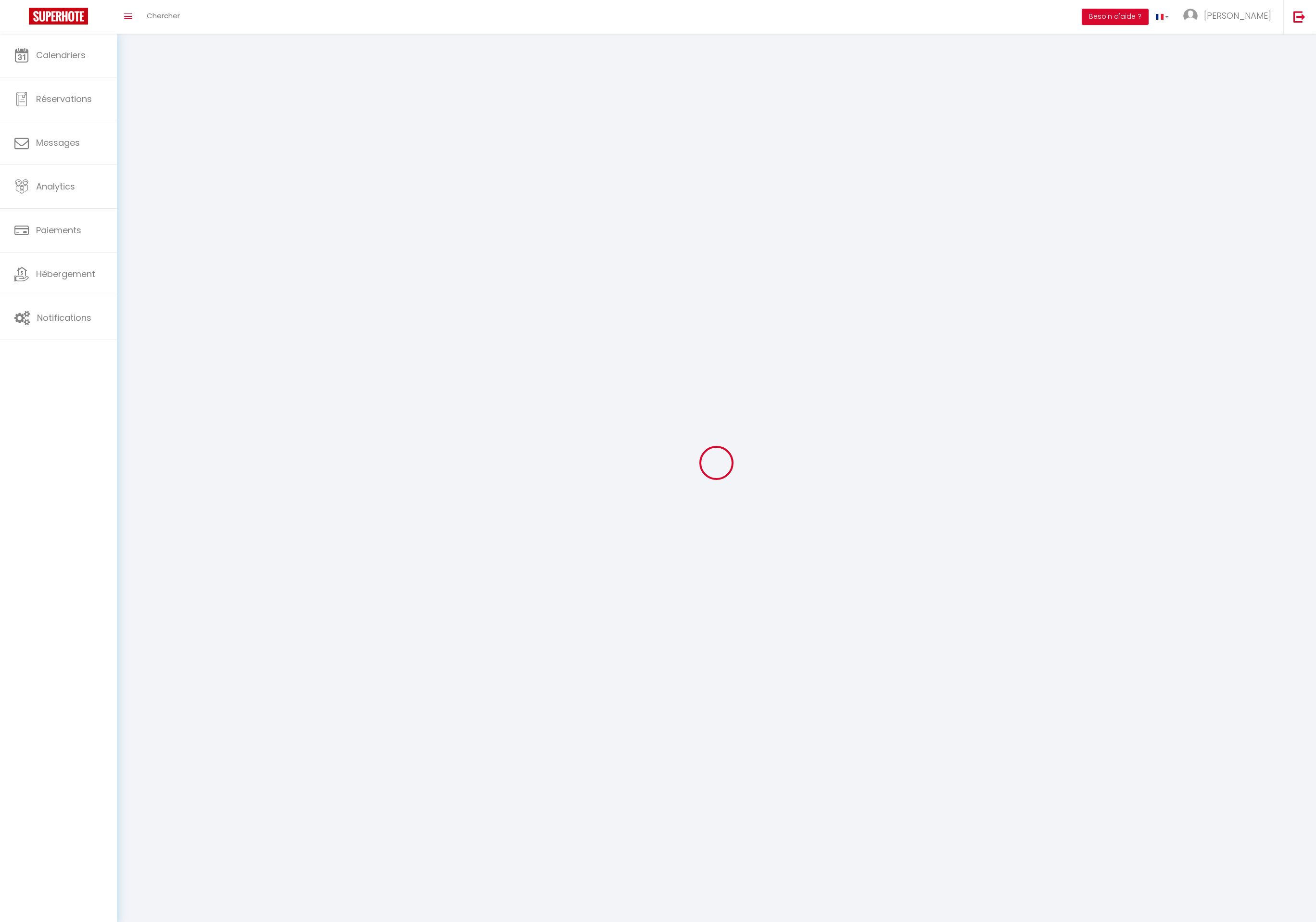
type input "SAINT-JOSEPH"
type input "78gJ3tEmSEmqKoTqxBdgsnFbF"
type input "OE2nT2iox1a3aX4mGQg48P3fo"
type input "78gJ3tEmSEmqKoTqxBdgsnFbF"
type input "OE2nT2iox1a3aX4mGQg48P3fo"
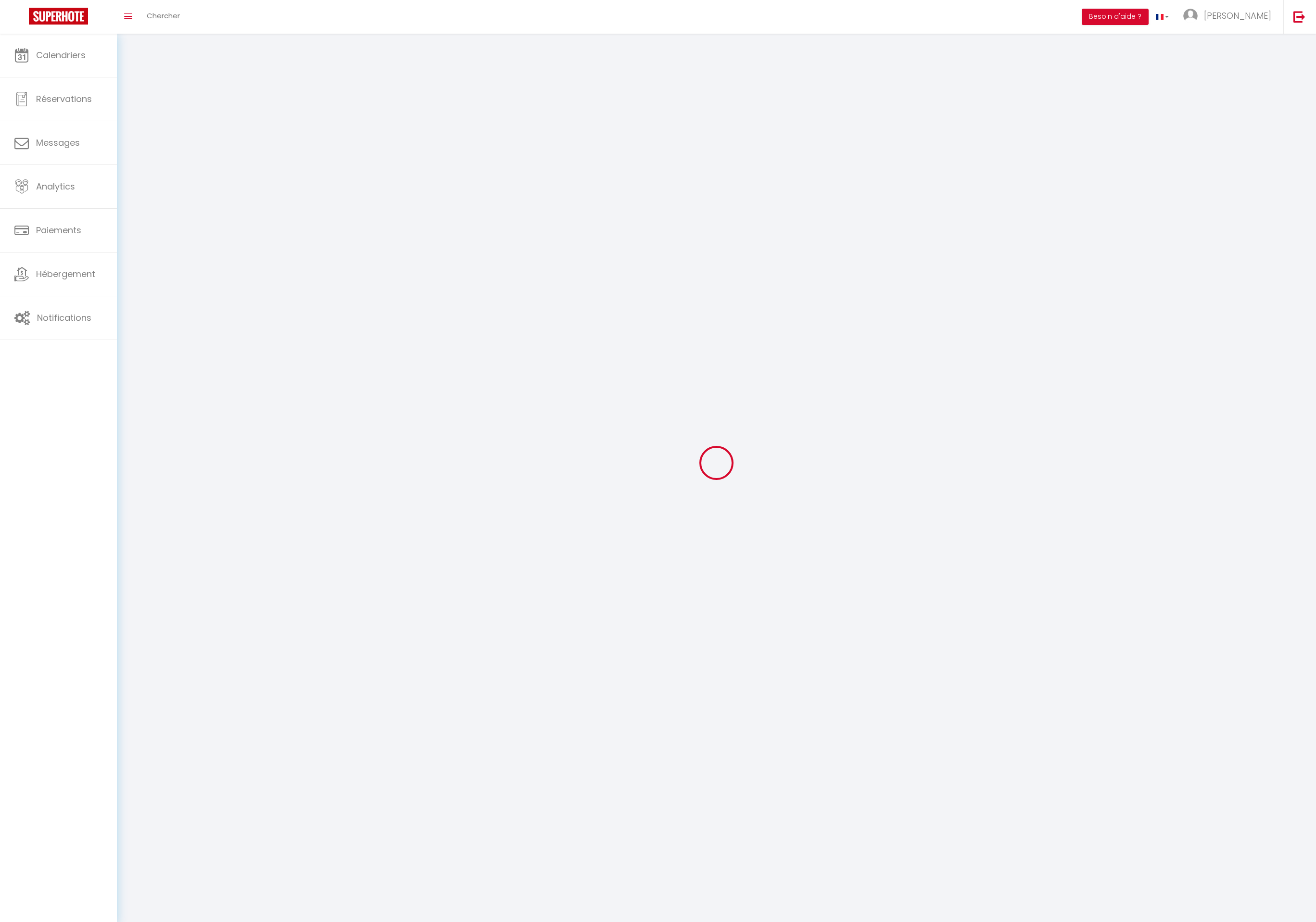
type input "[URL][DOMAIN_NAME]"
select select "28"
select select "fr"
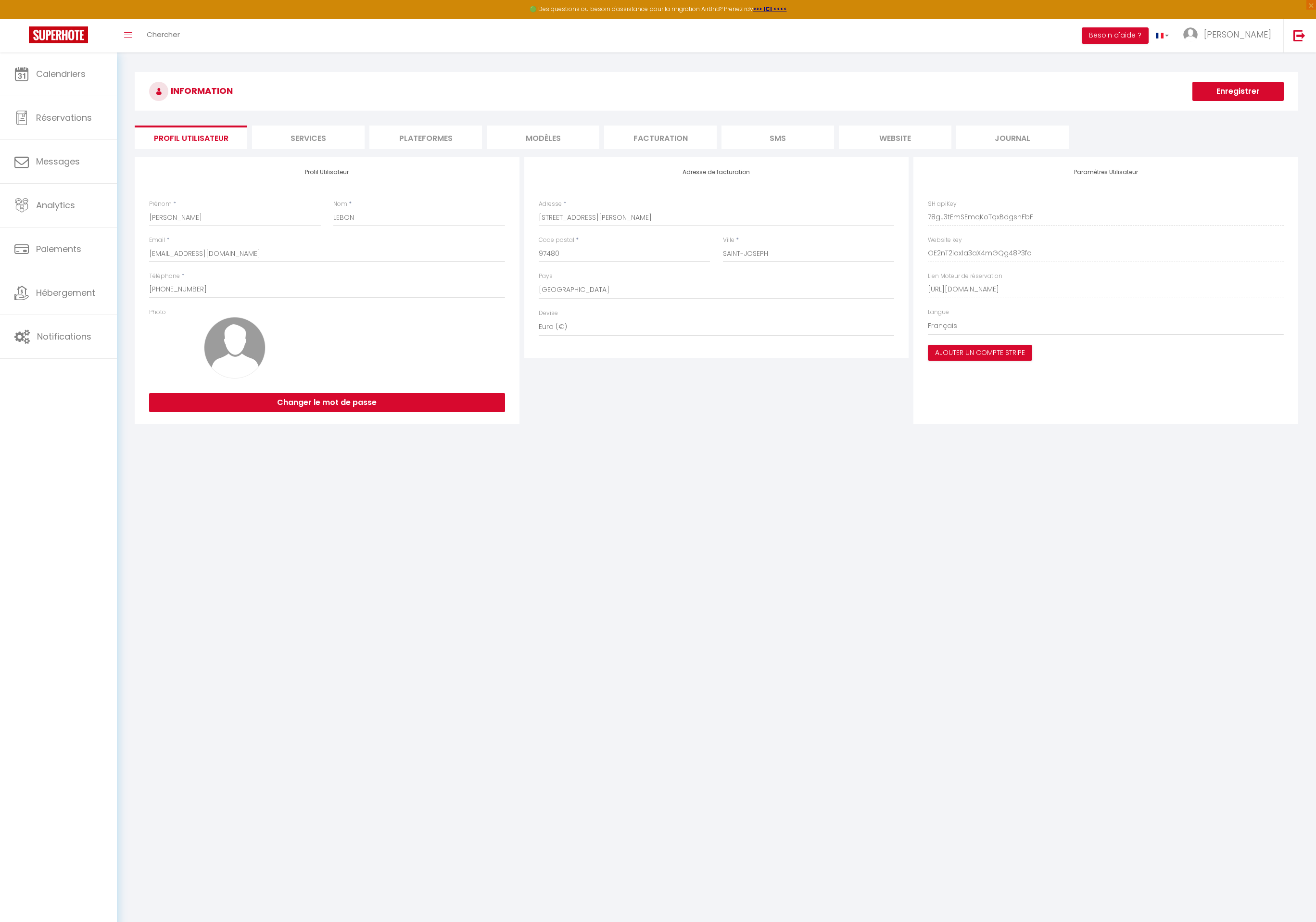
click at [471, 136] on li "Plateformes" at bounding box center [426, 137] width 113 height 24
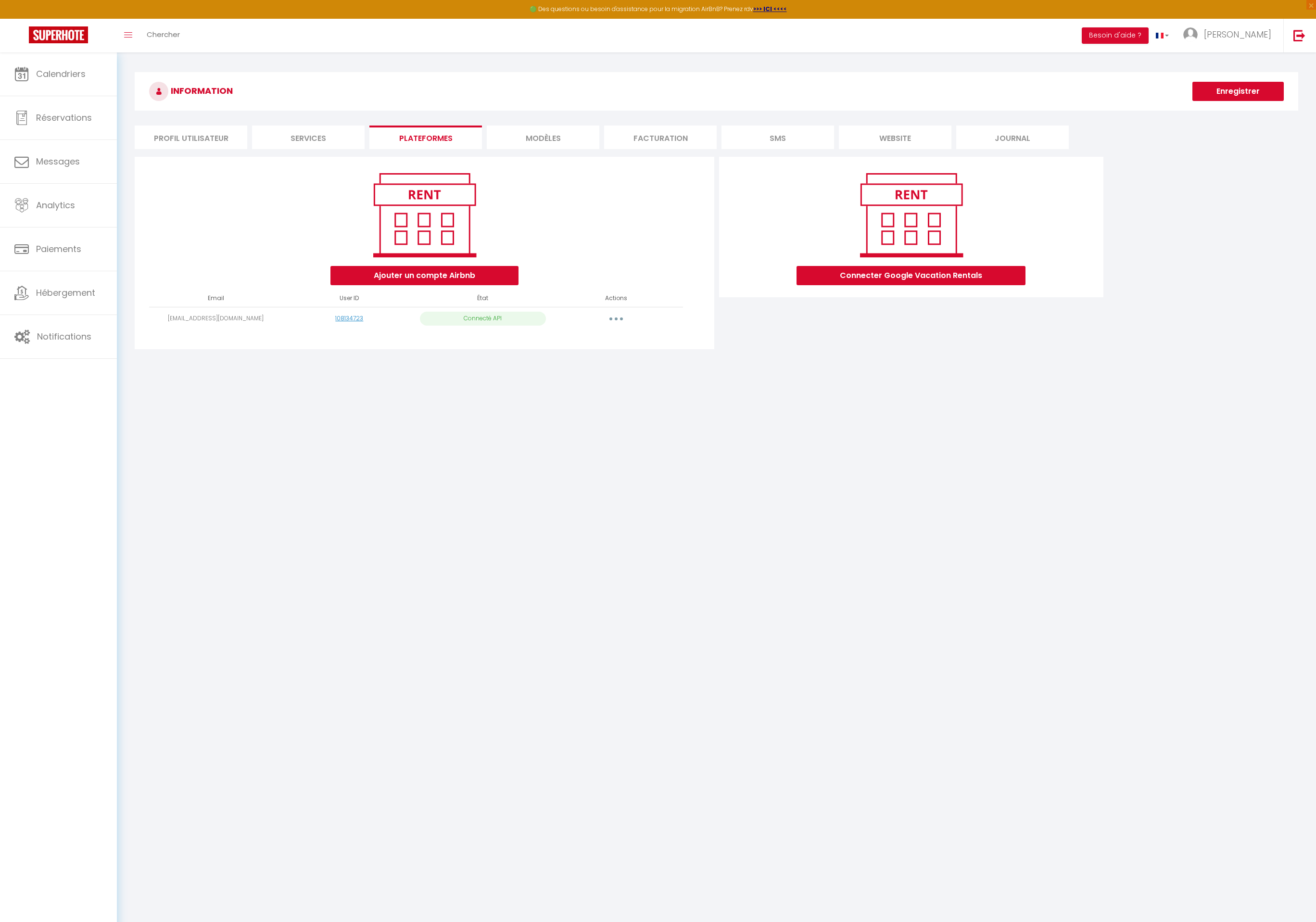
click at [617, 321] on button "button" at bounding box center [616, 319] width 27 height 15
click at [587, 344] on link "Importer les appartements" at bounding box center [573, 340] width 106 height 16
select select
select select "78080"
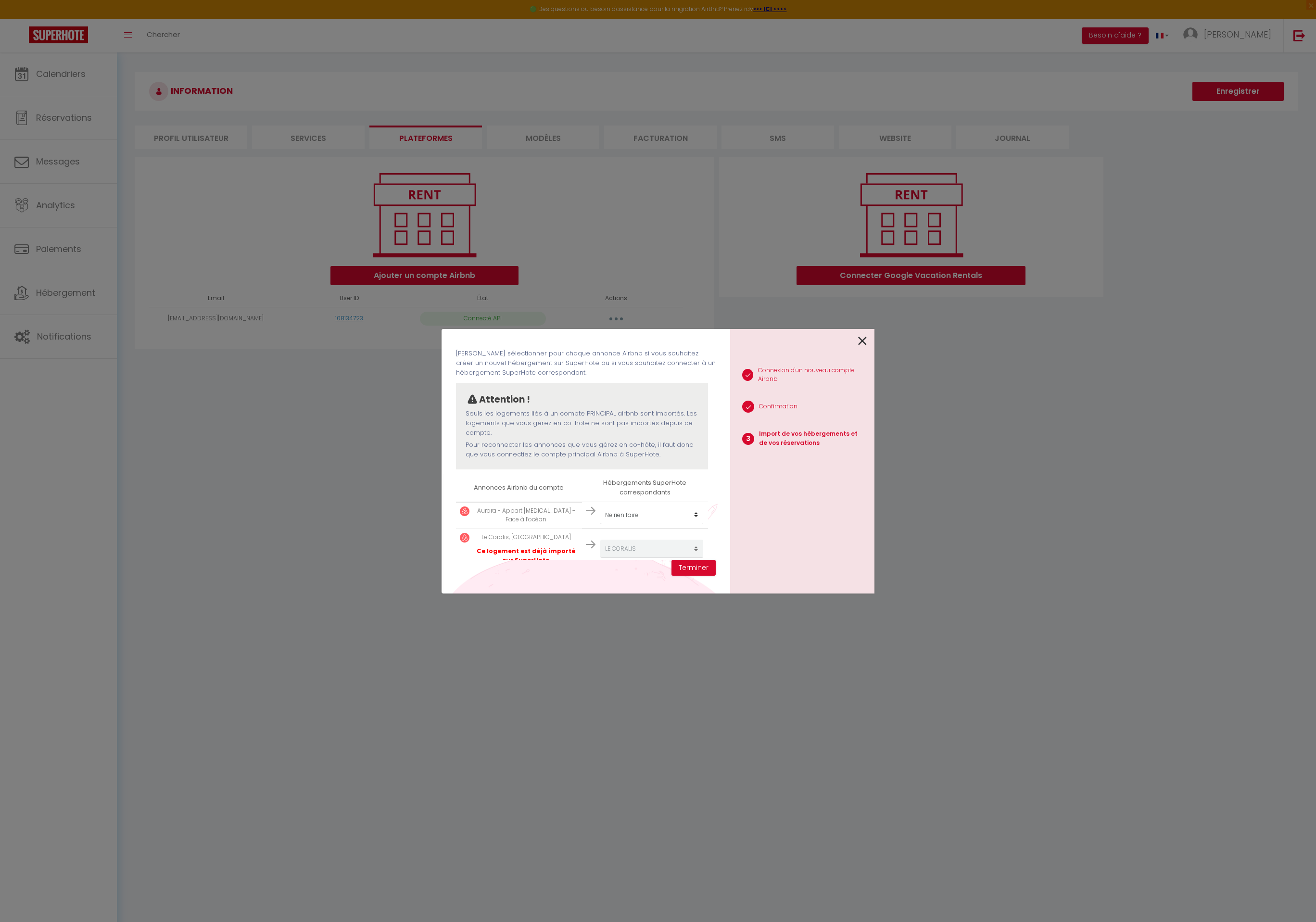
scroll to position [56, 0]
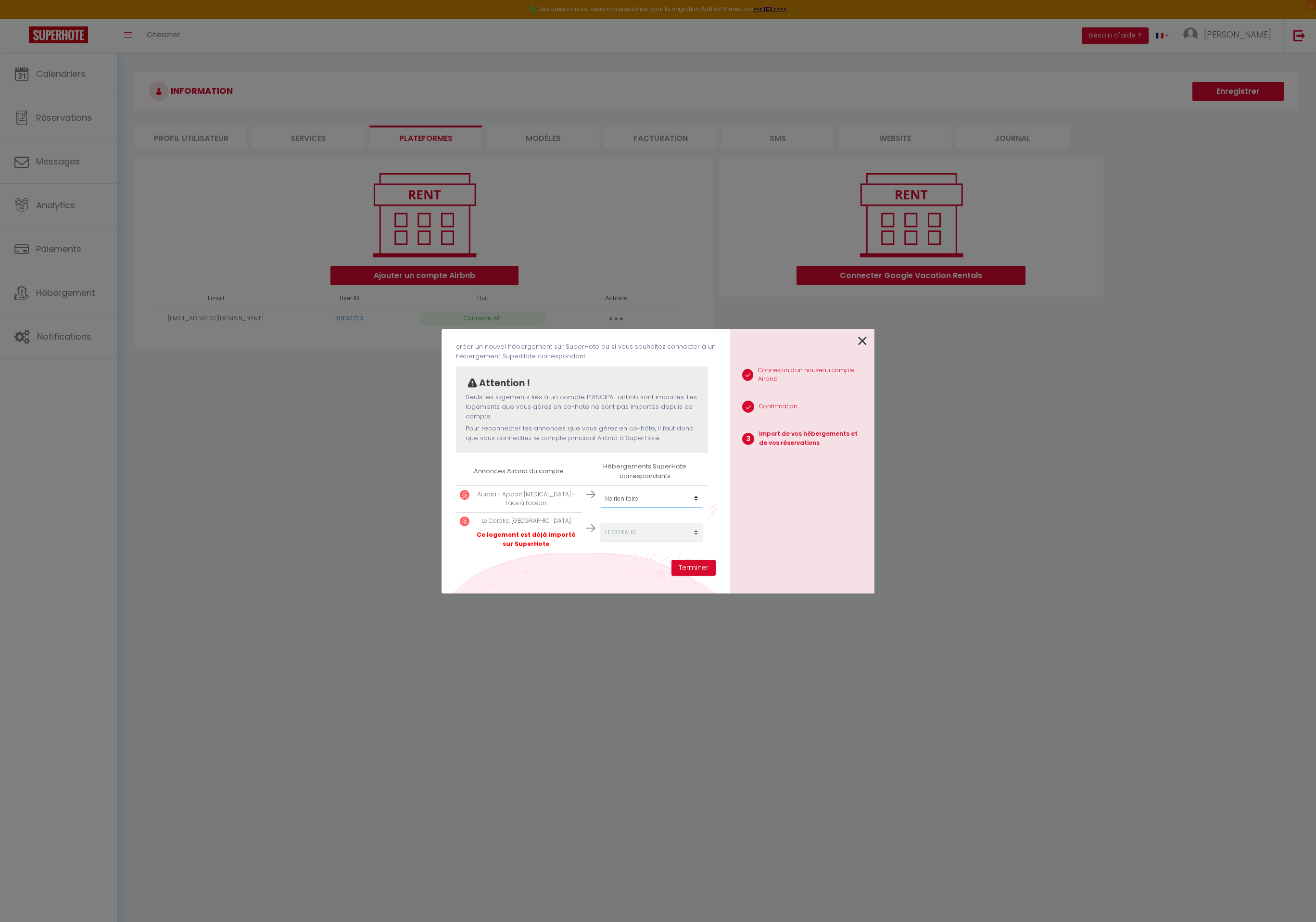
click at [631, 501] on select "Créer un nouvel hébergement Ne rien faire LE CORALIS L’ALIZÉA LE BRISA" at bounding box center [652, 499] width 103 height 18
click at [865, 341] on icon at bounding box center [862, 341] width 9 height 15
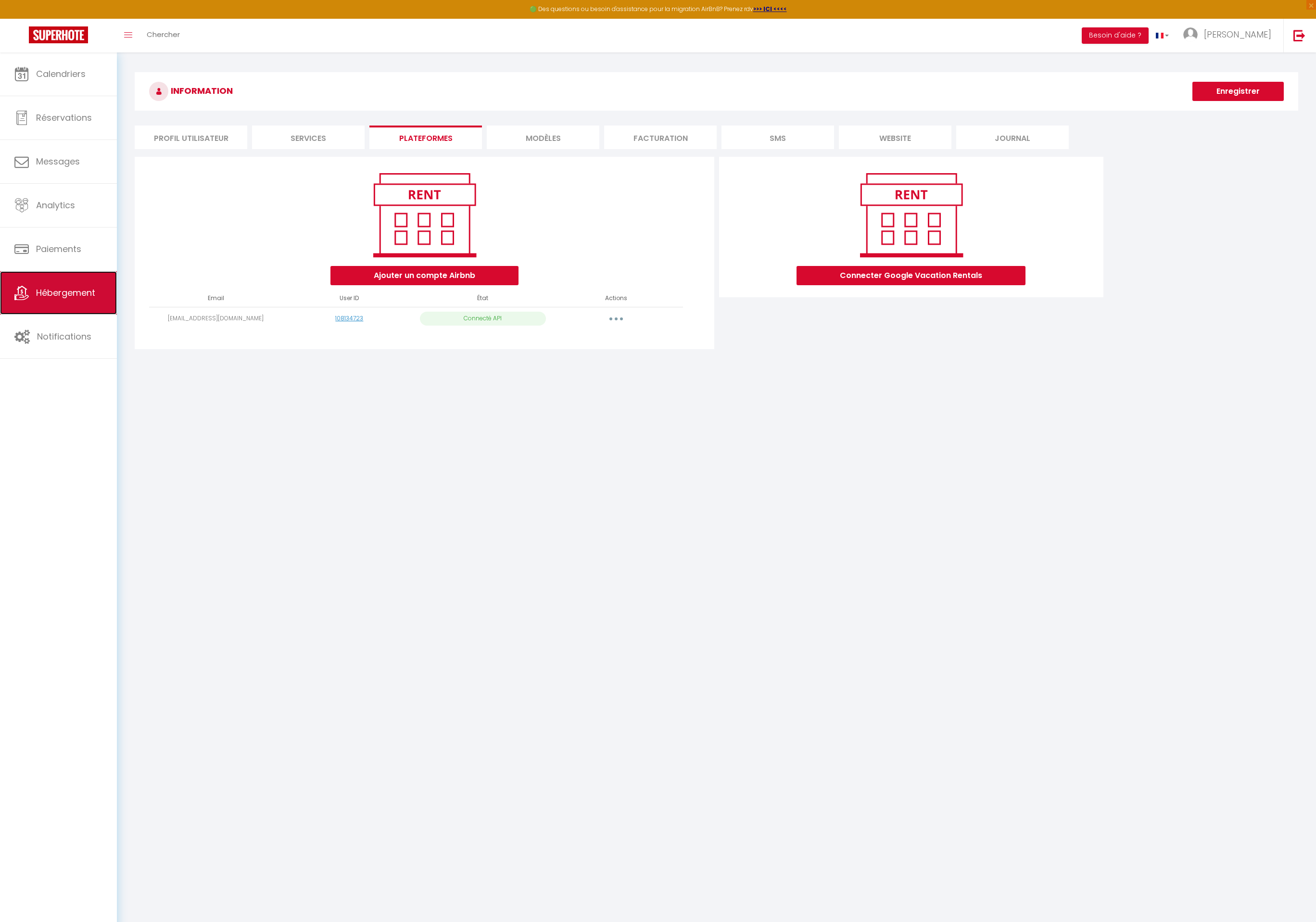
click at [74, 303] on link "Hébergement" at bounding box center [58, 293] width 117 height 44
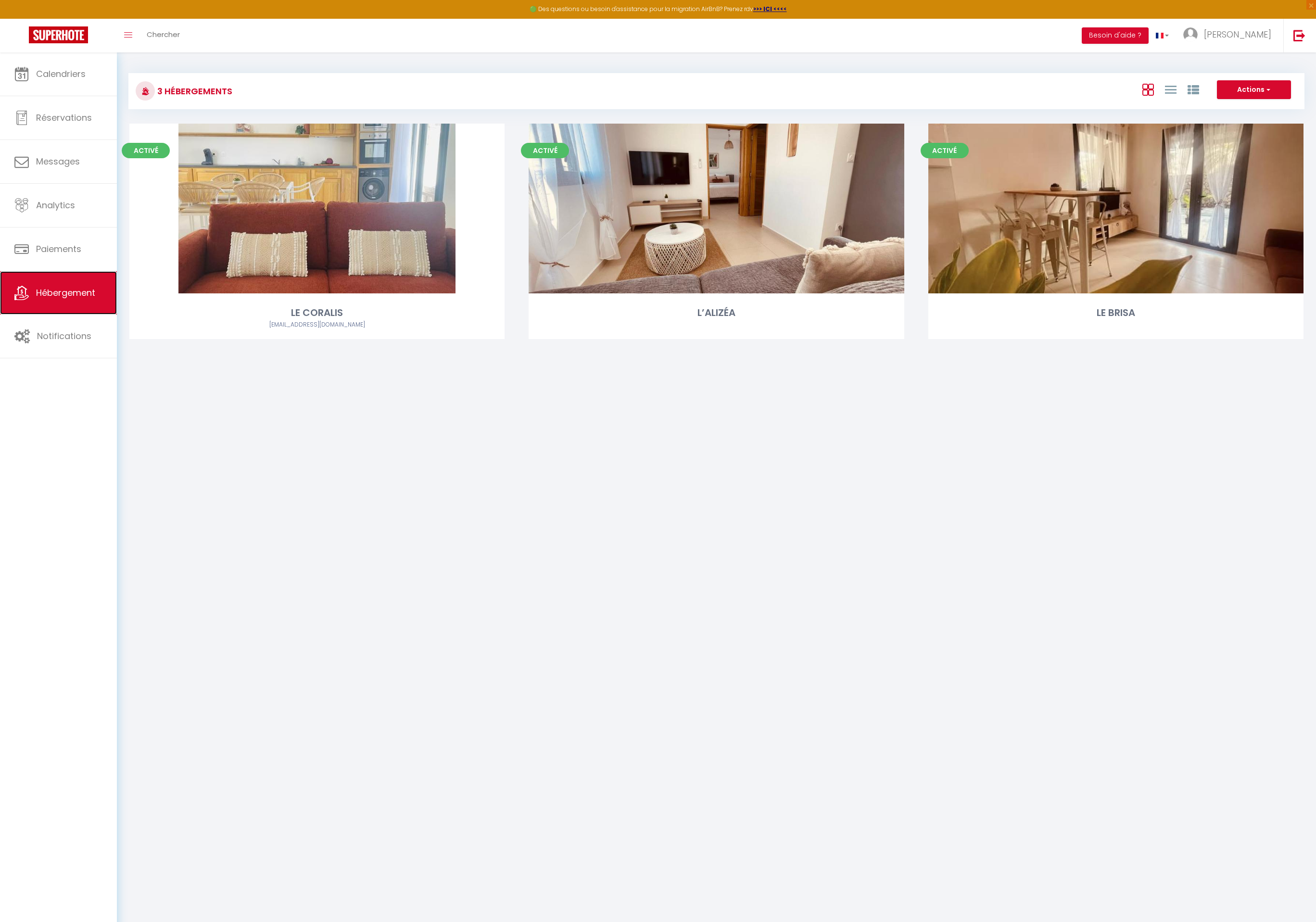
click at [64, 291] on span "Hébergement" at bounding box center [66, 293] width 59 height 12
click at [63, 292] on span "Hébergement" at bounding box center [66, 293] width 59 height 12
